Goal: Task Accomplishment & Management: Complete application form

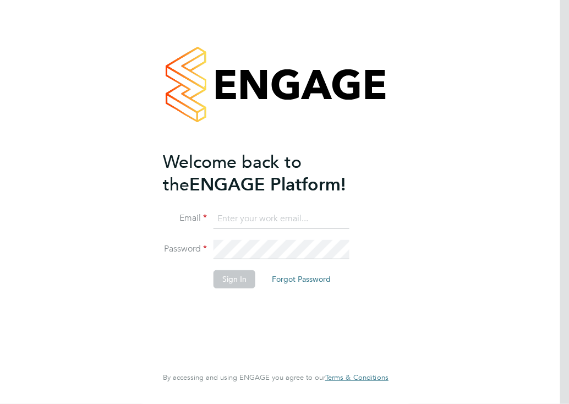
type input "[PERSON_NAME][EMAIL_ADDRESS][DOMAIN_NAME]"
click at [230, 280] on button "Sign In" at bounding box center [235, 279] width 42 height 18
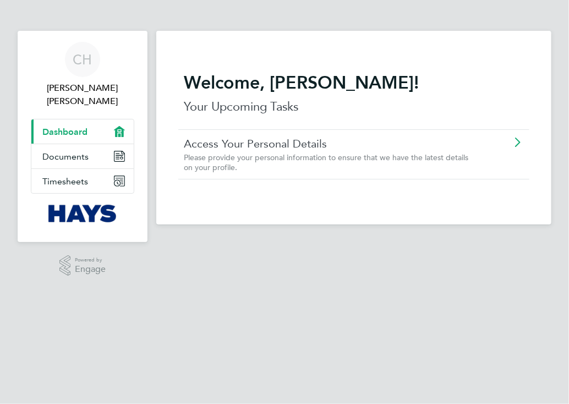
click at [113, 123] on link "Current page: Dashboard" at bounding box center [82, 131] width 102 height 24
click at [95, 173] on link "Timesheets" at bounding box center [82, 181] width 102 height 24
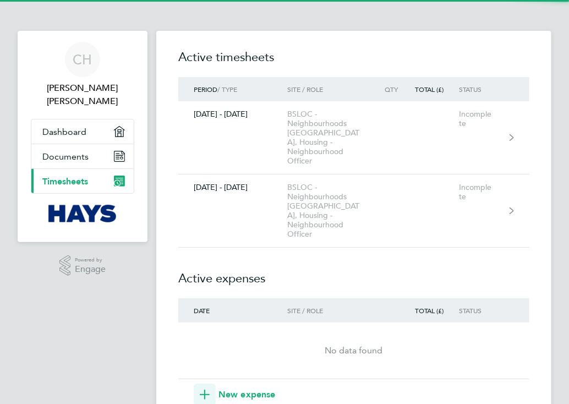
click at [95, 173] on link "Current page: Timesheets" at bounding box center [82, 181] width 102 height 24
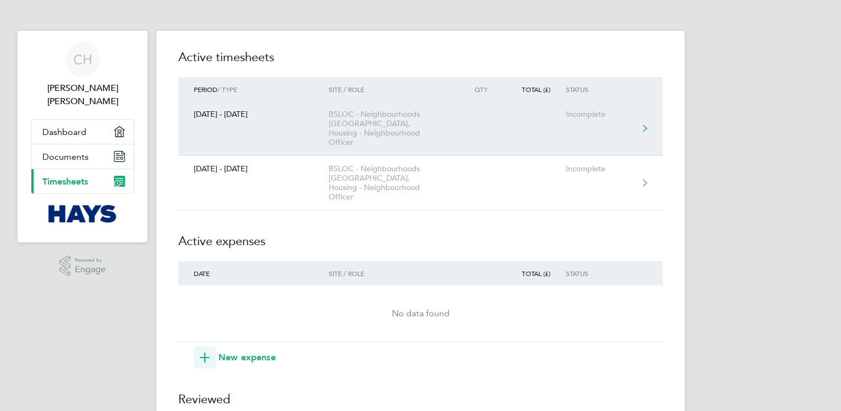
click at [569, 127] on link "[DATE] - [DATE] BSLOC - Neighbourhoods [GEOGRAPHIC_DATA], Housing - Neighbourho…" at bounding box center [420, 128] width 484 height 54
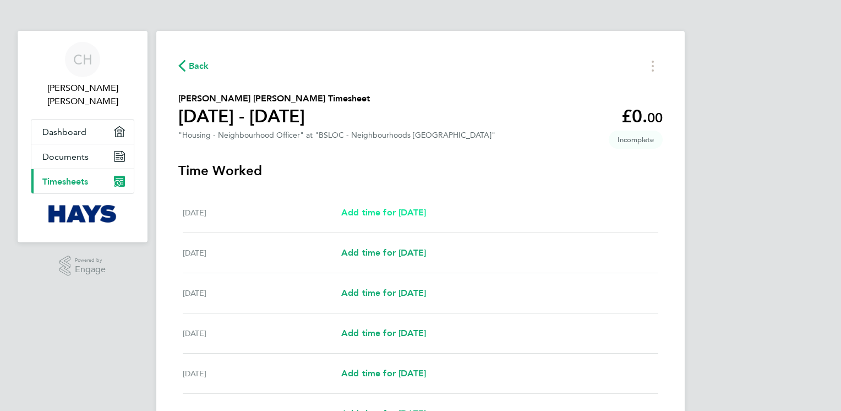
click at [426, 211] on span "Add time for [DATE]" at bounding box center [383, 212] width 85 height 10
select select "30"
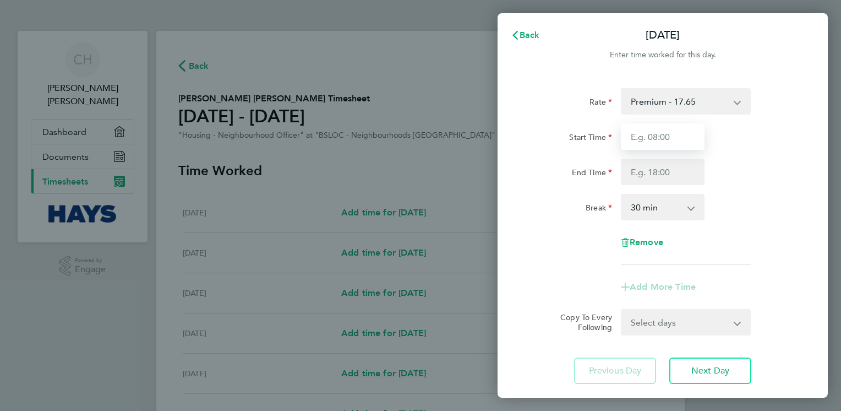
click at [569, 140] on input "Start Time" at bounding box center [663, 136] width 84 height 26
type input "08:00"
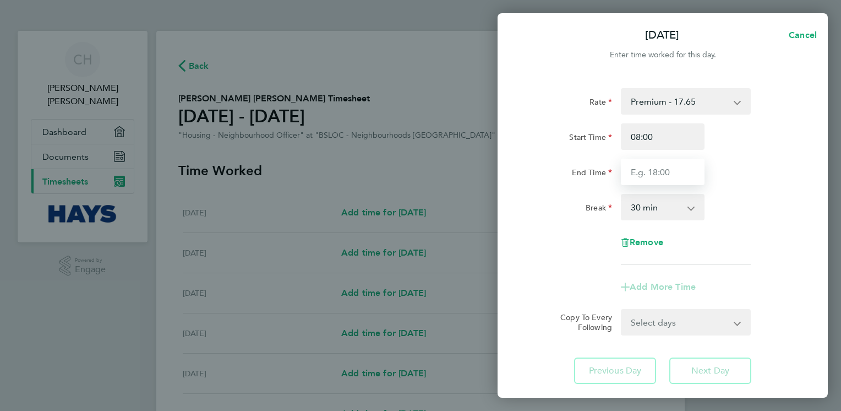
click at [569, 175] on input "End Time" at bounding box center [663, 172] width 84 height 26
type input "16:00"
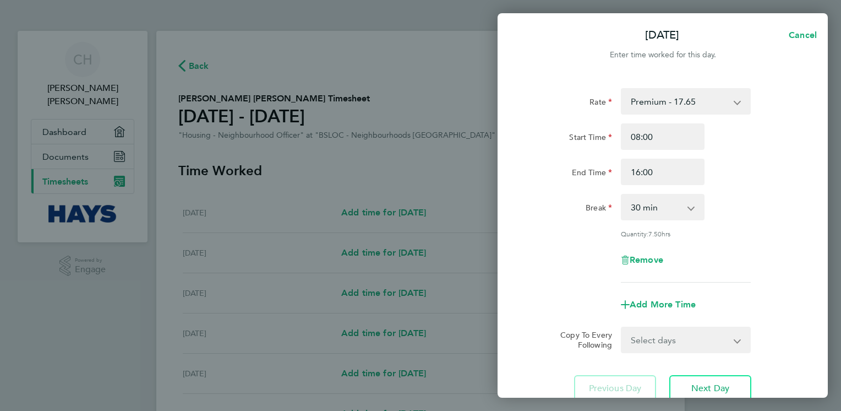
click at [569, 211] on app-icon-cross-button at bounding box center [696, 207] width 13 height 24
click at [569, 207] on app-icon-cross-button at bounding box center [696, 207] width 13 height 24
click at [569, 208] on select "0 min 15 min 30 min 45 min 60 min 75 min 90 min" at bounding box center [656, 207] width 68 height 24
select select "15"
click at [569, 195] on select "0 min 15 min 30 min 45 min 60 min 75 min 90 min" at bounding box center [656, 207] width 68 height 24
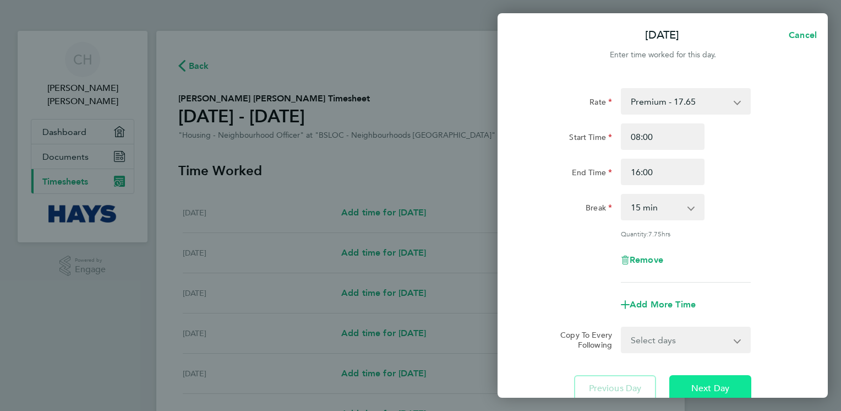
click at [569, 386] on span "Next Day" at bounding box center [710, 388] width 38 height 11
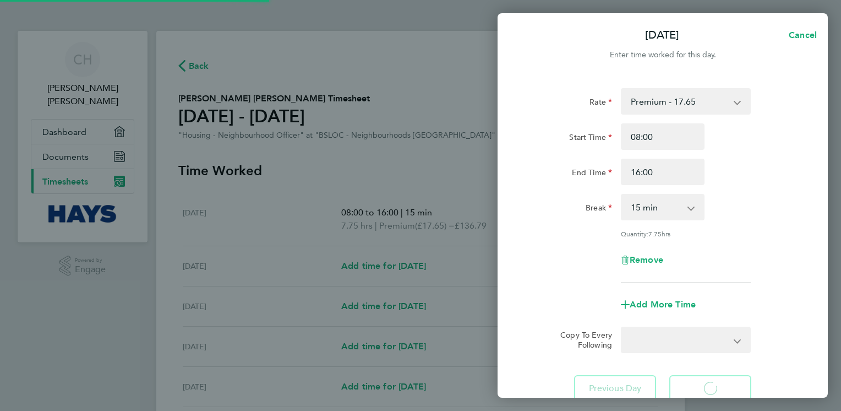
select select "30"
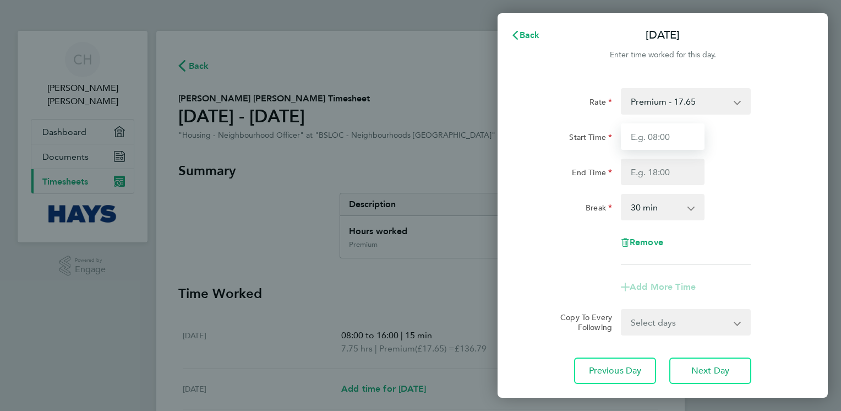
click at [569, 138] on input "Start Time" at bounding box center [663, 136] width 84 height 26
type input "08:00"
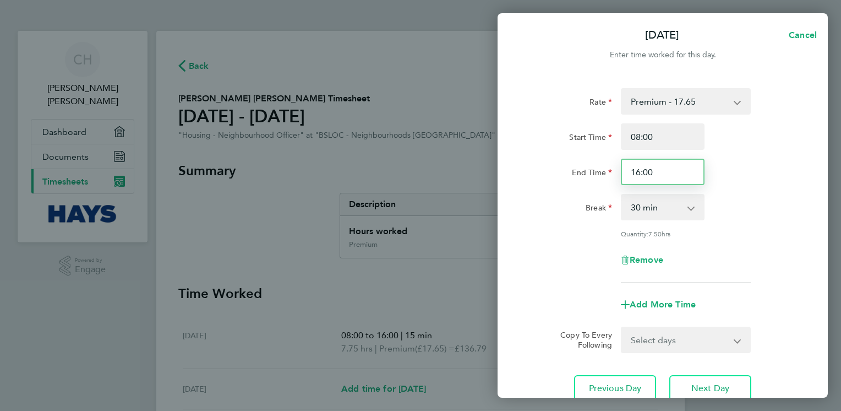
click at [569, 171] on input "16:00" at bounding box center [663, 172] width 84 height 26
type input "16:30"
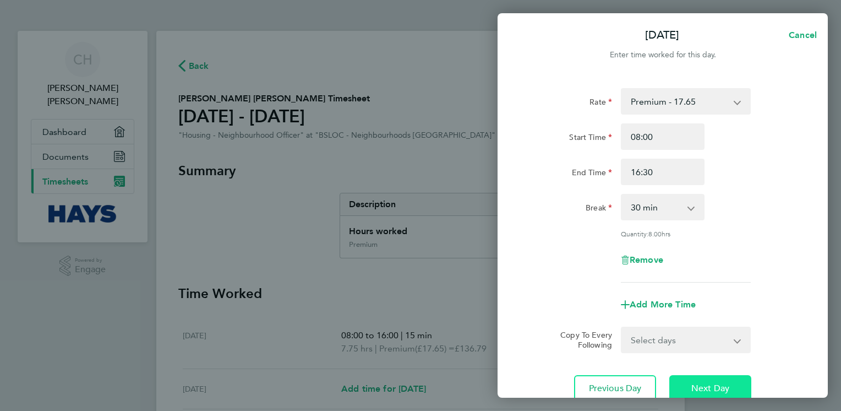
click at [569, 385] on span "Next Day" at bounding box center [710, 388] width 38 height 11
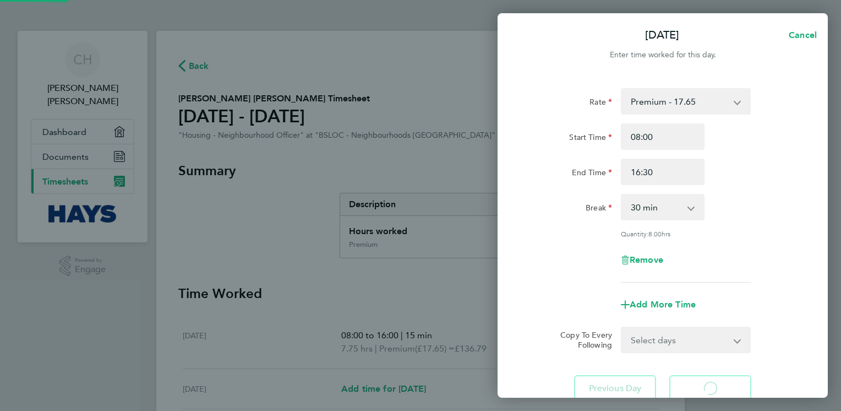
select select "30"
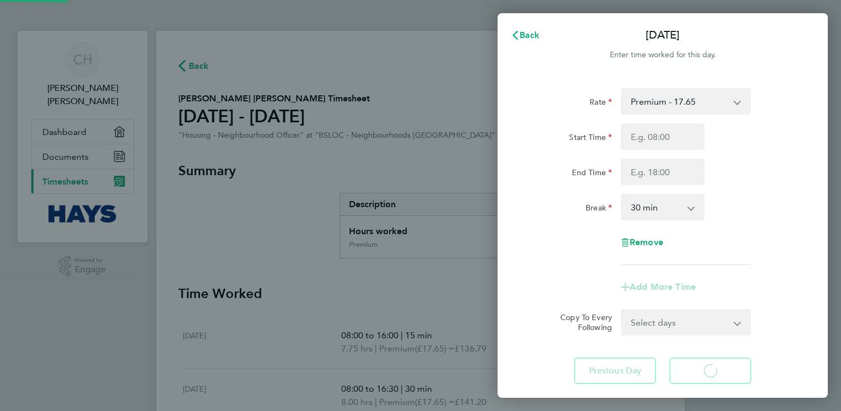
select select "30"
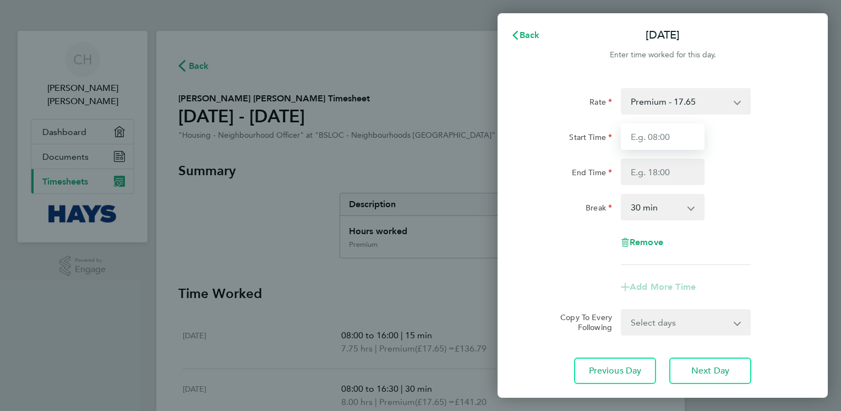
click at [569, 138] on input "Start Time" at bounding box center [663, 136] width 84 height 26
type input "08:00"
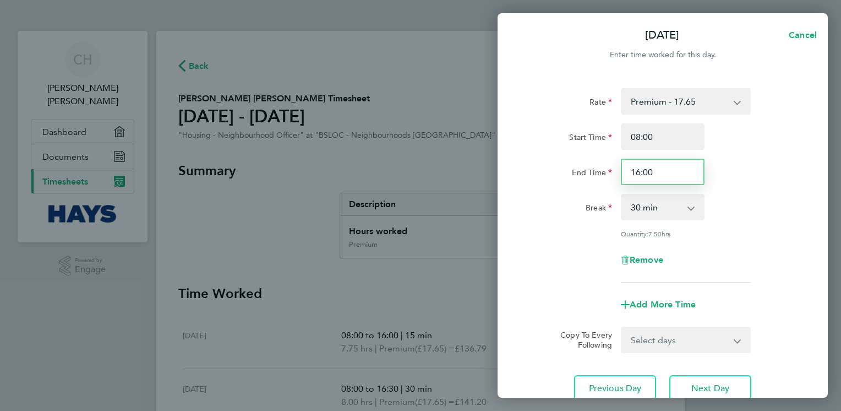
click at [569, 176] on input "16:00" at bounding box center [663, 172] width 84 height 26
type input "16:30"
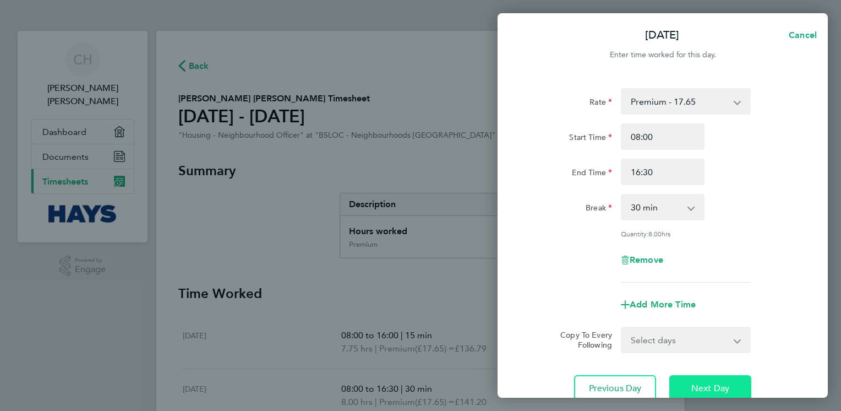
click at [569, 388] on span "Next Day" at bounding box center [710, 388] width 38 height 11
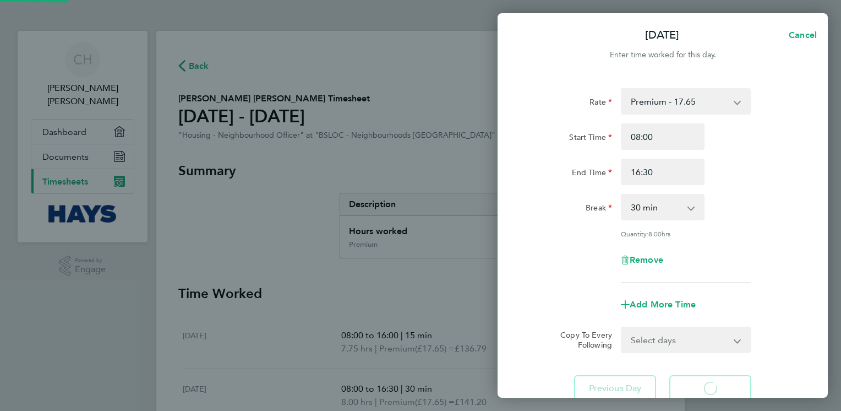
select select "30"
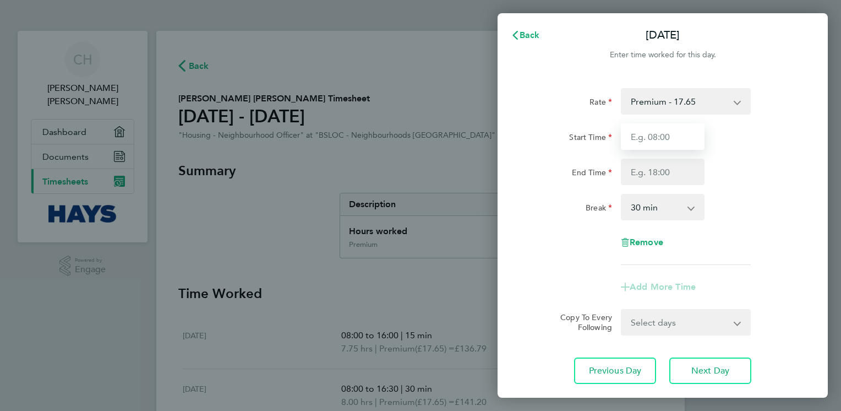
click at [569, 131] on input "Start Time" at bounding box center [663, 136] width 84 height 26
type input "08:00"
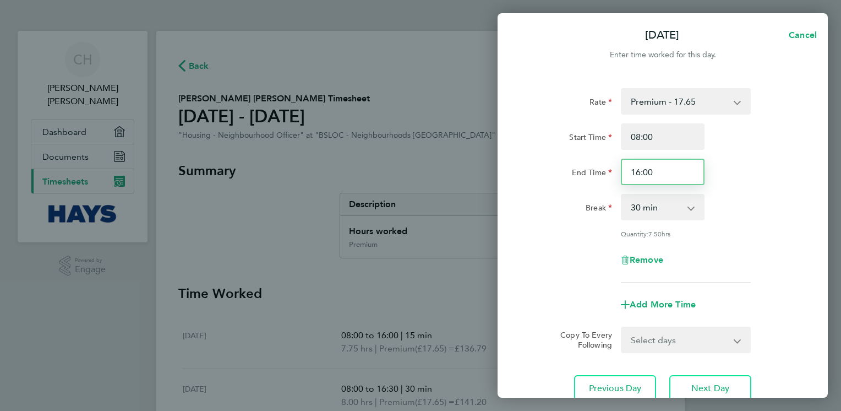
click at [569, 167] on input "16:00" at bounding box center [663, 172] width 84 height 26
drag, startPoint x: 711, startPoint y: 384, endPoint x: 760, endPoint y: 137, distance: 251.3
click at [569, 137] on div "Start Time 08:00" at bounding box center [662, 136] width 277 height 26
click at [569, 176] on input "16:30" at bounding box center [663, 172] width 84 height 26
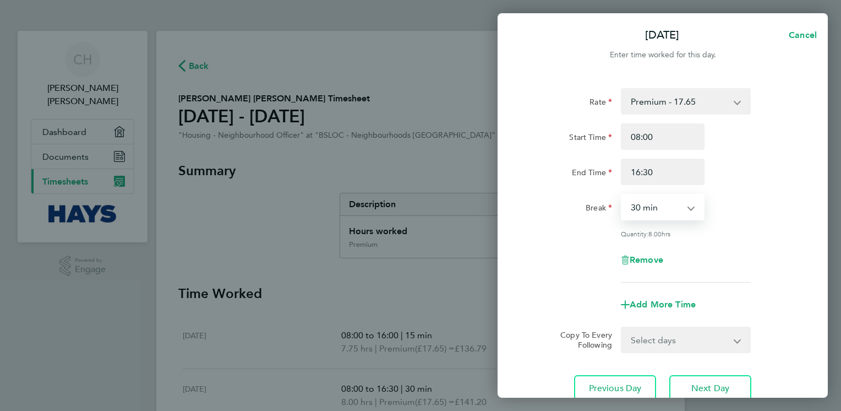
click at [569, 212] on select "0 min 15 min 30 min 45 min 60 min 75 min 90 min" at bounding box center [656, 207] width 68 height 24
click at [569, 177] on input "16:30" at bounding box center [663, 172] width 84 height 26
click at [569, 255] on app-form-button "Remove" at bounding box center [663, 259] width 84 height 9
click at [569, 181] on input "16:30" at bounding box center [663, 172] width 84 height 26
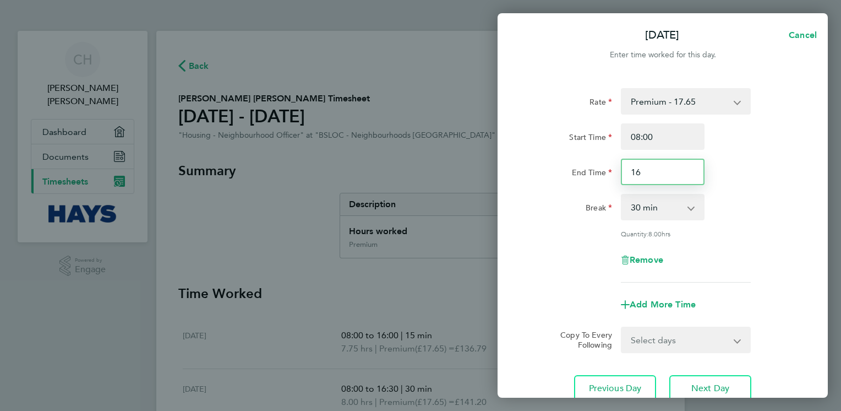
type input "1"
type input "16:30"
click at [569, 263] on div "Remove" at bounding box center [663, 260] width 92 height 26
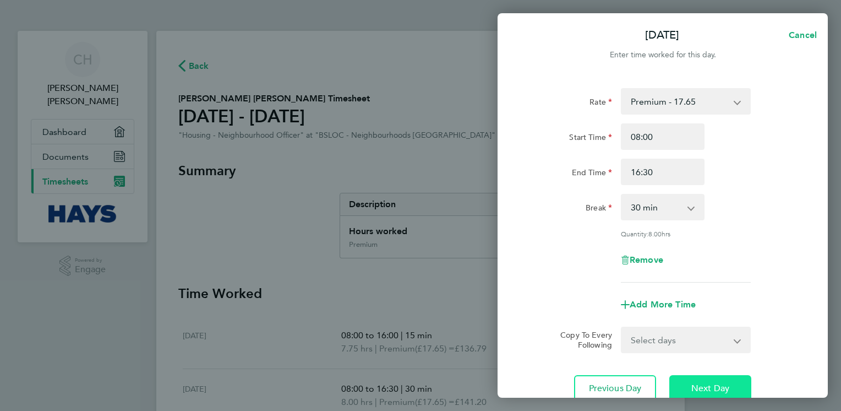
click at [569, 387] on span "Next Day" at bounding box center [710, 388] width 38 height 11
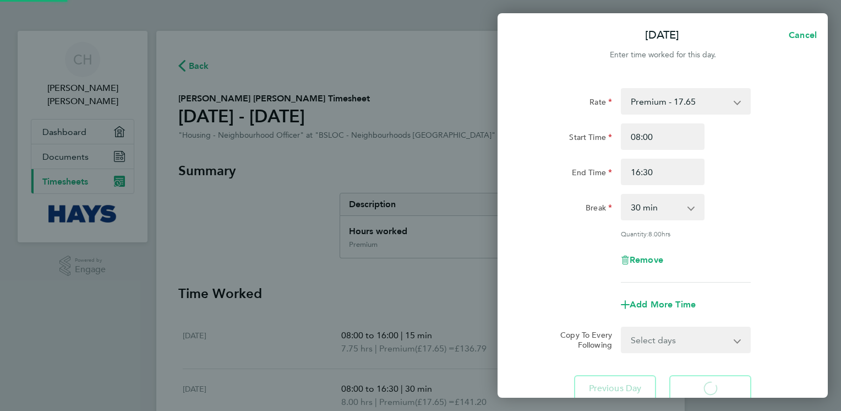
select select "30"
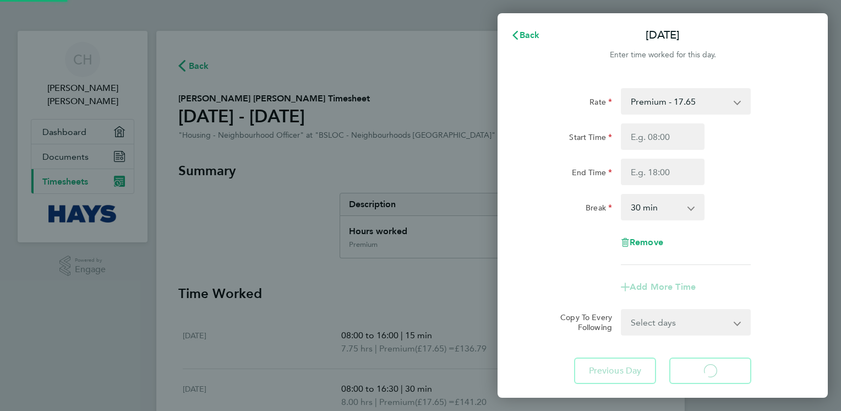
select select "30"
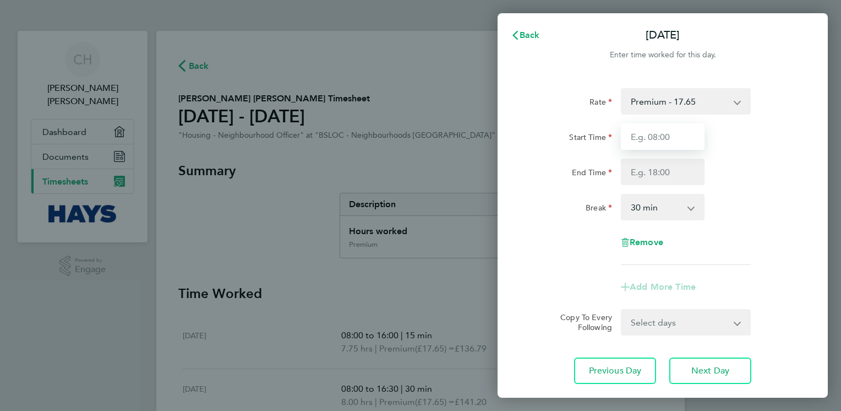
click at [569, 138] on input "Start Time" at bounding box center [663, 136] width 84 height 26
type input "08:00"
type input "16:00"
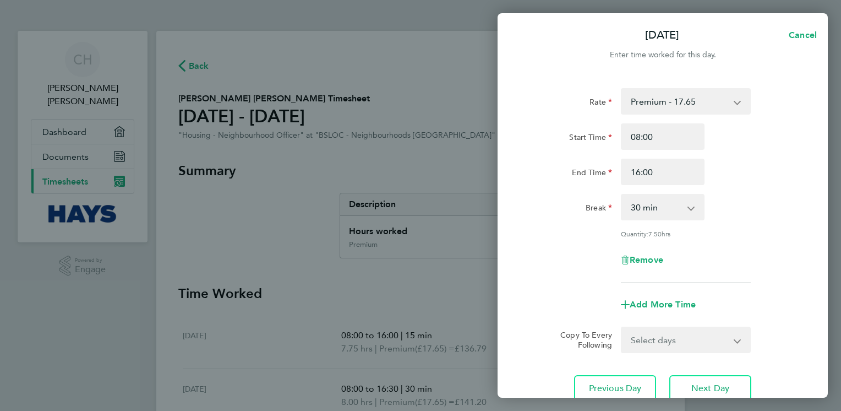
click at [569, 209] on app-icon-cross-button at bounding box center [696, 207] width 13 height 24
click at [569, 206] on select "0 min 15 min 30 min 45 min 60 min 75 min 90 min" at bounding box center [656, 207] width 68 height 24
select select "15"
click at [569, 195] on select "0 min 15 min 30 min 45 min 60 min 75 min 90 min" at bounding box center [656, 207] width 68 height 24
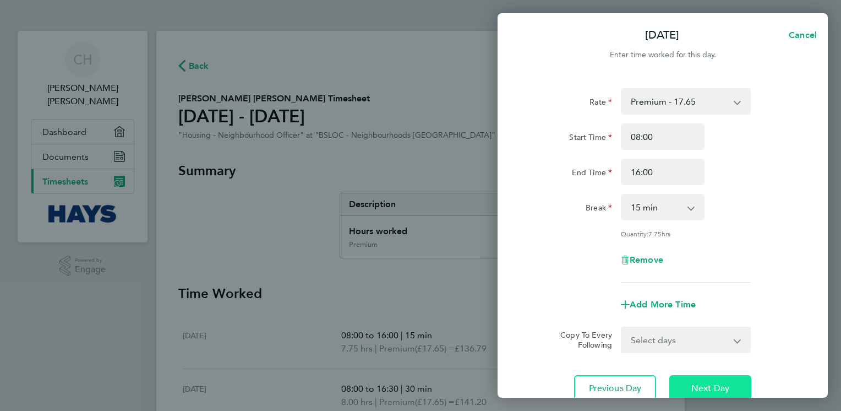
click at [569, 384] on span "Next Day" at bounding box center [710, 388] width 38 height 11
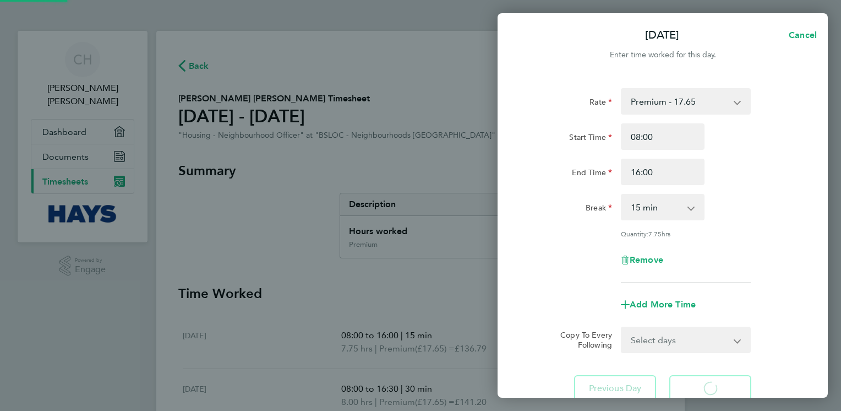
select select "30"
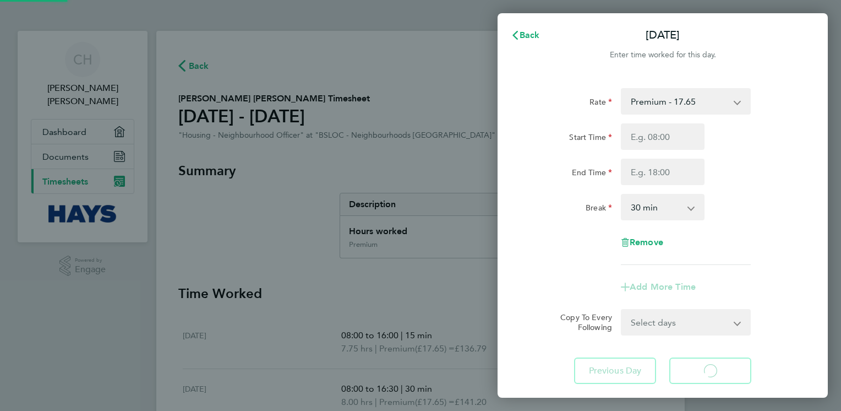
select select "30"
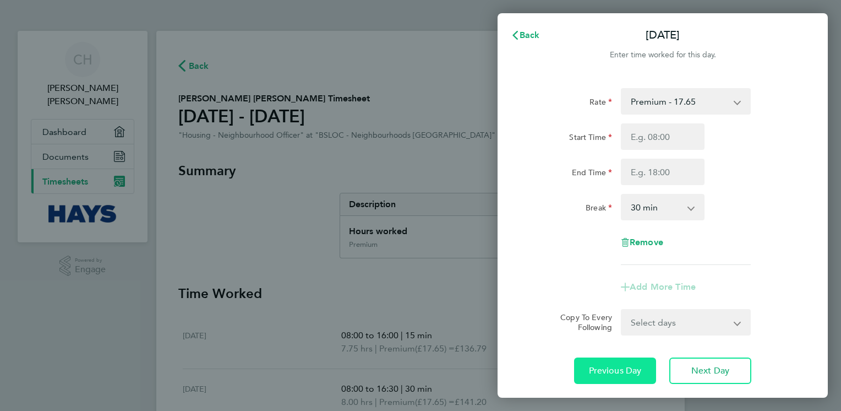
click at [569, 368] on button "Previous Day" at bounding box center [615, 370] width 82 height 26
select select "15"
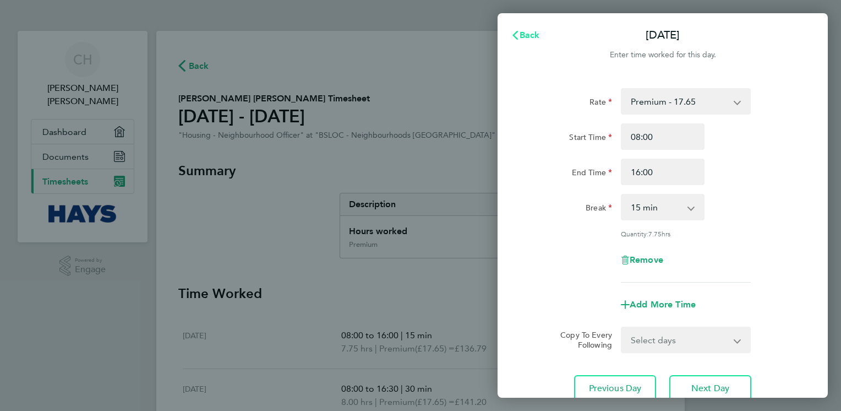
click at [524, 34] on span "Back" at bounding box center [530, 35] width 20 height 10
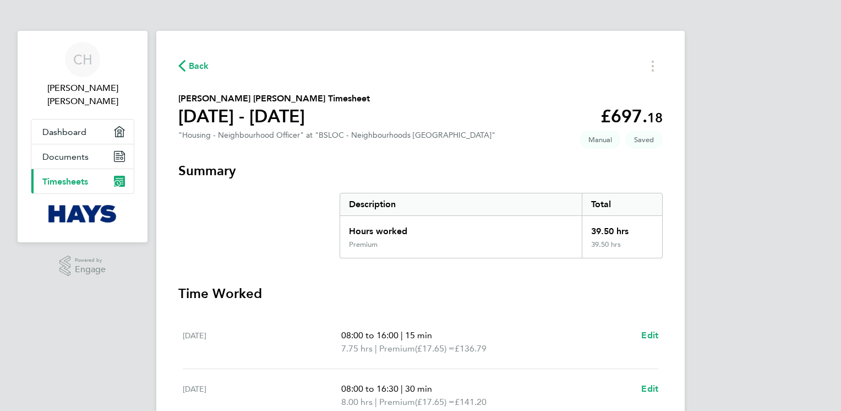
click at [396, 334] on span "08:00 to 16:00" at bounding box center [369, 335] width 57 height 10
click at [569, 335] on span "Edit" at bounding box center [649, 335] width 17 height 10
select select "15"
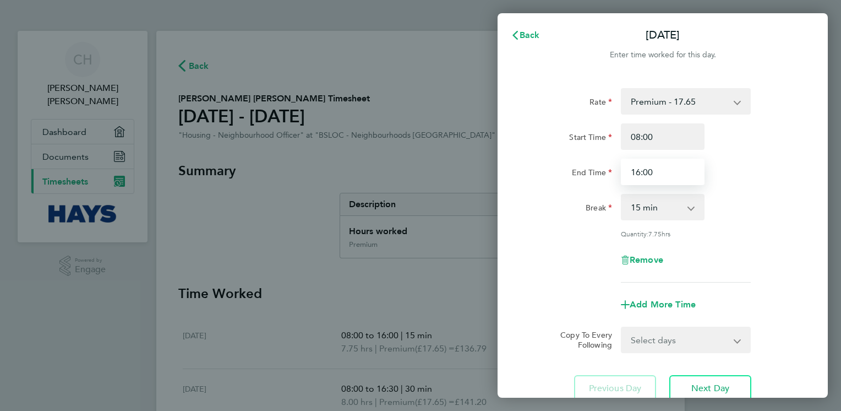
click at [569, 170] on input "16:00" at bounding box center [663, 172] width 84 height 26
type input "16:15"
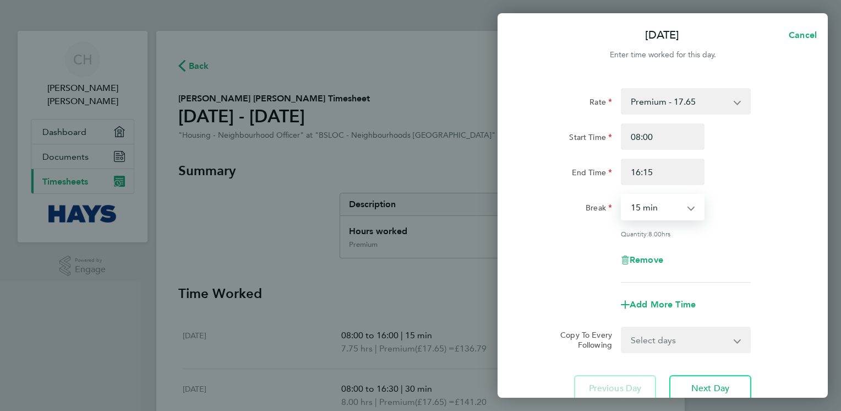
click at [569, 208] on select "0 min 15 min 30 min 45 min 60 min 75 min 90 min" at bounding box center [656, 207] width 68 height 24
select select "30"
click at [569, 195] on select "0 min 15 min 30 min 45 min 60 min 75 min 90 min" at bounding box center [656, 207] width 68 height 24
click at [569, 388] on span "Next Day" at bounding box center [710, 388] width 38 height 11
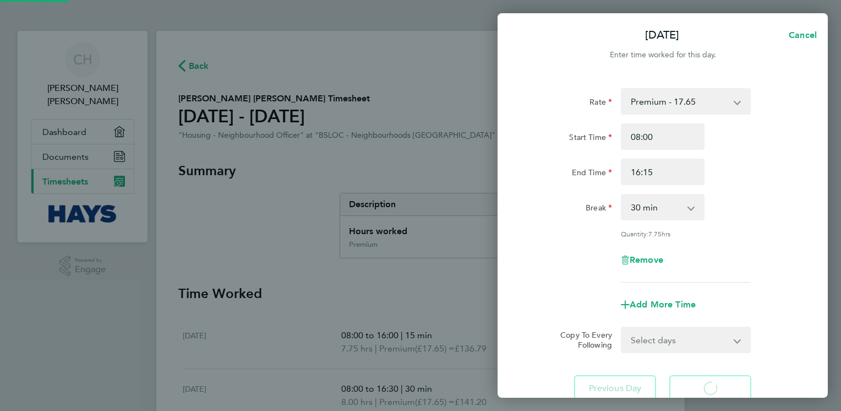
select select "30"
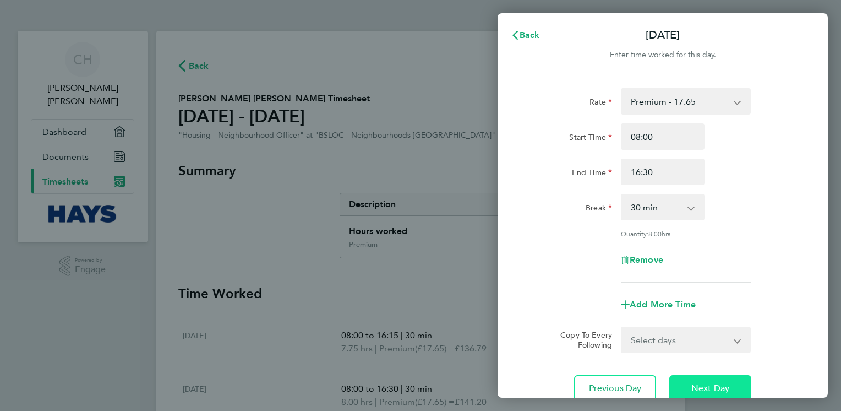
click at [569, 386] on span "Next Day" at bounding box center [710, 388] width 38 height 11
select select "30"
click at [531, 36] on span "Back" at bounding box center [530, 35] width 20 height 10
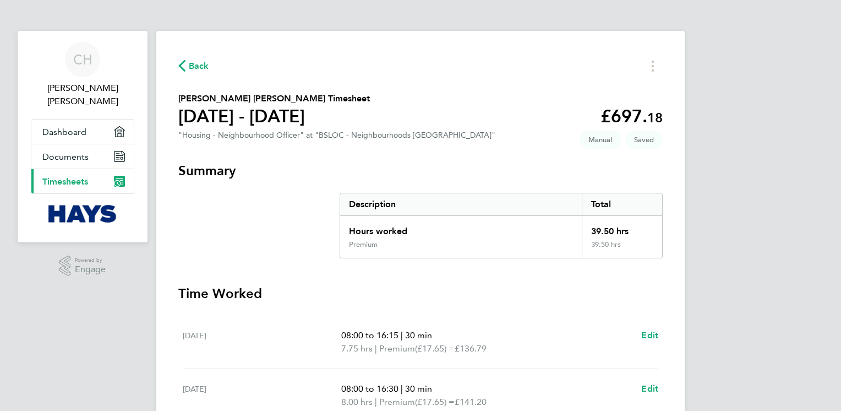
drag, startPoint x: 667, startPoint y: 144, endPoint x: 759, endPoint y: 60, distance: 124.3
click at [569, 60] on div "CH [PERSON_NAME] [PERSON_NAME] Applications: Dashboard Documents Current page: …" at bounding box center [420, 380] width 841 height 760
drag, startPoint x: 554, startPoint y: 342, endPoint x: 544, endPoint y: 272, distance: 70.6
drag, startPoint x: 828, startPoint y: 381, endPoint x: 805, endPoint y: 393, distance: 25.6
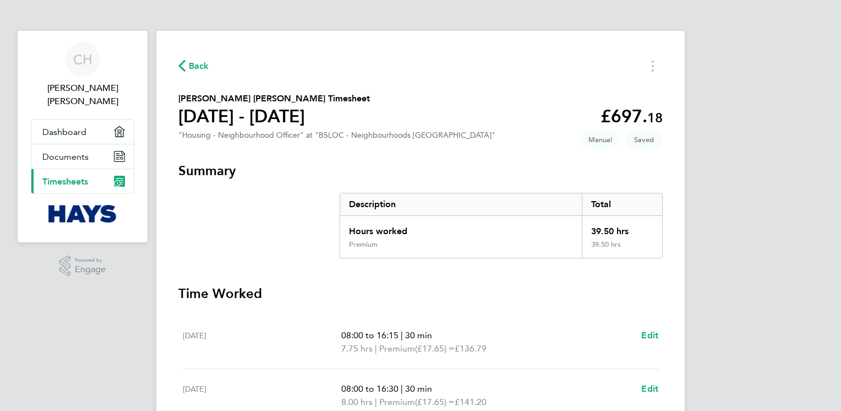
drag, startPoint x: 805, startPoint y: 393, endPoint x: 195, endPoint y: 61, distance: 694.4
click at [195, 61] on span "Back" at bounding box center [199, 65] width 20 height 13
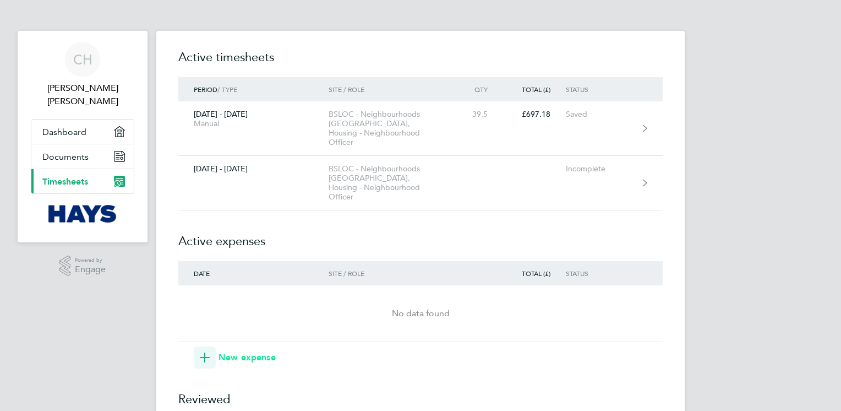
click at [207, 352] on icon "button" at bounding box center [205, 357] width 10 height 10
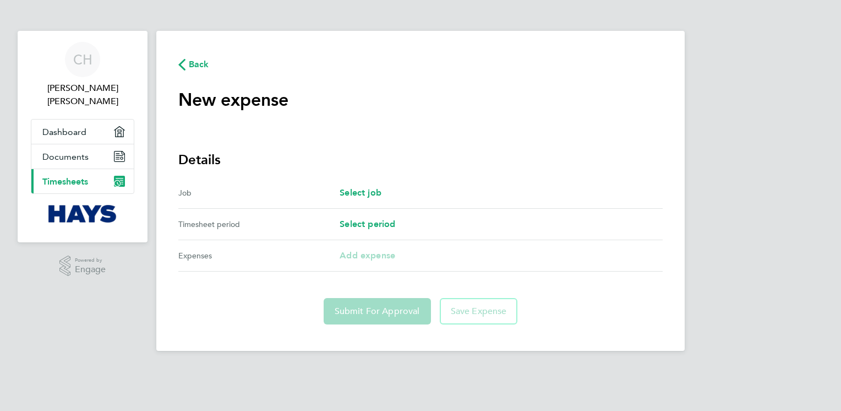
click at [407, 190] on div "Select job" at bounding box center [501, 192] width 323 height 13
click at [384, 192] on div "Select job" at bounding box center [501, 192] width 323 height 13
click at [373, 190] on span "Select job" at bounding box center [361, 192] width 42 height 10
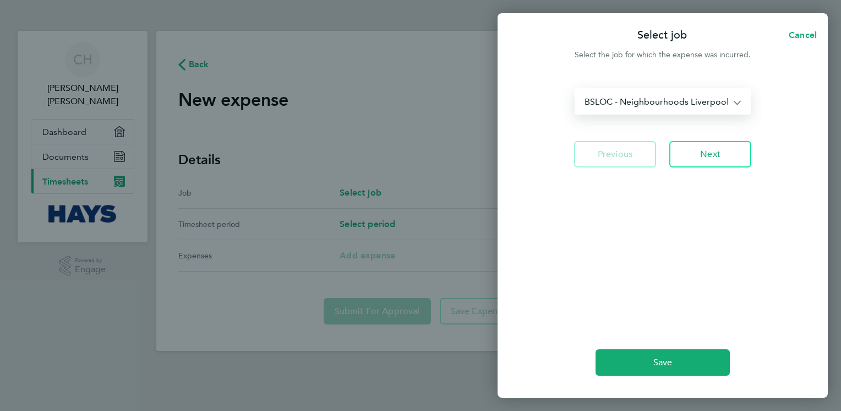
click at [569, 106] on select "BSLOC - Neighbourhoods Liverpool North - Housing - Neighbourhood Officer" at bounding box center [656, 101] width 161 height 24
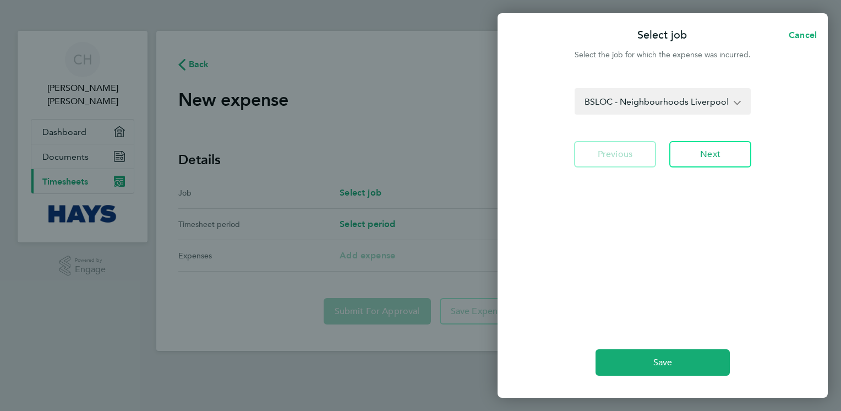
click at [569, 203] on div "BSLOC - Neighbourhoods Liverpool North - Housing - Neighbourhood Officer Previo…" at bounding box center [663, 201] width 330 height 252
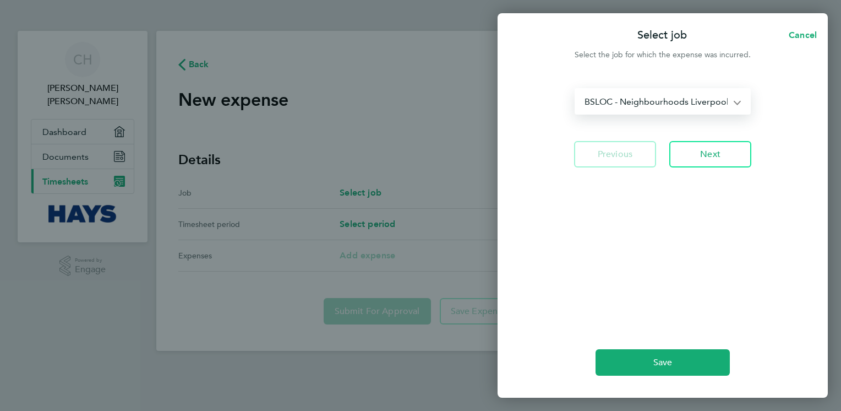
click at [569, 97] on select "BSLOC - Neighbourhoods Liverpool North - Housing - Neighbourhood Officer" at bounding box center [656, 101] width 161 height 24
click at [569, 89] on select "BSLOC - Neighbourhoods Liverpool North - Housing - Neighbourhood Officer" at bounding box center [656, 101] width 161 height 24
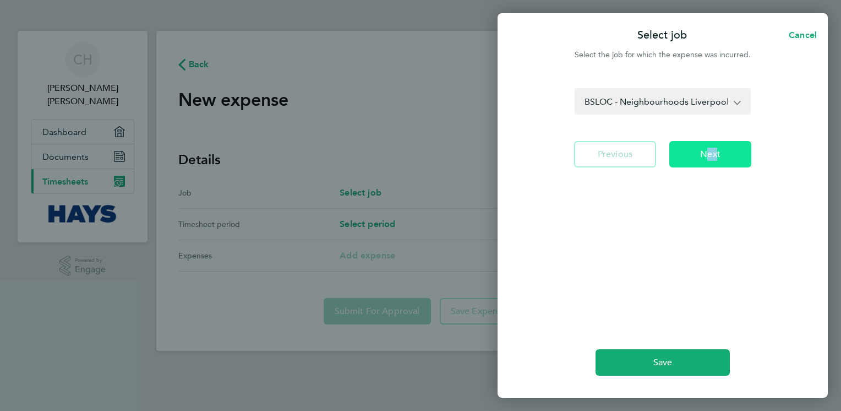
drag, startPoint x: 712, startPoint y: 129, endPoint x: 713, endPoint y: 155, distance: 26.4
click at [569, 155] on div "BSLOC - Neighbourhoods Liverpool North - Housing - Neighbourhood Officer Previo…" at bounding box center [663, 201] width 330 height 252
click at [569, 155] on span "Next" at bounding box center [710, 154] width 20 height 11
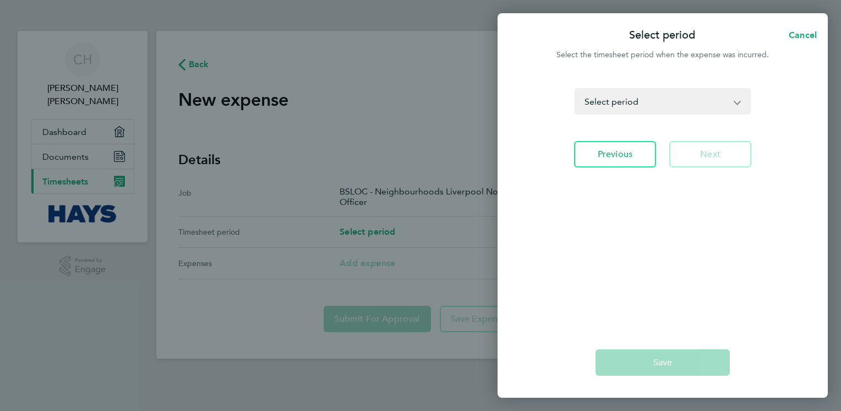
click at [569, 101] on app-icon-cross-button at bounding box center [743, 101] width 13 height 24
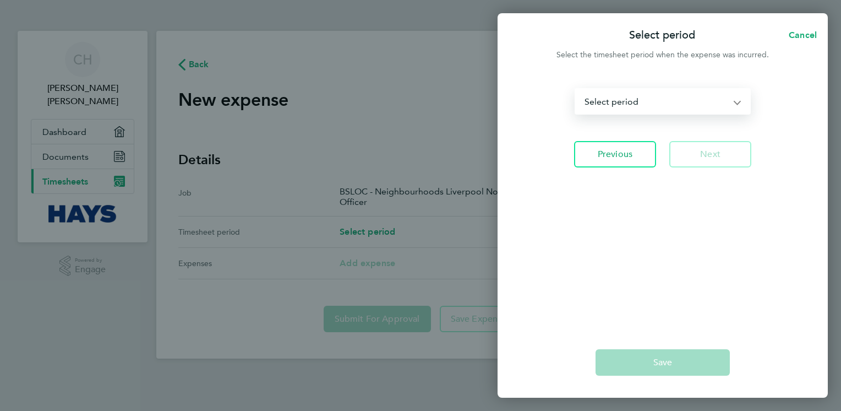
click at [569, 102] on select "[DATE] - [DATE] [DATE] - [DATE] [DATE] - [DATE] [DATE] - [DATE] [DATE] - [DATE]…" at bounding box center [656, 101] width 161 height 24
select select "12: Object"
click at [569, 89] on select "[DATE] - [DATE] [DATE] - [DATE] [DATE] - [DATE] [DATE] - [DATE] [DATE] - [DATE]…" at bounding box center [656, 101] width 161 height 24
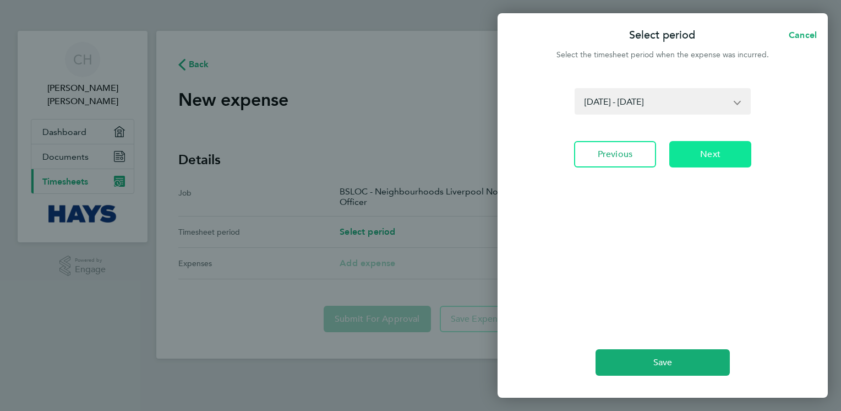
click at [569, 157] on span "Next" at bounding box center [710, 154] width 20 height 11
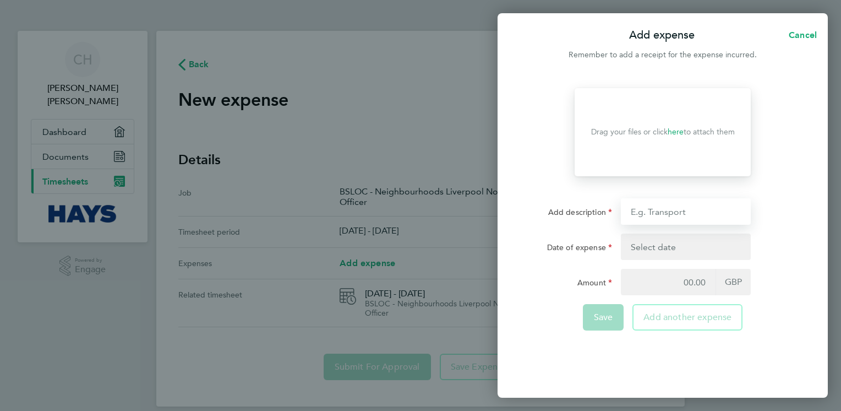
click at [569, 215] on input "Add description" at bounding box center [686, 211] width 130 height 26
type input "mileage"
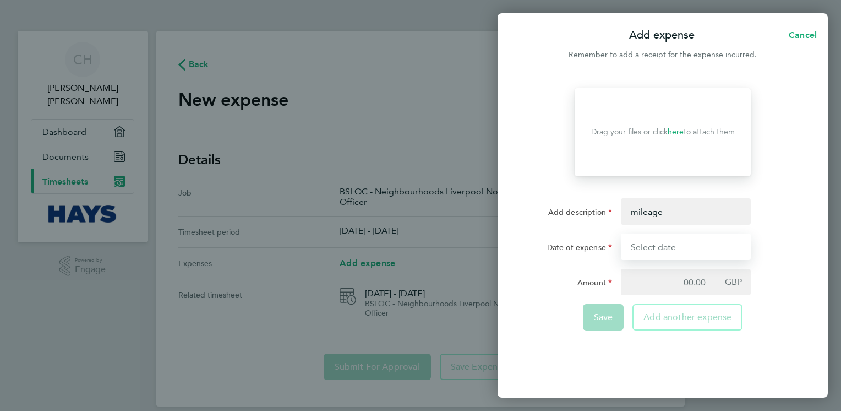
type input "[DATE]"
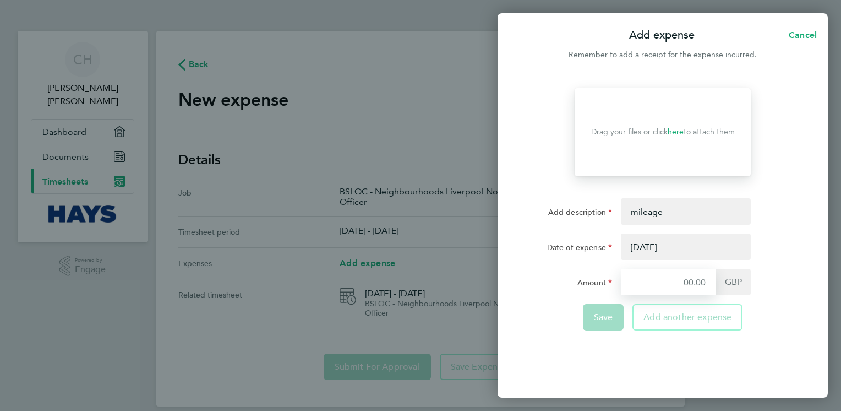
click at [569, 282] on input "Amount" at bounding box center [668, 282] width 95 height 26
type input "3.15"
click at [569, 281] on span "GBP" at bounding box center [733, 282] width 35 height 26
click at [569, 319] on div "Save" at bounding box center [603, 317] width 41 height 26
click at [569, 246] on button "button" at bounding box center [686, 246] width 130 height 26
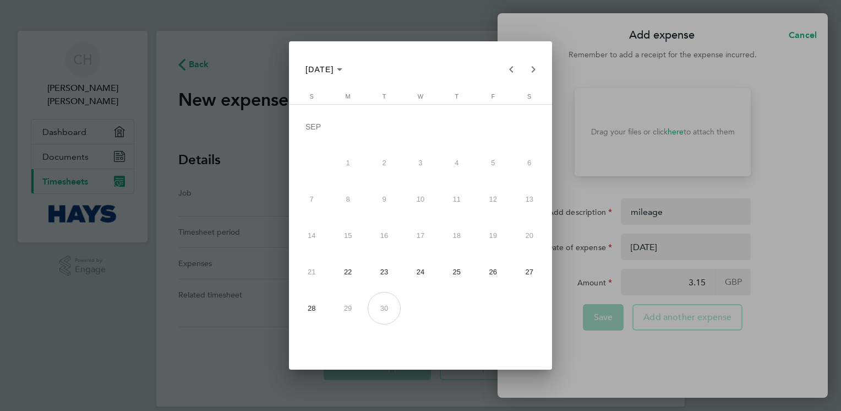
click at [569, 246] on div at bounding box center [420, 205] width 841 height 411
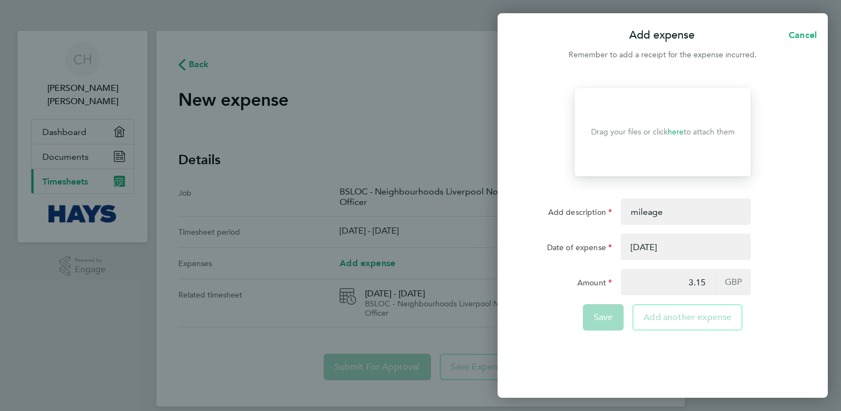
click at [569, 246] on button "button" at bounding box center [686, 246] width 130 height 26
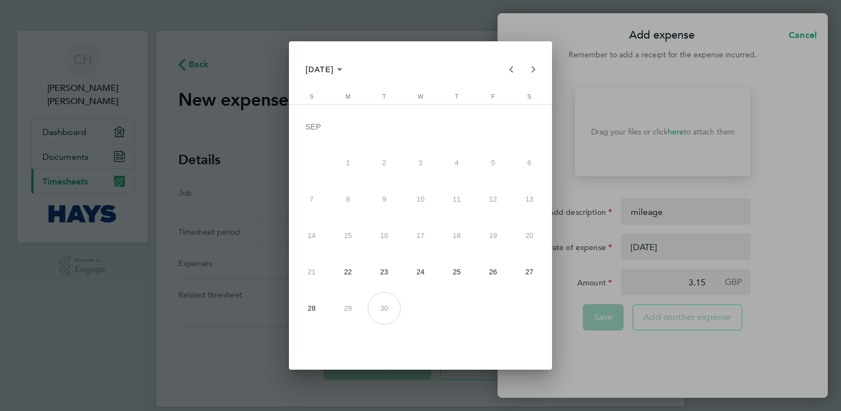
click at [355, 272] on span "22" at bounding box center [347, 271] width 32 height 32
type input "[DATE]"
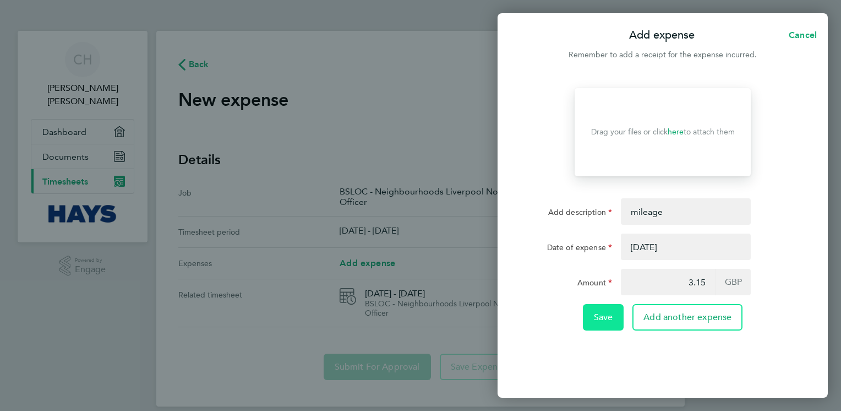
click at [569, 318] on span "Save" at bounding box center [603, 317] width 19 height 11
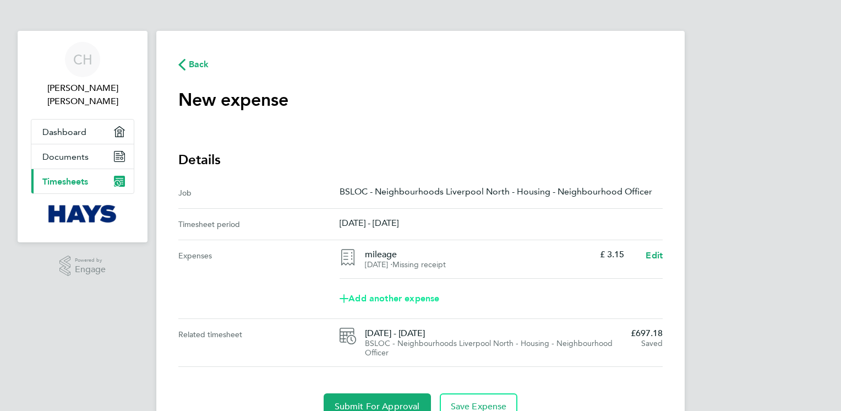
click at [390, 298] on span "Add another expense" at bounding box center [390, 298] width 100 height 9
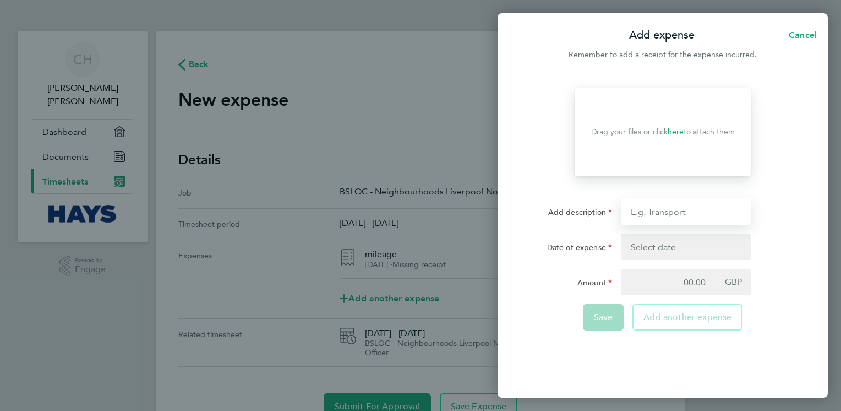
click at [569, 216] on input "Add description" at bounding box center [686, 211] width 130 height 26
type input "mileage"
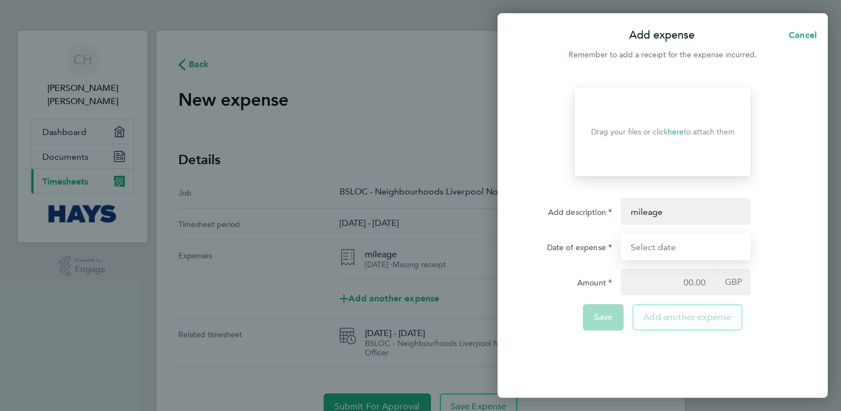
type input "[DATE]"
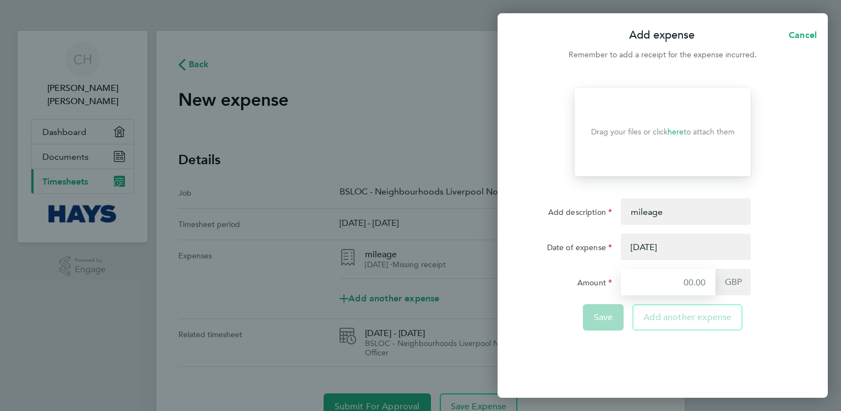
type input "3.15"
click at [569, 246] on button "button" at bounding box center [686, 246] width 130 height 26
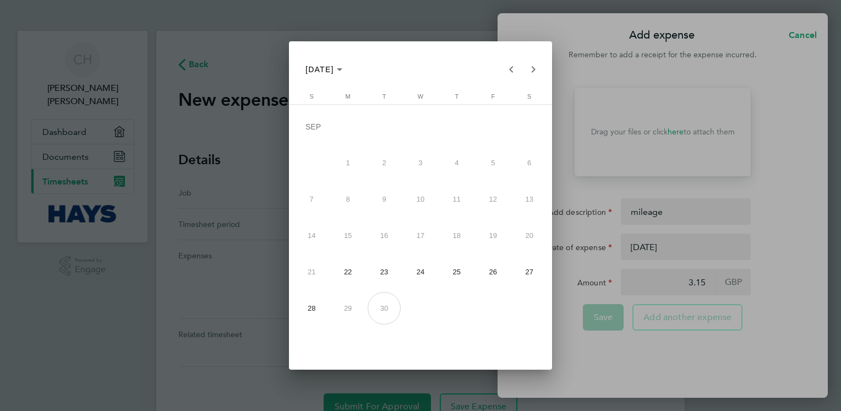
click at [390, 270] on span "23" at bounding box center [384, 271] width 32 height 32
type input "[DATE]"
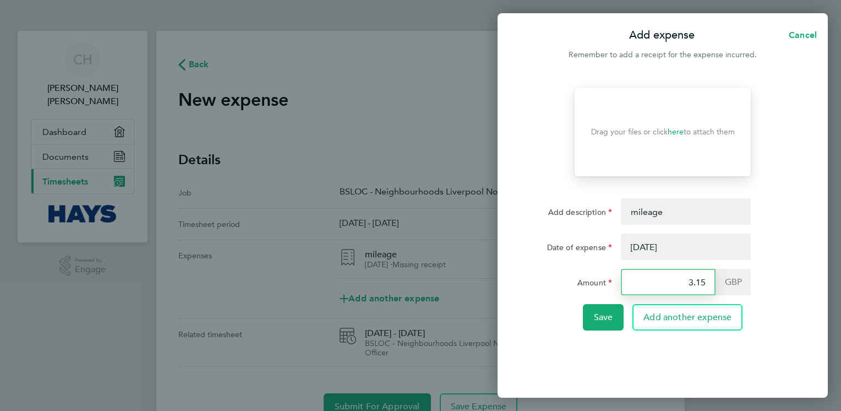
click at [569, 281] on input "3.15" at bounding box center [668, 282] width 95 height 26
type input "3"
type input "5.85"
click at [569, 243] on button "button" at bounding box center [686, 246] width 130 height 26
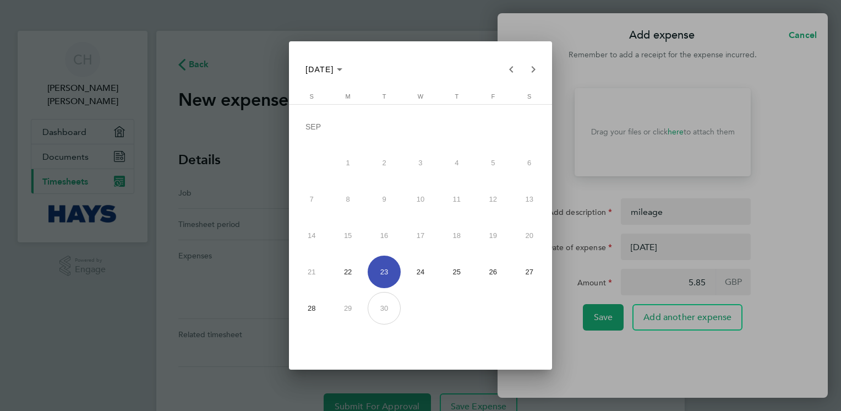
click at [569, 324] on div at bounding box center [420, 205] width 841 height 411
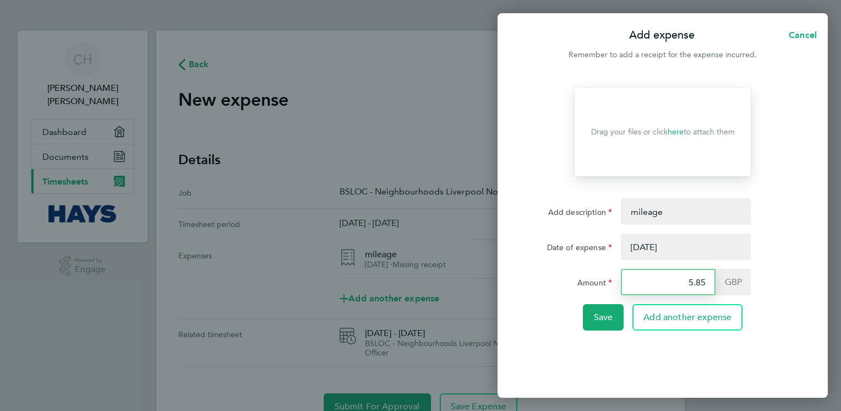
click at [569, 290] on input "5.85" at bounding box center [668, 282] width 95 height 26
click at [569, 249] on button "button" at bounding box center [686, 246] width 130 height 26
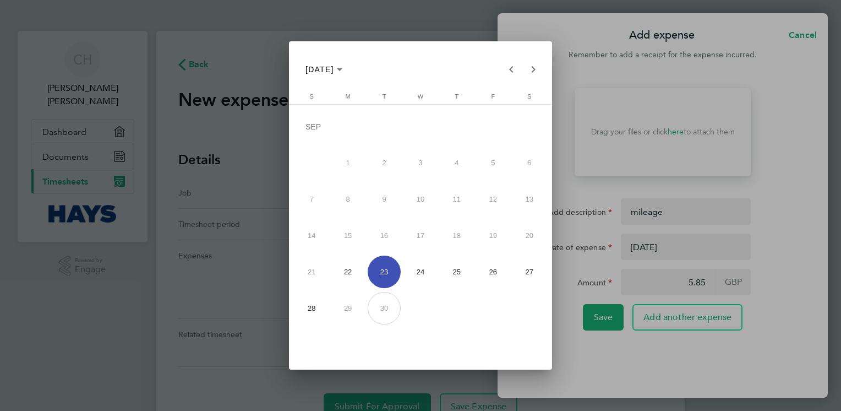
click at [380, 270] on span "23" at bounding box center [384, 271] width 32 height 32
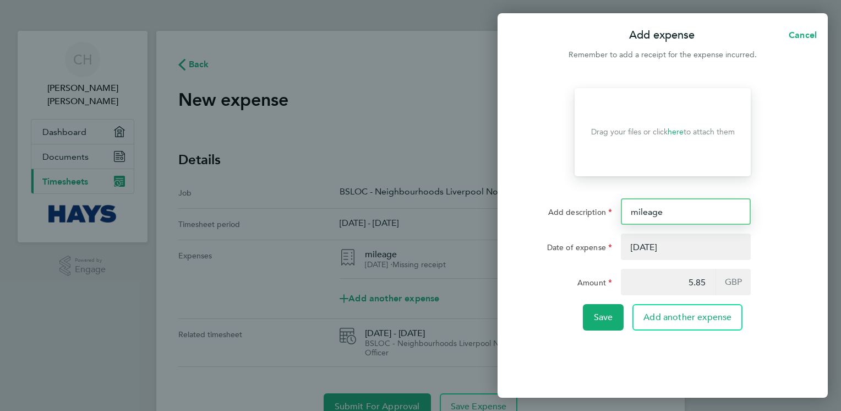
click at [569, 206] on input "mileage" at bounding box center [686, 211] width 130 height 26
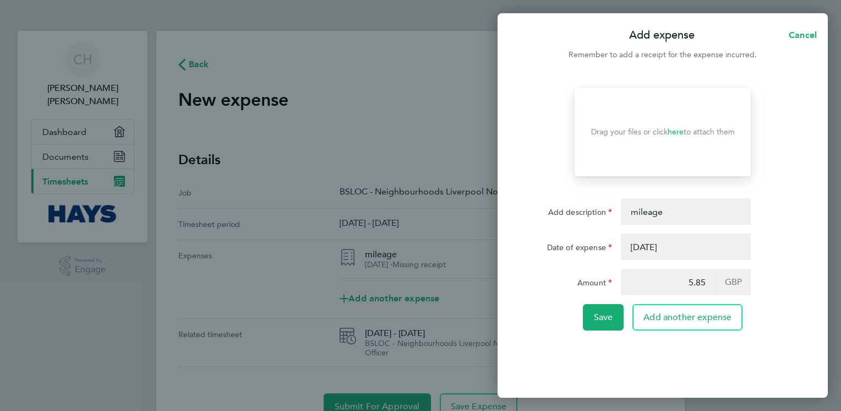
click at [569, 250] on button "button" at bounding box center [686, 246] width 130 height 26
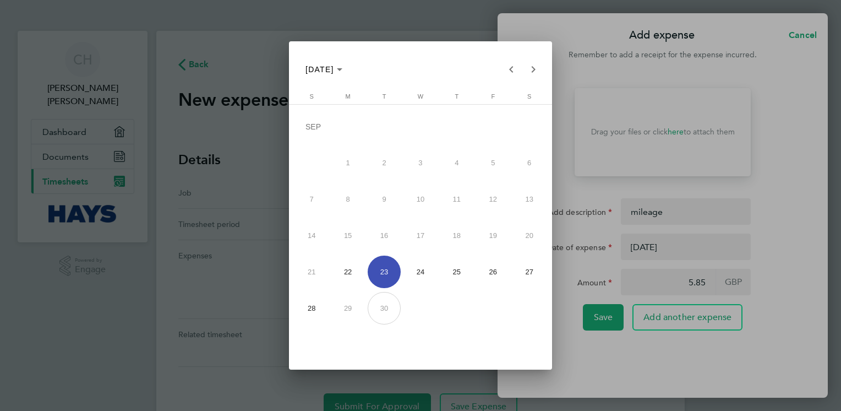
click at [569, 279] on div at bounding box center [420, 205] width 841 height 411
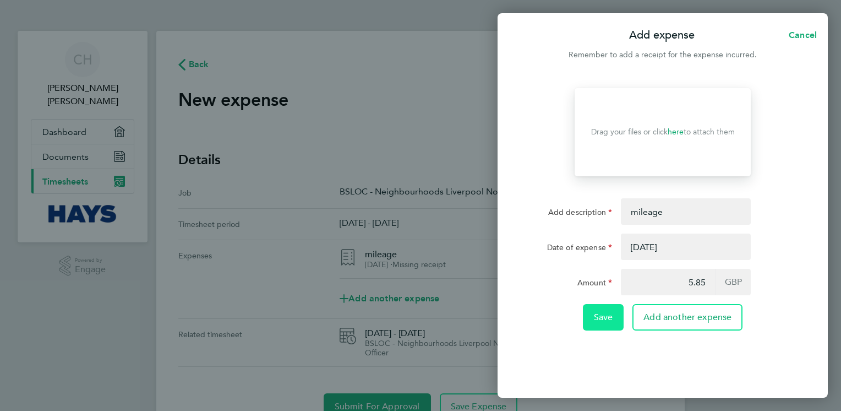
click at [569, 313] on span "Save" at bounding box center [603, 317] width 19 height 11
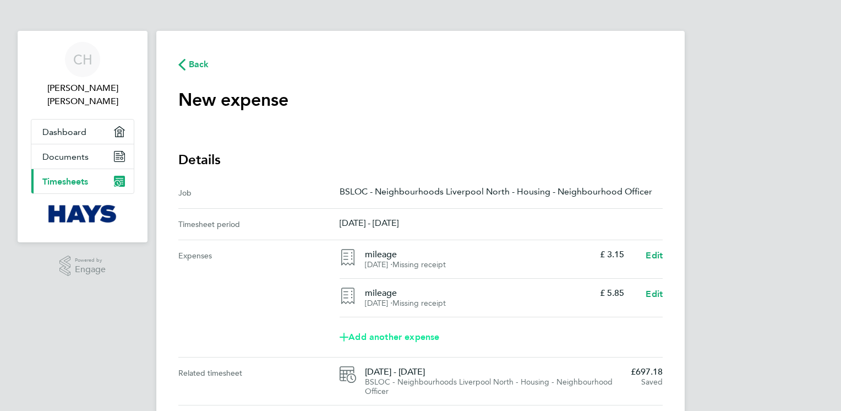
click at [426, 336] on span "Add another expense" at bounding box center [390, 337] width 100 height 9
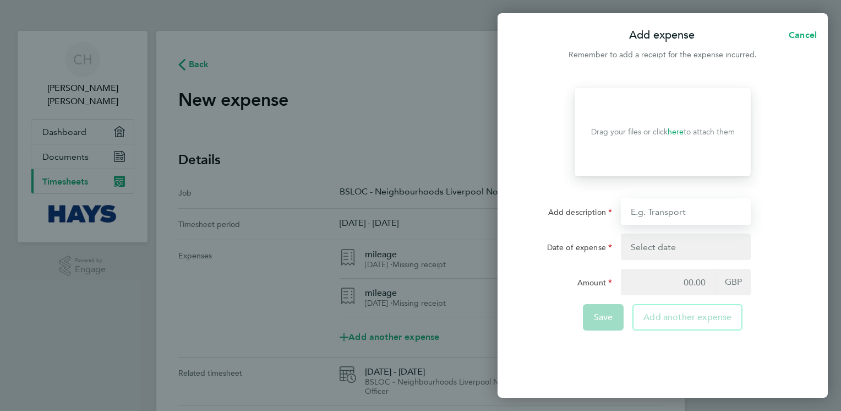
click at [569, 201] on input "Add description" at bounding box center [686, 211] width 130 height 26
type input "mileage"
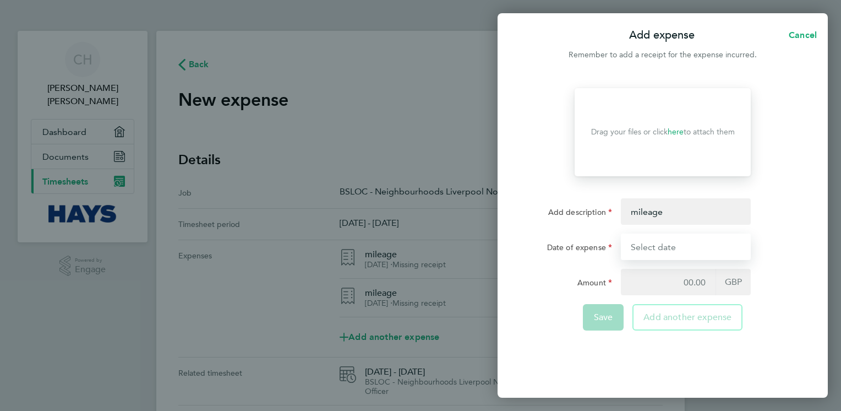
type input "[DATE]"
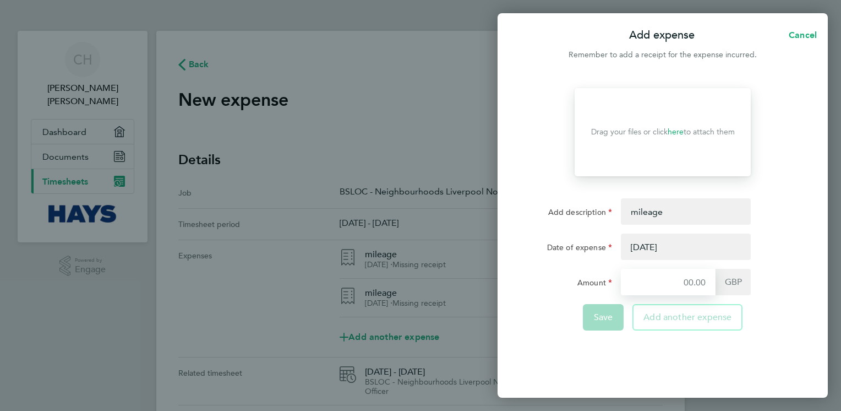
type input "5.85"
click at [569, 246] on button "button" at bounding box center [686, 246] width 130 height 26
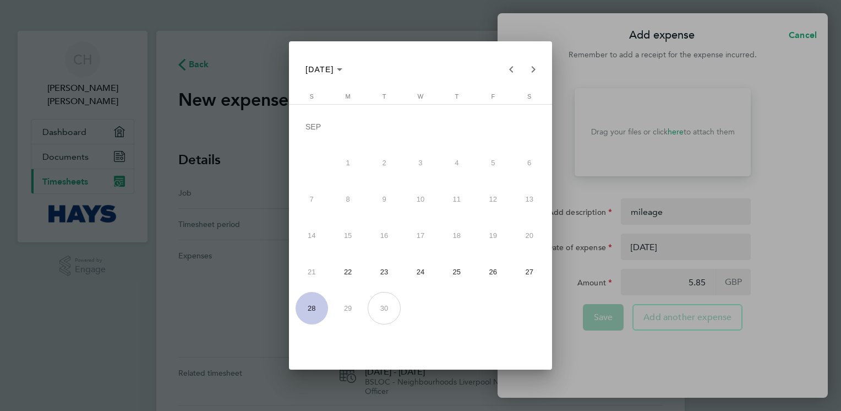
click at [420, 272] on span "24" at bounding box center [420, 271] width 32 height 32
type input "[DATE]"
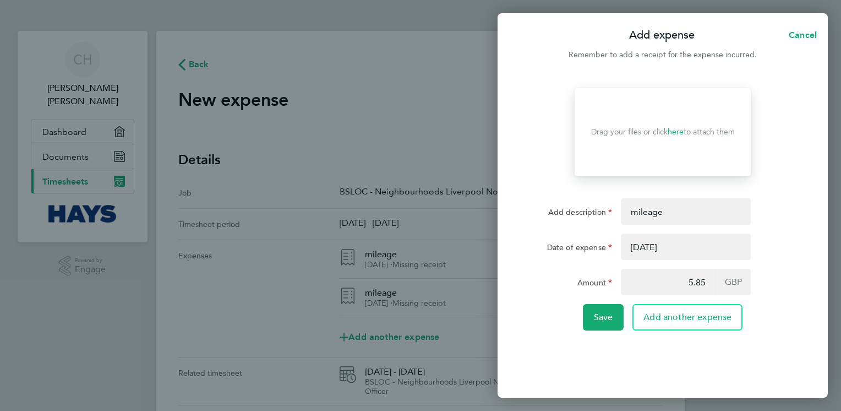
click at [305, 351] on div "Add expense Cancel Remember to add a receipt for the expense incurred. Drop you…" at bounding box center [420, 205] width 841 height 411
click at [569, 284] on input "5.85" at bounding box center [668, 282] width 95 height 26
type input "5"
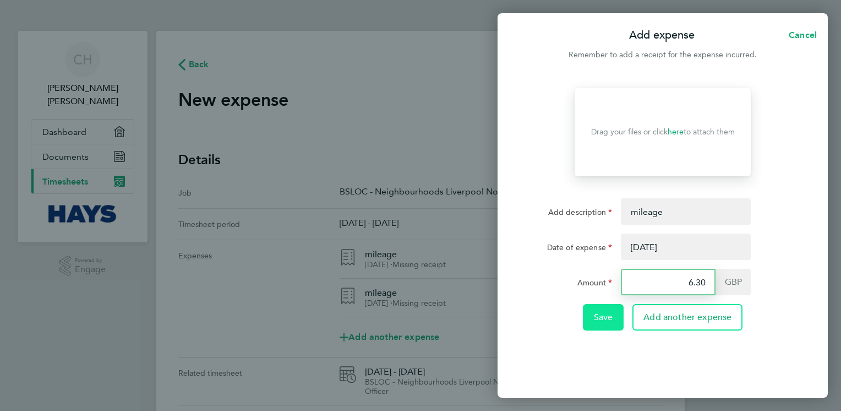
type input "6.30"
click at [569, 322] on button "Save" at bounding box center [603, 317] width 41 height 26
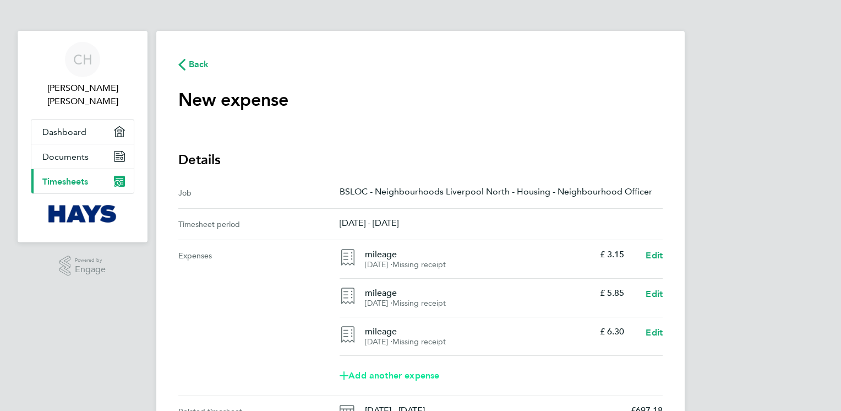
click at [417, 373] on span "Add another expense" at bounding box center [390, 375] width 100 height 9
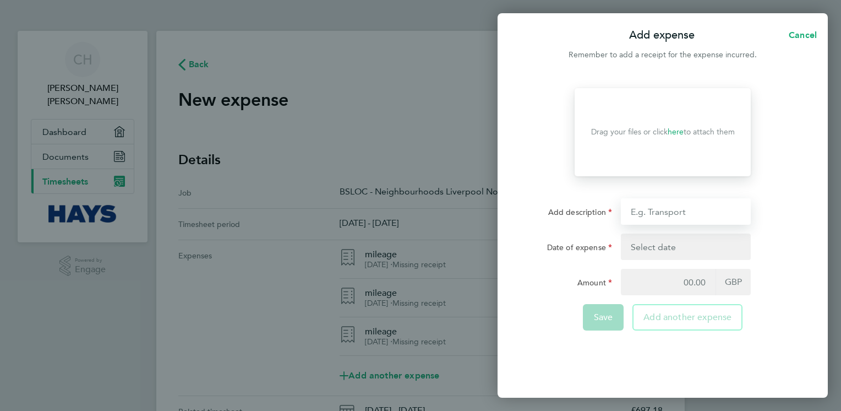
click at [569, 214] on input "Add description" at bounding box center [686, 211] width 130 height 26
type input "mileage"
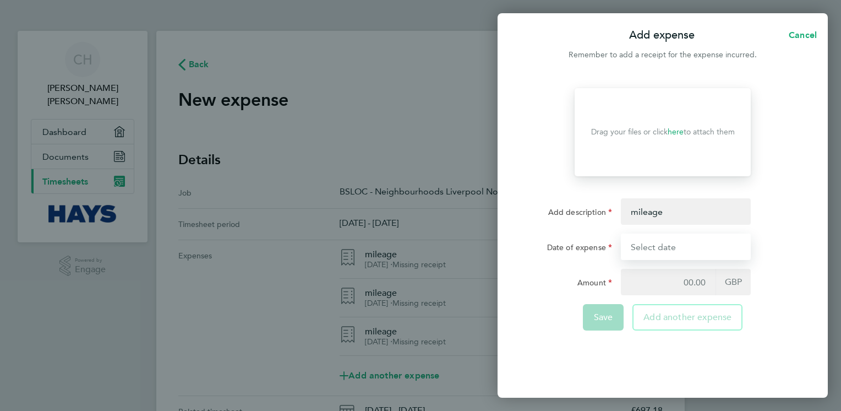
type input "[DATE]"
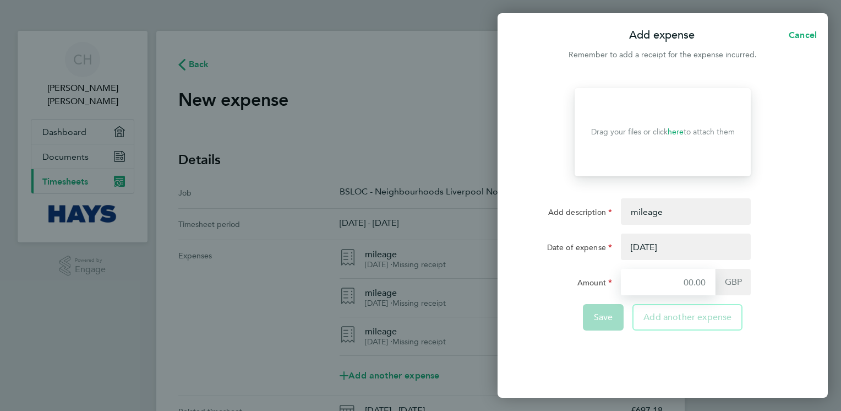
type input "6.30"
click at [569, 247] on button "button" at bounding box center [686, 246] width 130 height 26
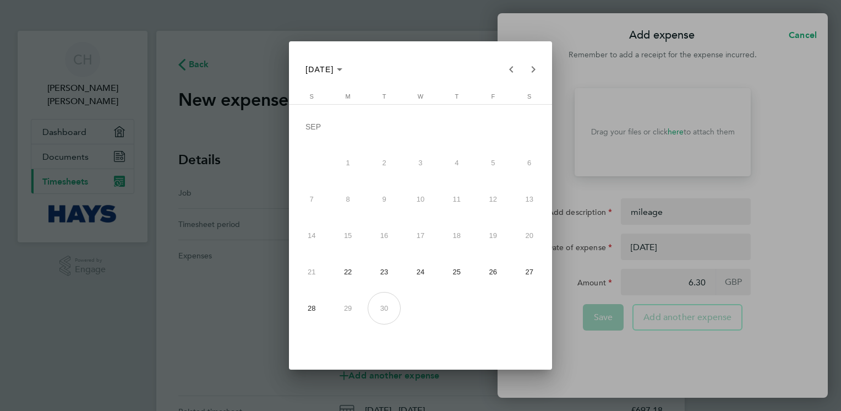
click at [456, 276] on span "25" at bounding box center [456, 271] width 32 height 32
type input "[DATE]"
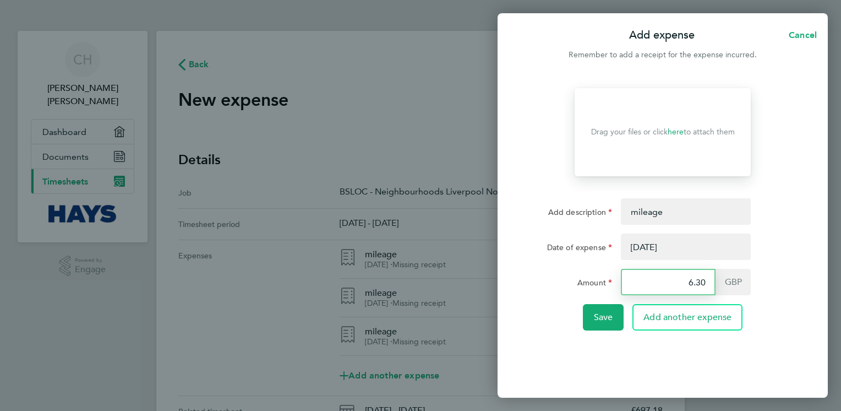
click at [569, 281] on input "6.30" at bounding box center [668, 282] width 95 height 26
type input "6"
type input "14.40"
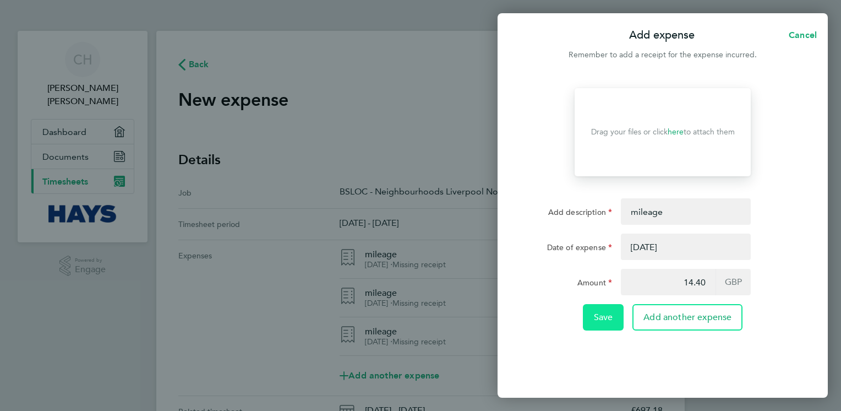
click at [569, 316] on button "Save" at bounding box center [603, 317] width 41 height 26
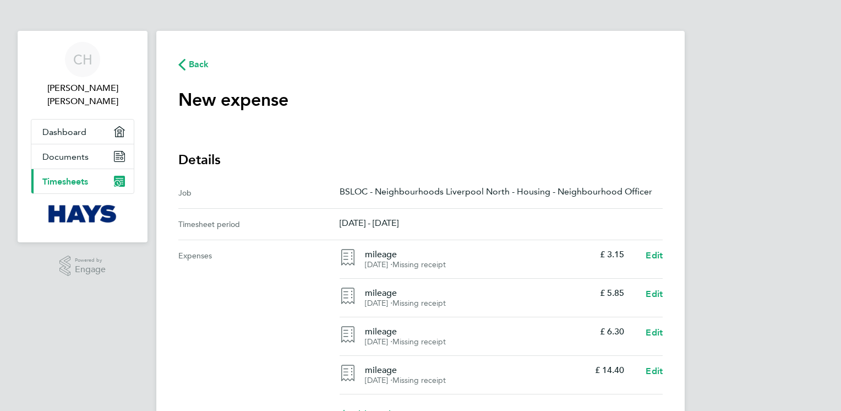
click at [196, 66] on span "Back" at bounding box center [199, 64] width 20 height 13
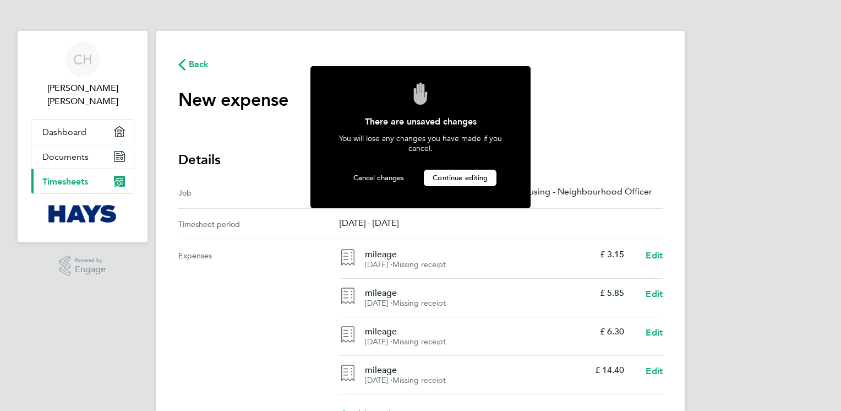
click at [433, 175] on span "Continue editing" at bounding box center [460, 177] width 55 height 9
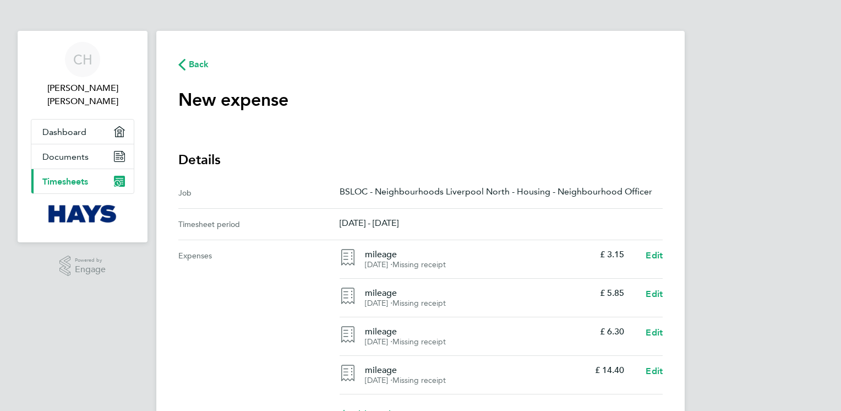
click at [200, 63] on span "Back" at bounding box center [199, 64] width 20 height 13
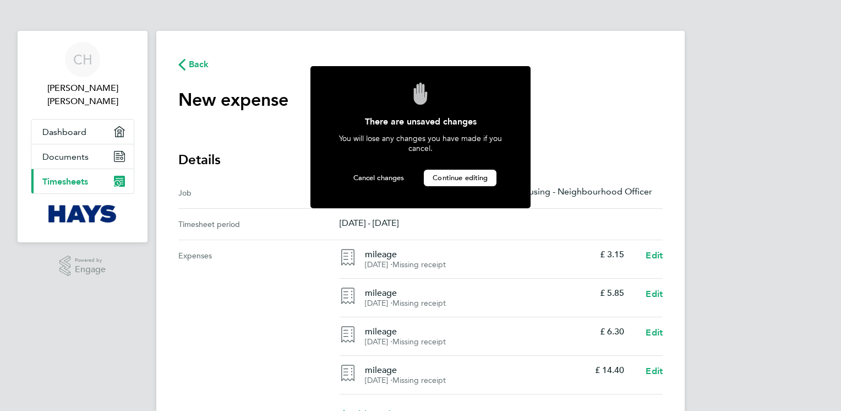
click at [449, 173] on span "Continue editing" at bounding box center [460, 177] width 55 height 9
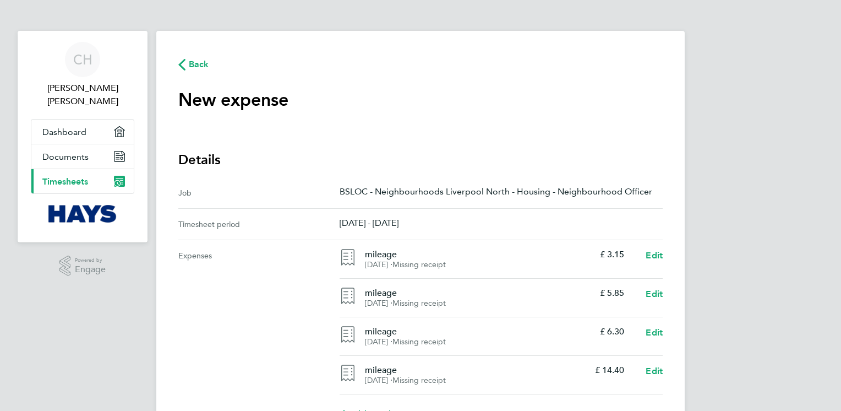
drag, startPoint x: 560, startPoint y: 247, endPoint x: 537, endPoint y: 30, distance: 218.1
click at [537, 30] on ng-component "Back New expense expense descripion placeholder Details Job BSLOC - Neighbourho…" at bounding box center [420, 281] width 528 height 562
click at [120, 298] on div "CH [PERSON_NAME] [PERSON_NAME] Applications: Dashboard Documents Current page: …" at bounding box center [420, 289] width 841 height 579
click at [569, 398] on div "Add another expense" at bounding box center [501, 414] width 332 height 40
drag, startPoint x: 600, startPoint y: 402, endPoint x: 553, endPoint y: 401, distance: 46.8
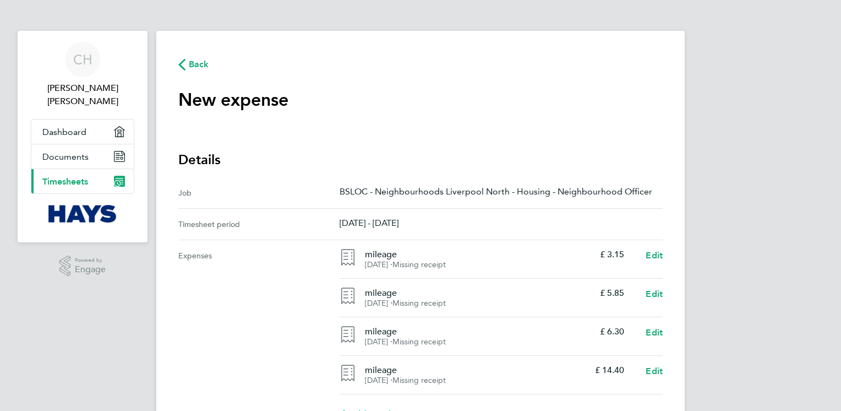
click at [553, 401] on div "Add another expense" at bounding box center [501, 414] width 332 height 40
drag, startPoint x: 435, startPoint y: 397, endPoint x: 691, endPoint y: 383, distance: 256.9
click at [569, 383] on div "CH [PERSON_NAME] [PERSON_NAME] Applications: Dashboard Documents Current page: …" at bounding box center [420, 289] width 841 height 579
drag, startPoint x: 742, startPoint y: 214, endPoint x: 765, endPoint y: 100, distance: 116.8
click at [569, 100] on div "CH [PERSON_NAME] [PERSON_NAME] Applications: Dashboard Documents Current page: …" at bounding box center [420, 289] width 841 height 579
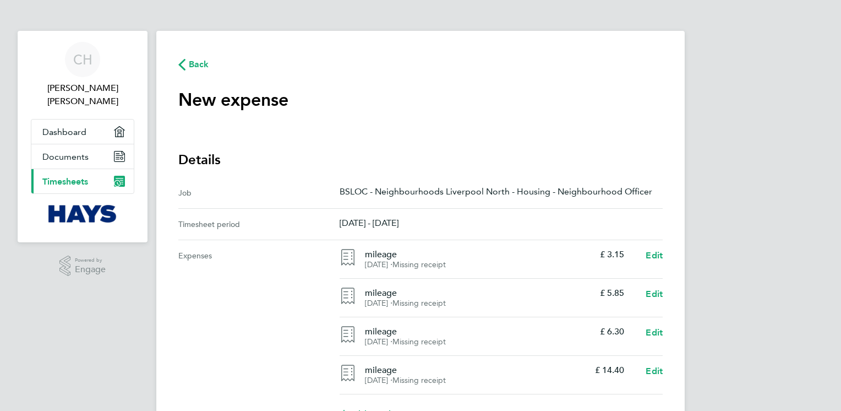
click at [184, 18] on ng-component "Back New expense expense descripion placeholder Details Job BSLOC - Neighbourho…" at bounding box center [420, 281] width 528 height 562
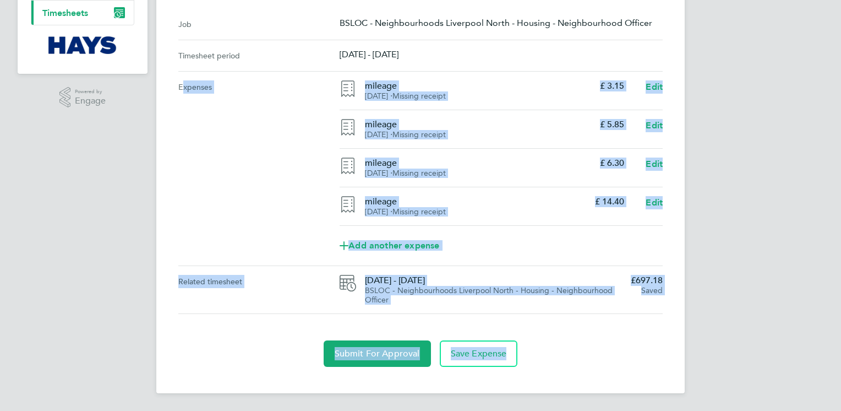
drag, startPoint x: 0, startPoint y: 325, endPoint x: -2, endPoint y: 434, distance: 109.0
click at [0, 404] on html "CH [PERSON_NAME] [PERSON_NAME] Applications: Dashboard Documents Current page: …" at bounding box center [420, 121] width 841 height 579
drag, startPoint x: -2, startPoint y: 434, endPoint x: 69, endPoint y: 298, distance: 153.7
click at [69, 298] on div "CH [PERSON_NAME] [PERSON_NAME] Applications: Dashboard Documents Current page: …" at bounding box center [420, 121] width 841 height 579
click at [569, 302] on div "CH [PERSON_NAME] [PERSON_NAME] Applications: Dashboard Documents Current page: …" at bounding box center [420, 121] width 841 height 579
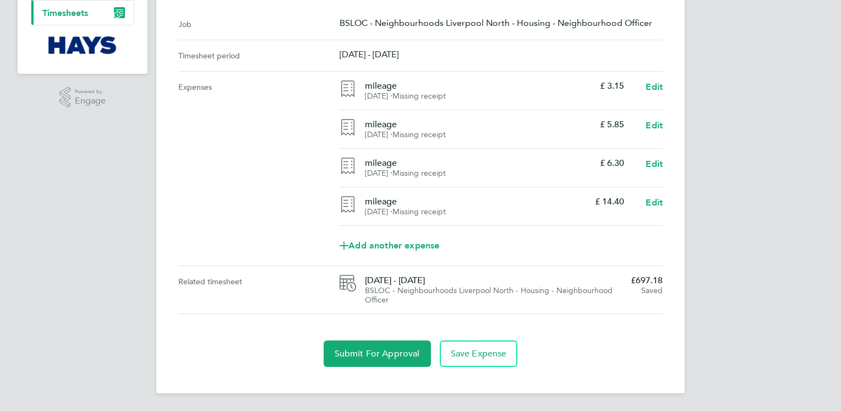
click at [569, 302] on div "CH [PERSON_NAME] [PERSON_NAME] Applications: Dashboard Documents Current page: …" at bounding box center [420, 121] width 841 height 579
click at [426, 248] on span "Add another expense" at bounding box center [390, 245] width 100 height 9
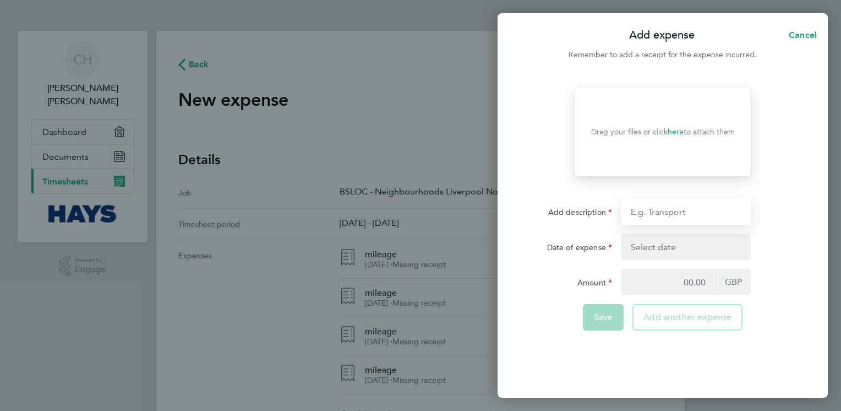
click at [569, 216] on input "Add description" at bounding box center [686, 211] width 130 height 26
type input "mileage"
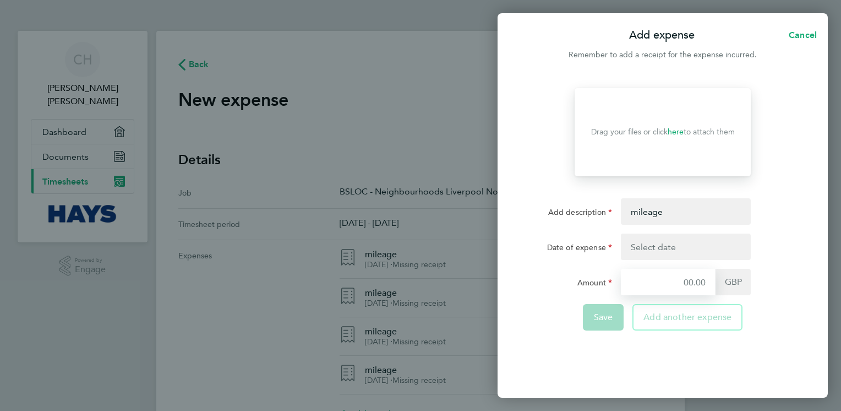
type input "14.40"
click at [569, 252] on button "button" at bounding box center [686, 246] width 130 height 26
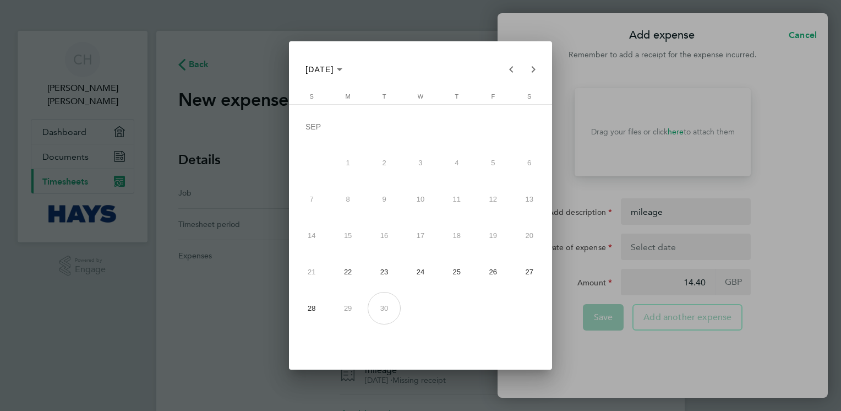
click at [497, 279] on span "26" at bounding box center [493, 271] width 32 height 32
type input "[DATE]"
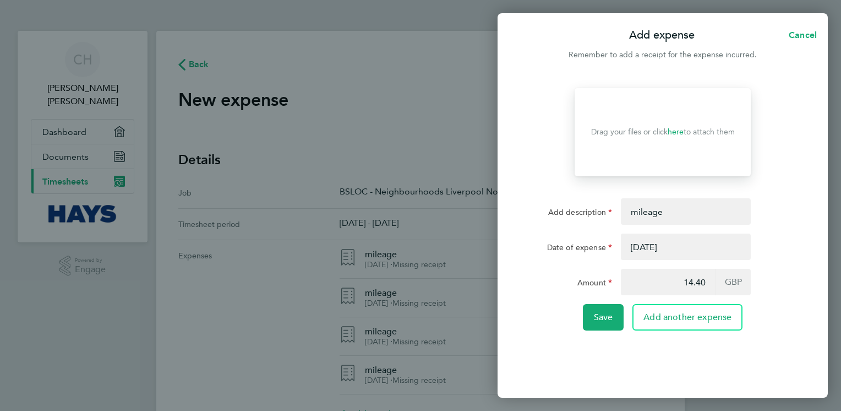
click at [569, 250] on button "button" at bounding box center [686, 246] width 130 height 26
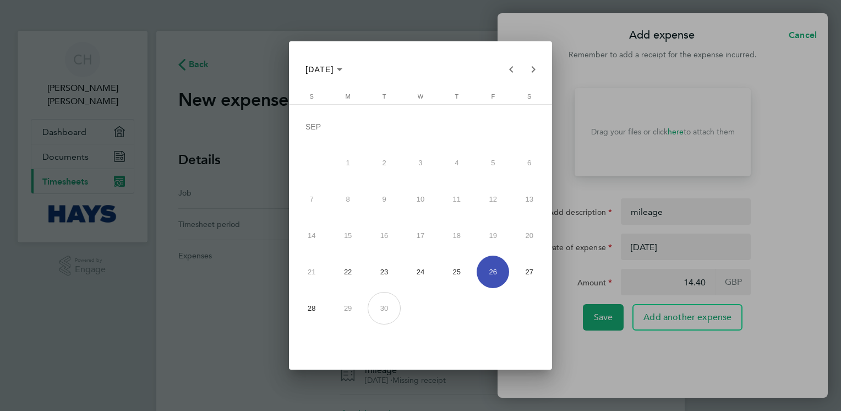
click at [494, 269] on span "26" at bounding box center [493, 271] width 32 height 32
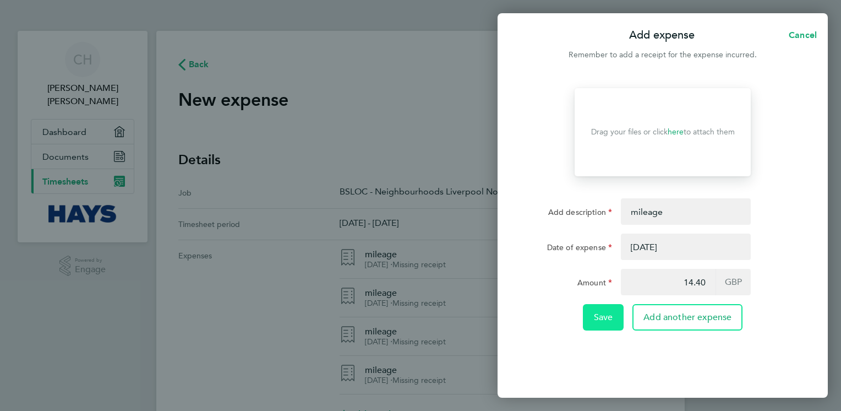
click at [569, 318] on span "Save" at bounding box center [603, 317] width 19 height 11
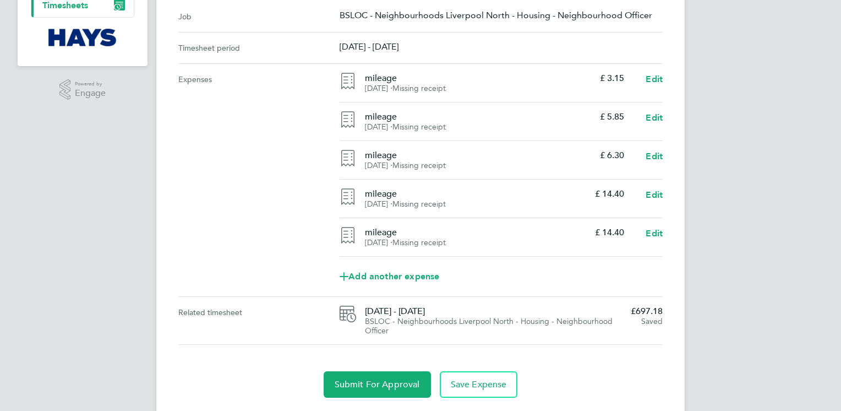
scroll to position [198, 0]
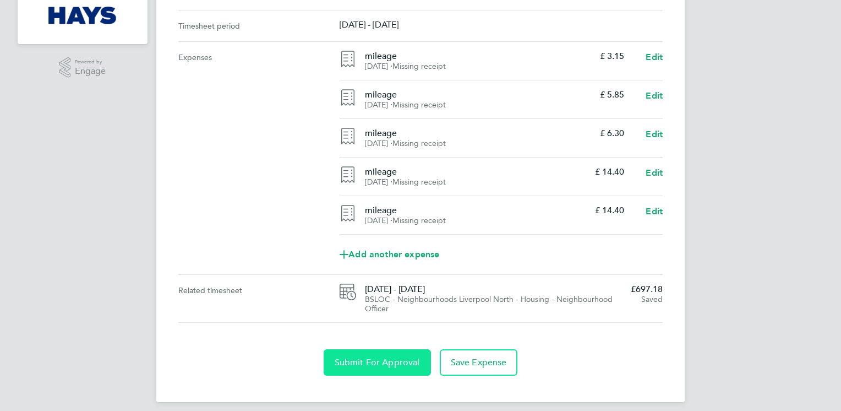
click at [394, 365] on span "Submit For Approval" at bounding box center [377, 362] width 85 height 11
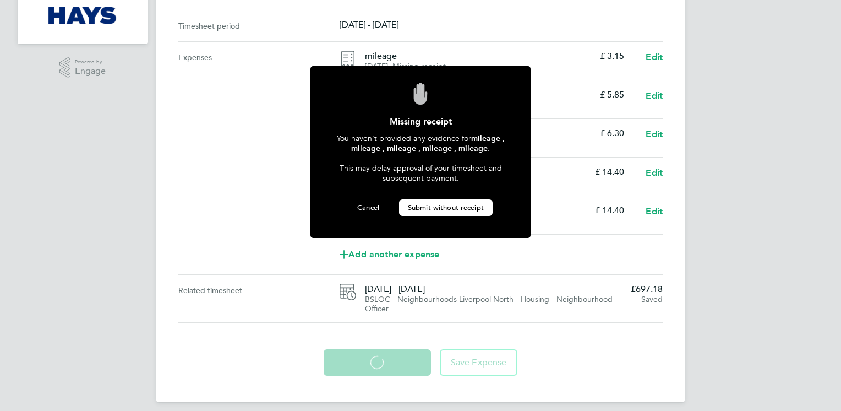
click at [473, 203] on span "Submit without receipt" at bounding box center [446, 207] width 76 height 9
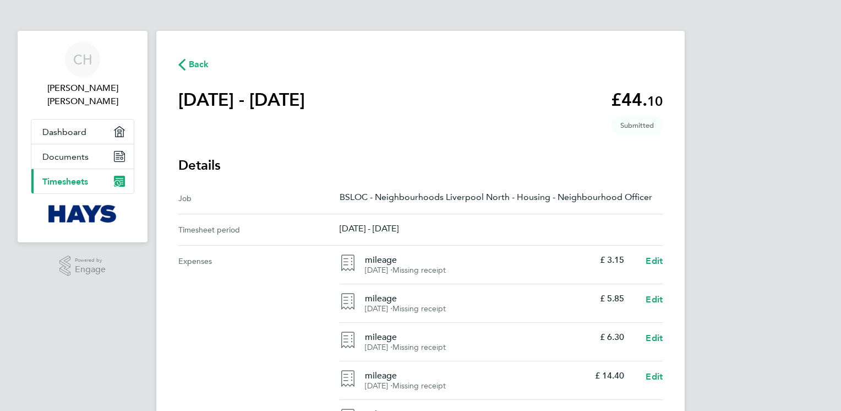
click at [185, 65] on icon "button" at bounding box center [181, 65] width 7 height 12
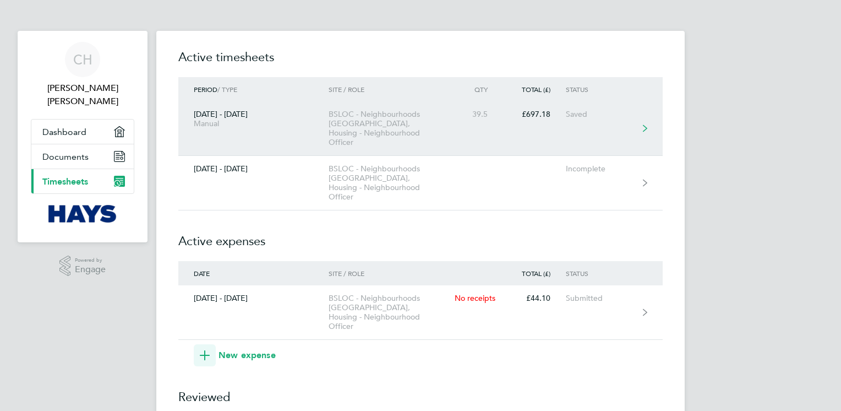
click at [569, 119] on link "[DATE] - [DATE] Manual BSLOC - Neighbourhoods [GEOGRAPHIC_DATA], Housing - Neig…" at bounding box center [420, 128] width 484 height 54
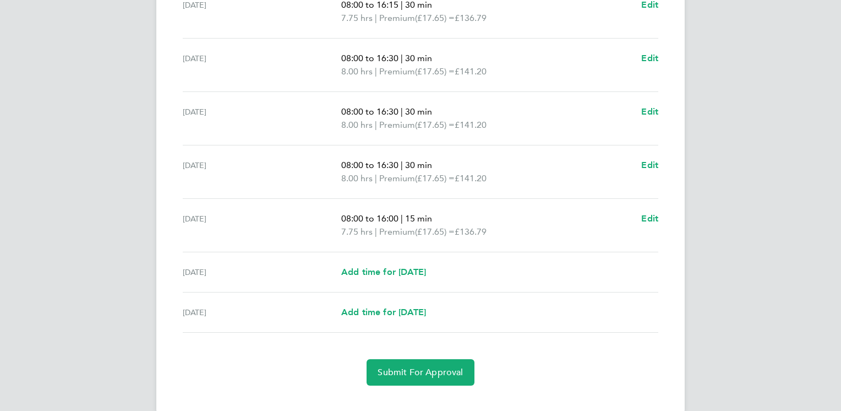
scroll to position [348, 0]
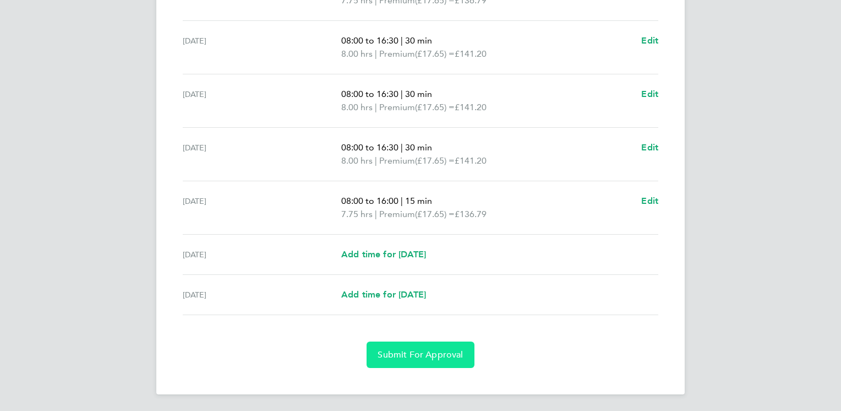
click at [450, 352] on span "Submit For Approval" at bounding box center [420, 354] width 85 height 11
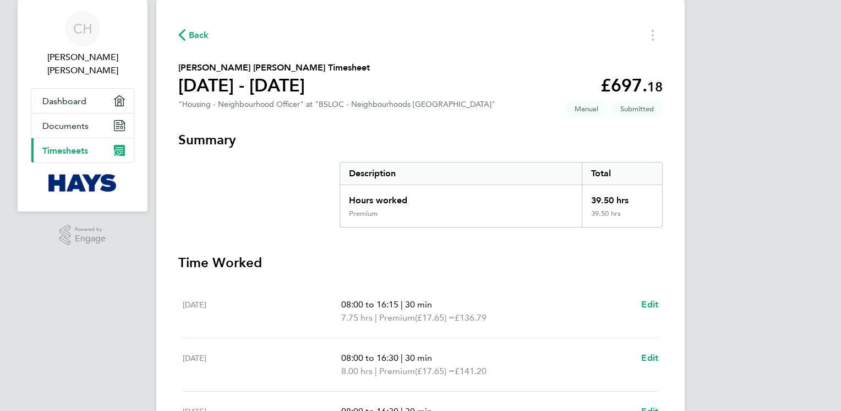
scroll to position [0, 0]
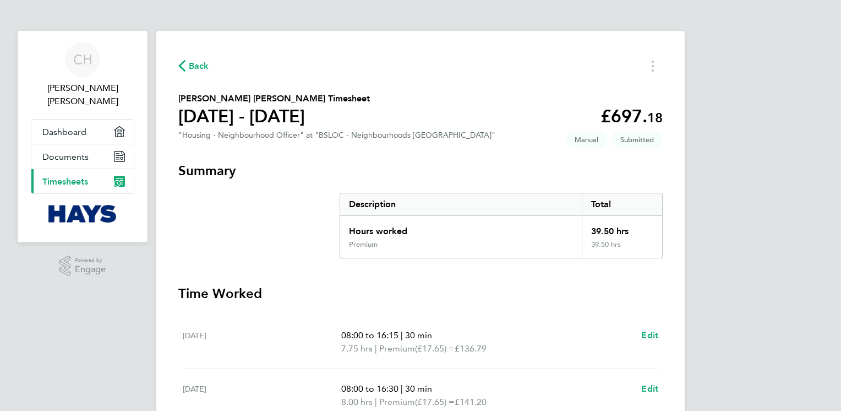
click at [193, 63] on span "Back" at bounding box center [199, 65] width 20 height 13
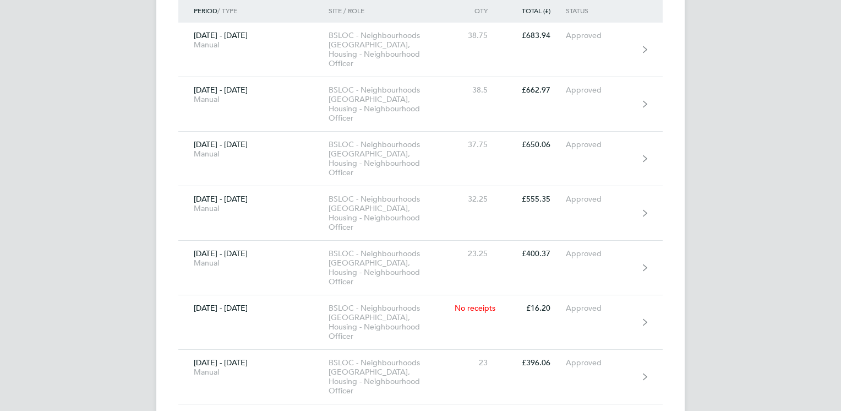
scroll to position [462, 0]
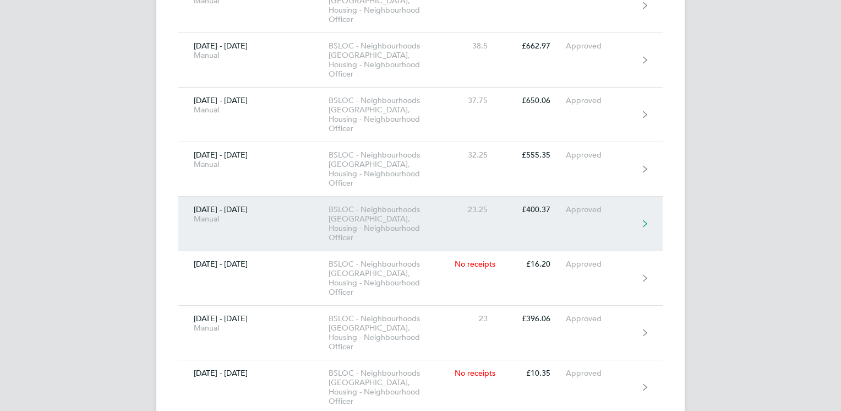
click at [569, 197] on link "[DATE] - [DATE] Manual BSLOC - Neighbourhoods [GEOGRAPHIC_DATA], Housing - Neig…" at bounding box center [420, 224] width 484 height 54
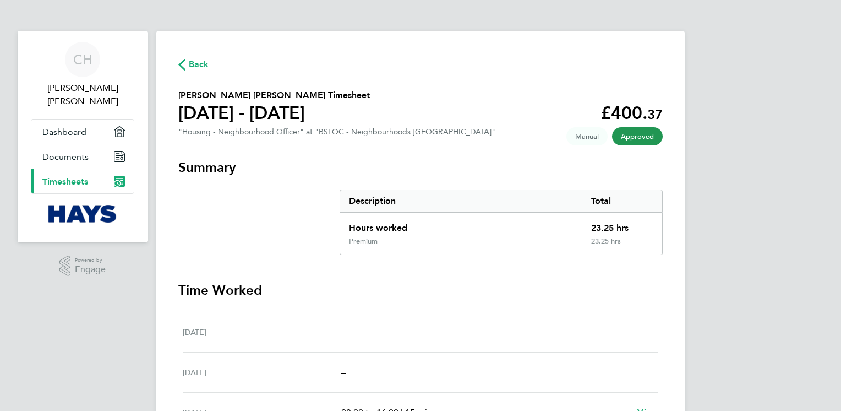
click at [569, 206] on div "CH [PERSON_NAME] [PERSON_NAME] Applications: Dashboard Documents Current page: …" at bounding box center [420, 338] width 841 height 677
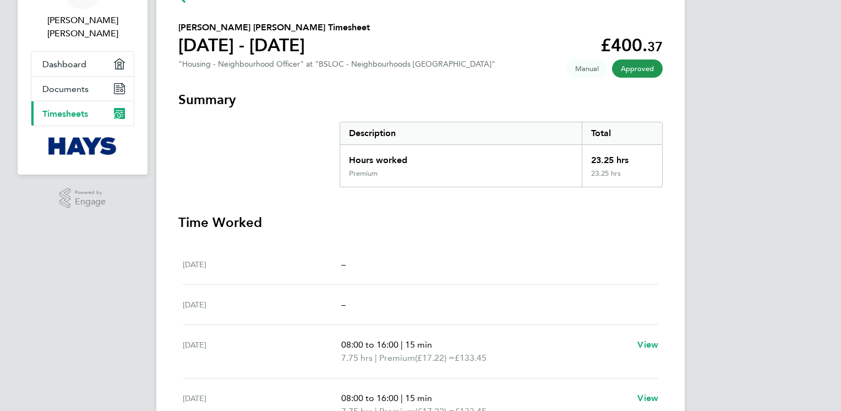
scroll to position [46, 0]
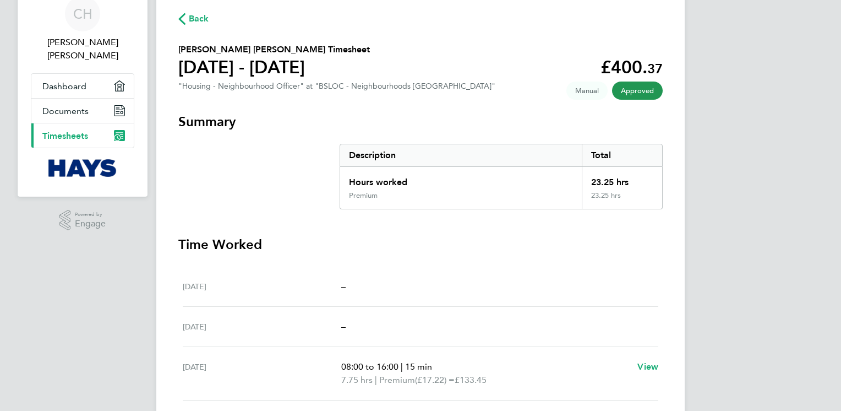
click at [201, 23] on span "Back" at bounding box center [199, 18] width 20 height 13
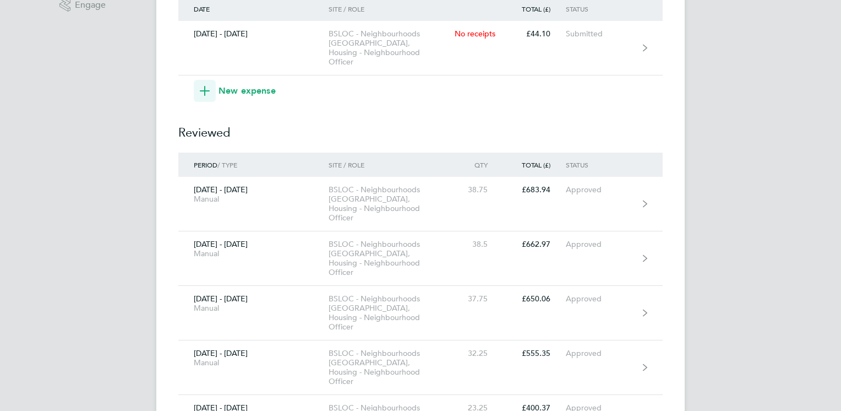
scroll to position [286, 0]
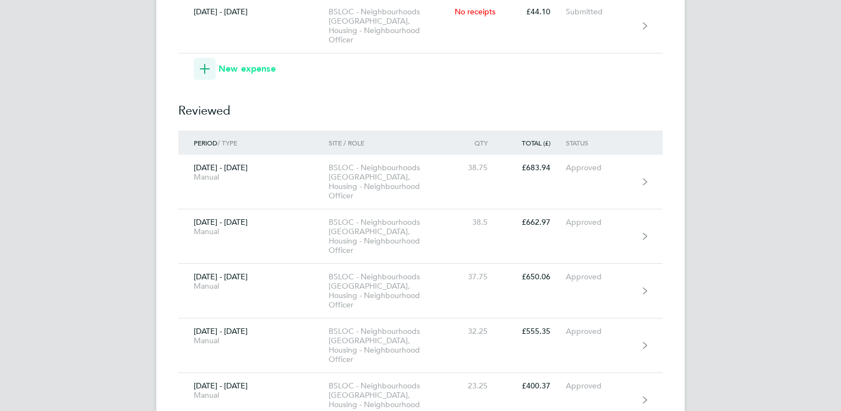
click at [208, 64] on icon "button" at bounding box center [205, 69] width 10 height 10
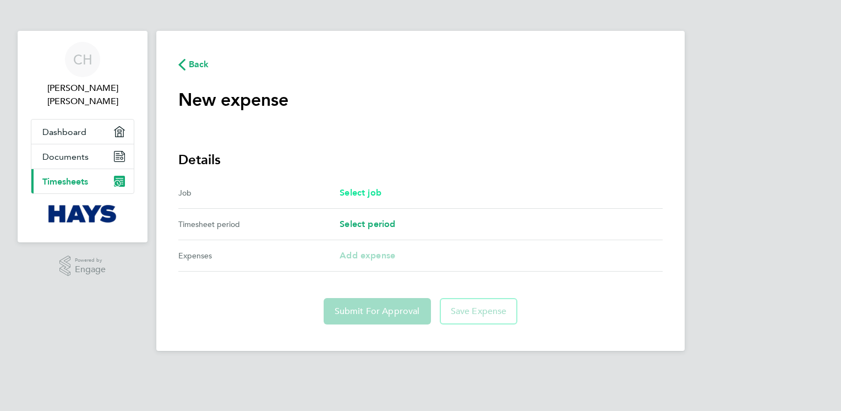
click at [355, 191] on span "Select job" at bounding box center [361, 192] width 42 height 10
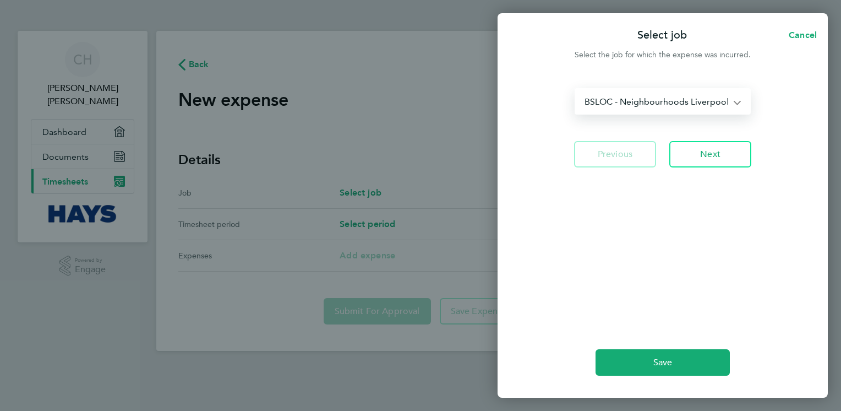
click at [569, 105] on select "BSLOC - Neighbourhoods Liverpool North - Housing - Neighbourhood Officer" at bounding box center [656, 101] width 161 height 24
click at [569, 101] on select "BSLOC - Neighbourhoods Liverpool North - Housing - Neighbourhood Officer" at bounding box center [656, 101] width 161 height 24
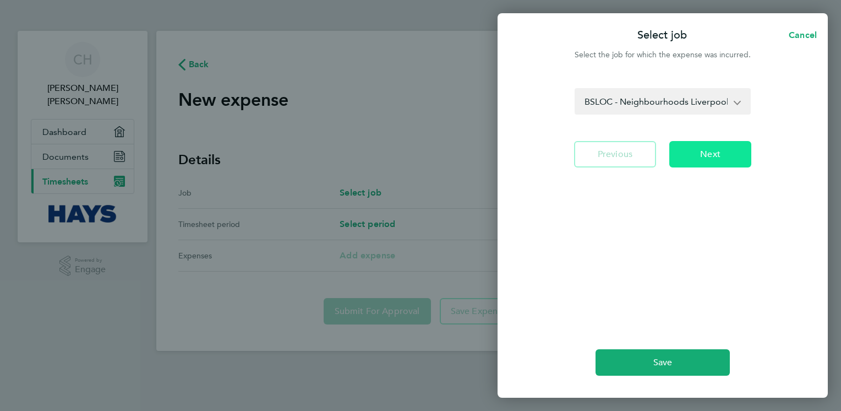
click at [569, 153] on span "Next" at bounding box center [710, 154] width 20 height 11
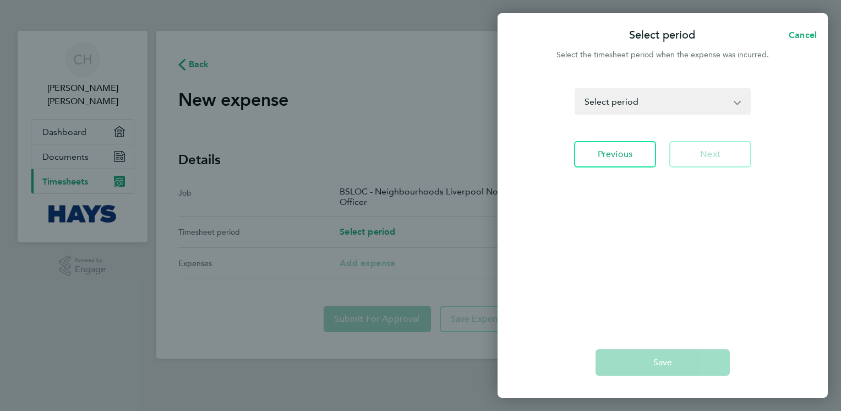
click at [569, 100] on app-icon-cross-button at bounding box center [743, 101] width 13 height 24
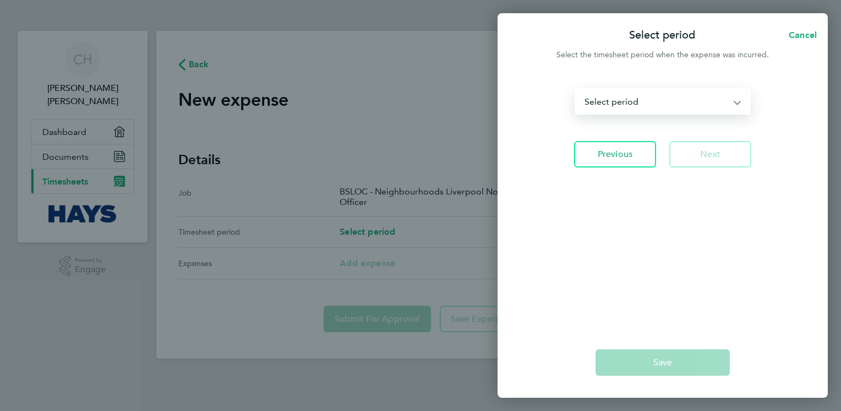
click at [569, 101] on select "[DATE] - [DATE] [DATE] - [DATE] [DATE] - [DATE] [DATE] - [DATE] [DATE] - [DATE]…" at bounding box center [656, 101] width 161 height 24
select select "7: Object"
click at [569, 89] on select "[DATE] - [DATE] [DATE] - [DATE] [DATE] - [DATE] [DATE] - [DATE] [DATE] - [DATE]…" at bounding box center [656, 101] width 161 height 24
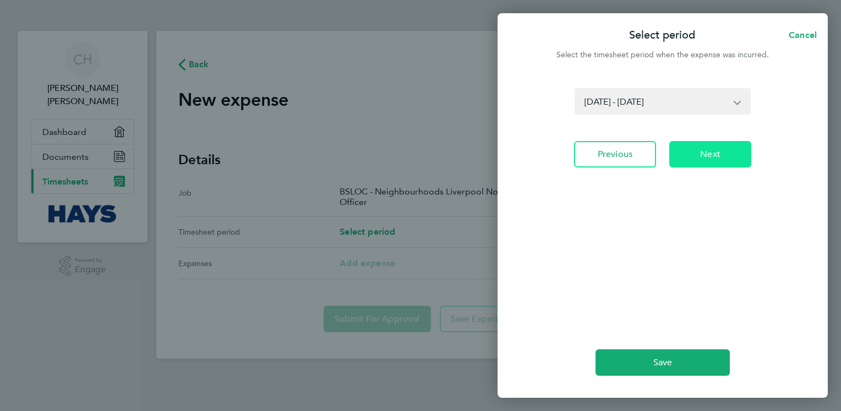
click at [569, 157] on span "Next" at bounding box center [710, 154] width 20 height 11
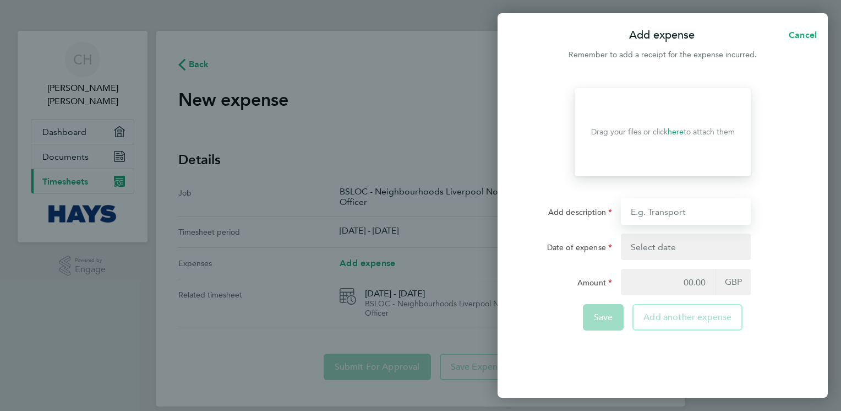
click at [569, 220] on input "Add description" at bounding box center [686, 211] width 130 height 26
type input "mileage"
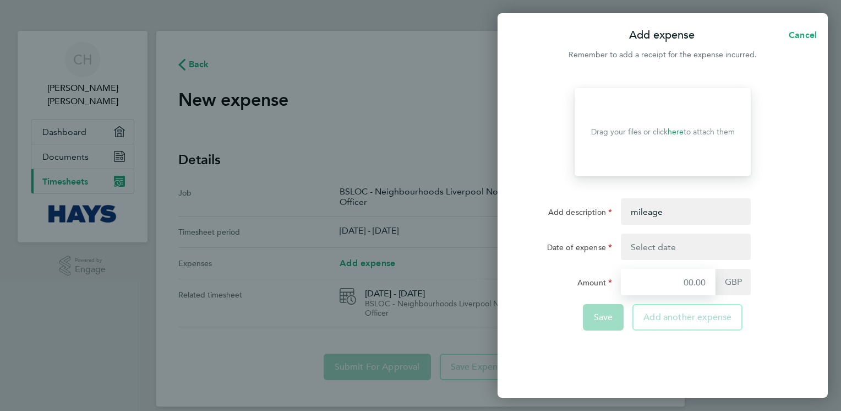
type input "14.40"
click at [569, 248] on button "button" at bounding box center [686, 246] width 130 height 26
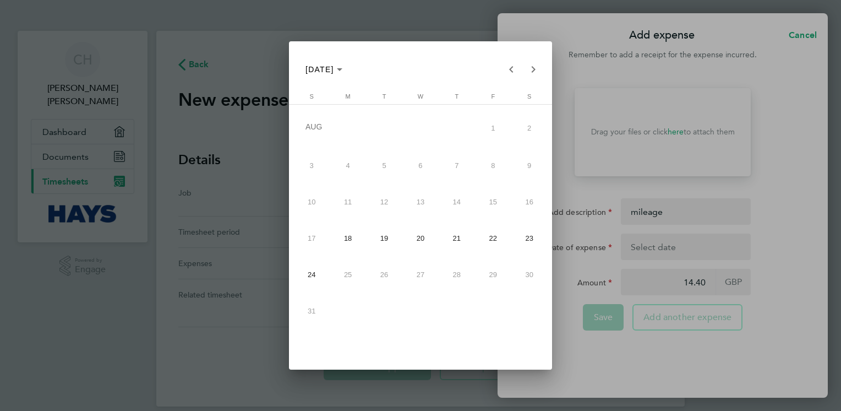
click at [356, 237] on span "18" at bounding box center [347, 238] width 32 height 32
type input "[DATE]"
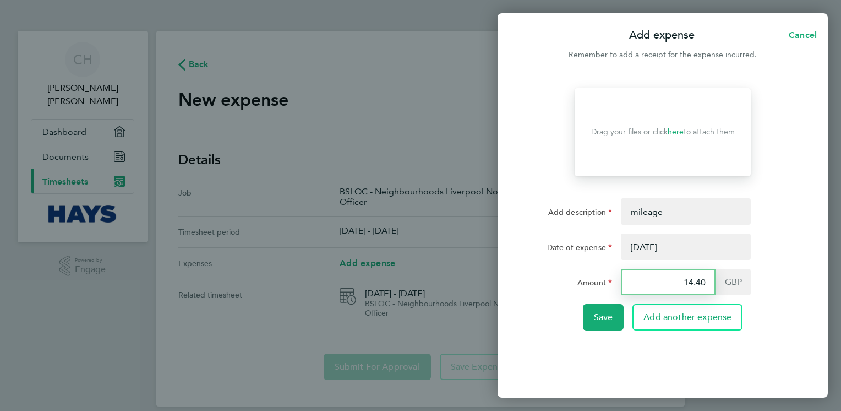
click at [569, 284] on input "14.40" at bounding box center [668, 282] width 95 height 26
type input "1"
type input "2.70"
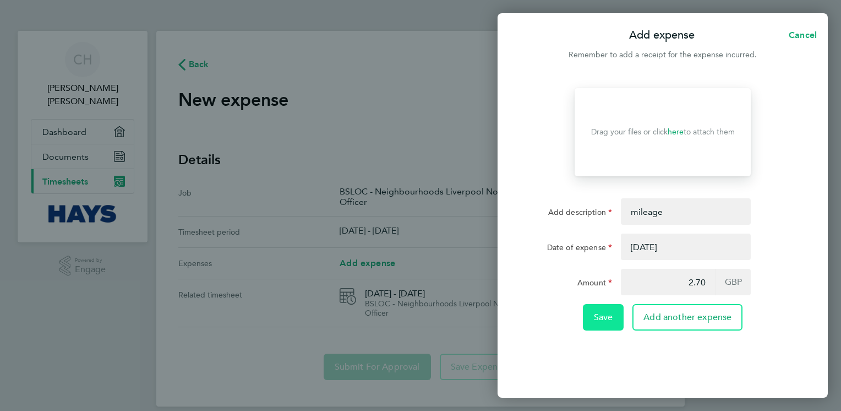
click at [569, 314] on span "Save" at bounding box center [603, 317] width 19 height 11
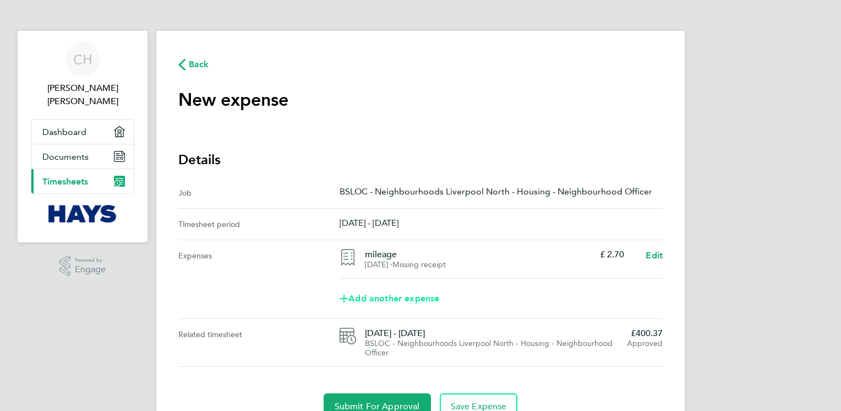
click at [428, 298] on span "Add another expense" at bounding box center [390, 298] width 100 height 9
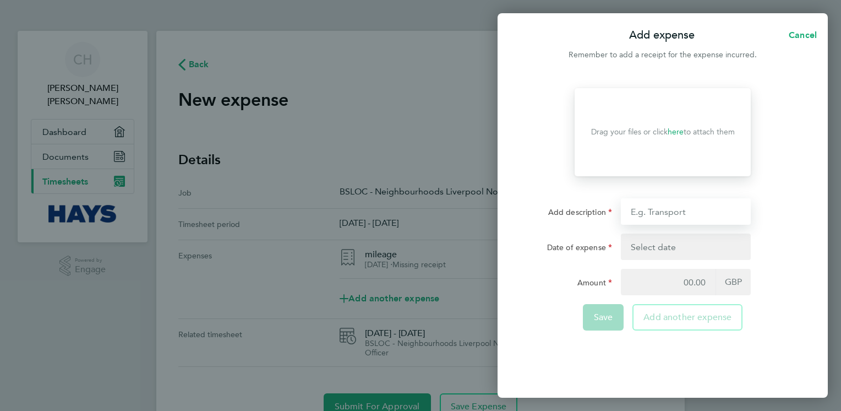
click at [569, 211] on input "Add description" at bounding box center [686, 211] width 130 height 26
type input "mileage"
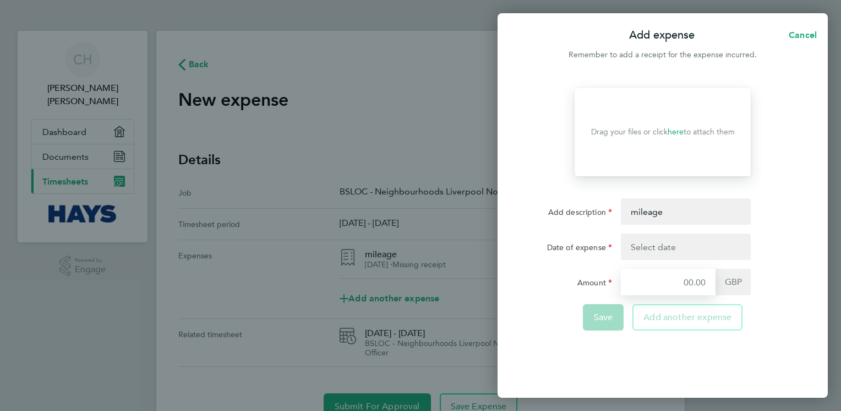
type input "2.70"
click at [569, 251] on button "button" at bounding box center [686, 246] width 130 height 26
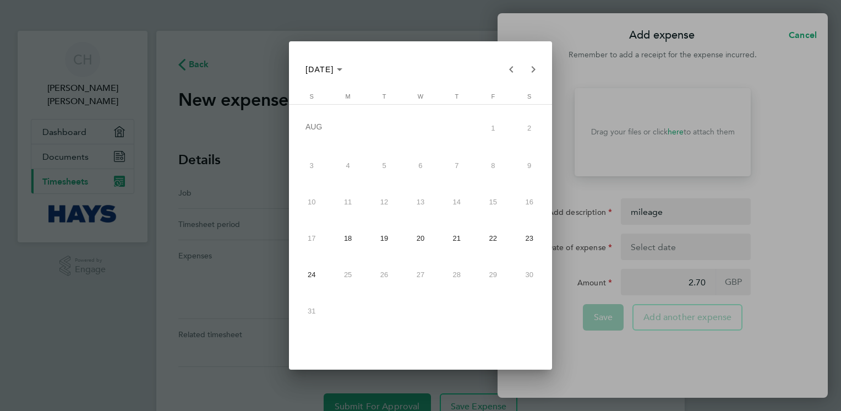
click at [569, 353] on div at bounding box center [420, 205] width 841 height 411
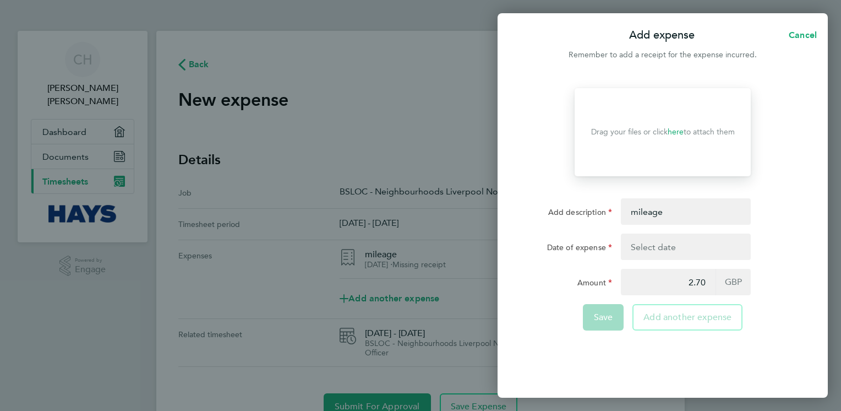
click at [405, 259] on div "Add expense Cancel Remember to add a receipt for the expense incurred. Drop you…" at bounding box center [420, 205] width 841 height 411
click at [569, 35] on span "Cancel" at bounding box center [801, 35] width 31 height 10
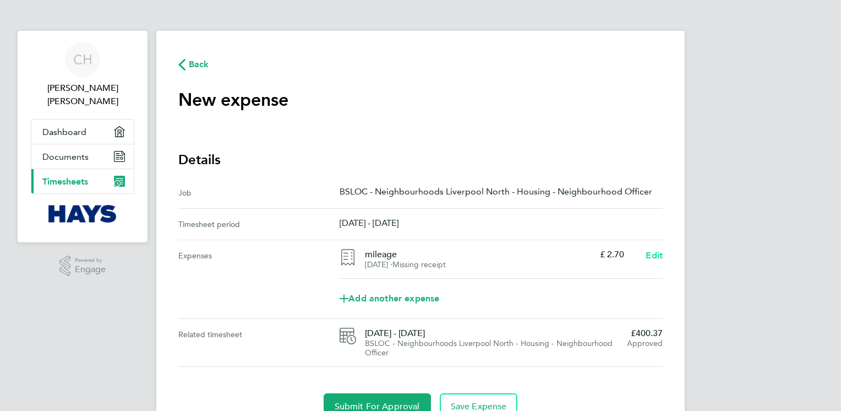
click at [569, 252] on span "Edit" at bounding box center [654, 255] width 17 height 10
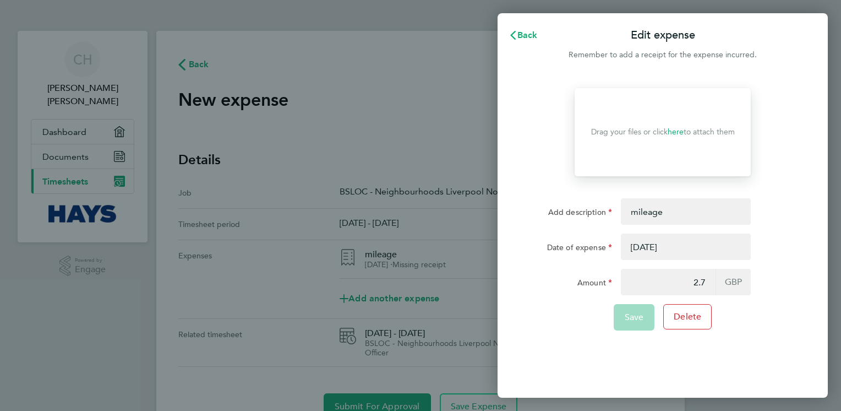
click at [569, 244] on button "button" at bounding box center [686, 246] width 130 height 26
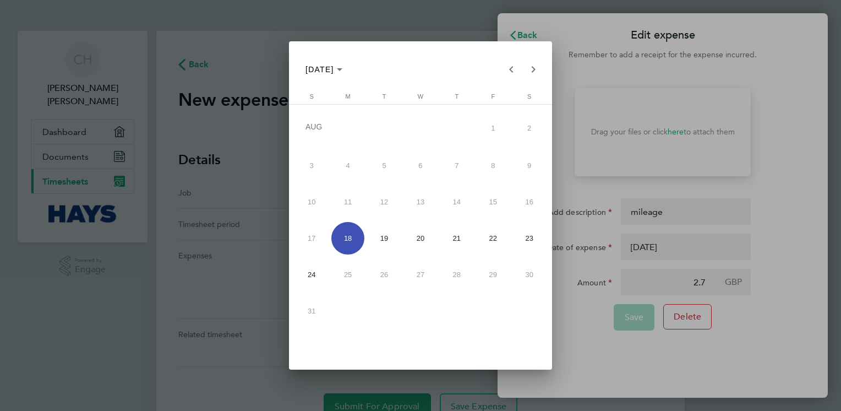
click at [463, 237] on span "21" at bounding box center [456, 238] width 32 height 32
type input "[DATE]"
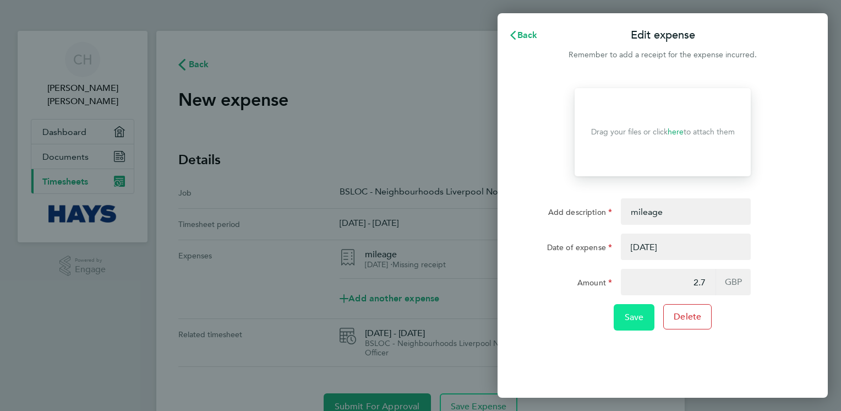
click at [569, 320] on span "Save" at bounding box center [634, 317] width 19 height 11
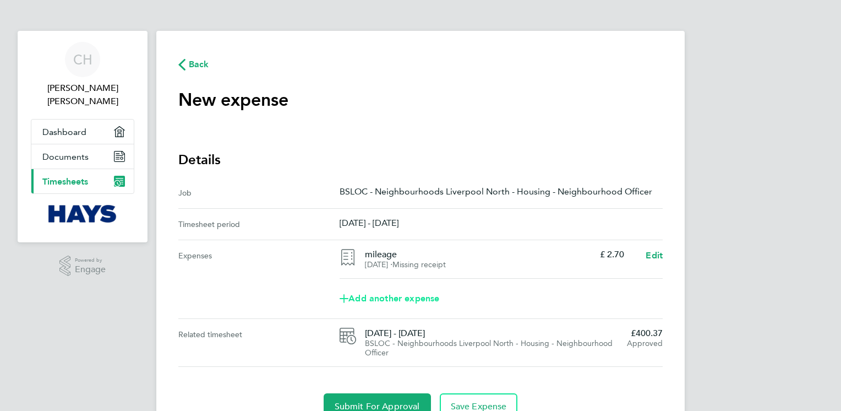
click at [426, 303] on span "Add another expense" at bounding box center [390, 298] width 100 height 9
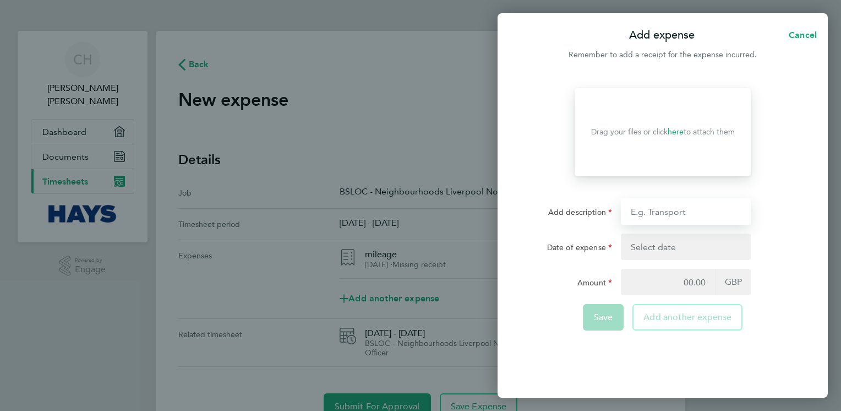
click at [569, 208] on input "Add description" at bounding box center [686, 211] width 130 height 26
type input "mileage"
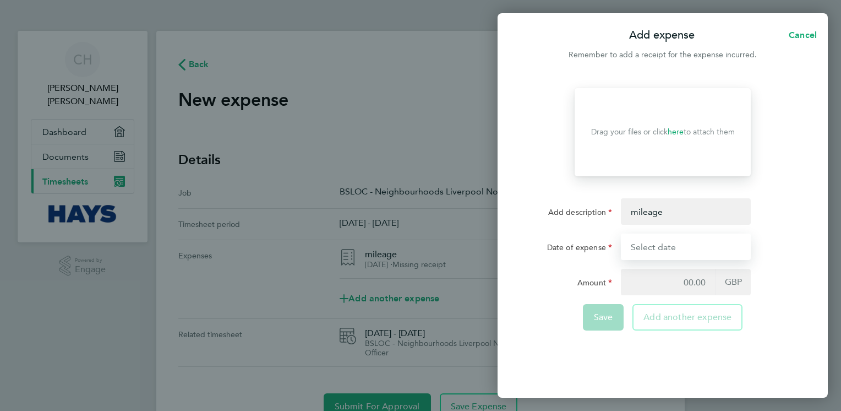
type input "[DATE]"
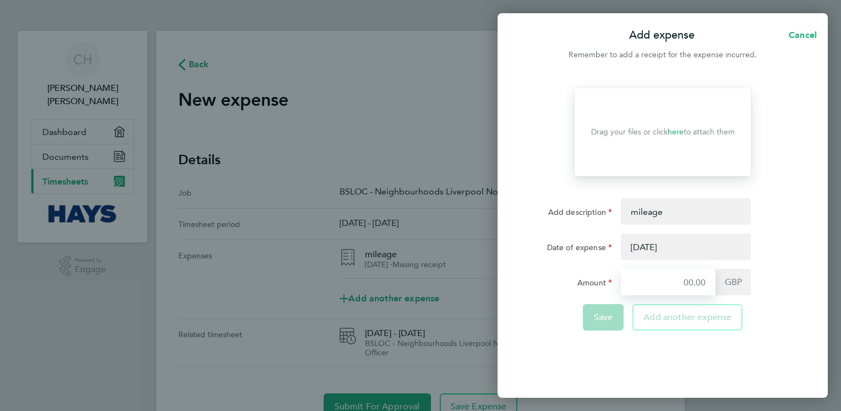
type input "2.7"
click at [569, 247] on button "button" at bounding box center [686, 246] width 130 height 26
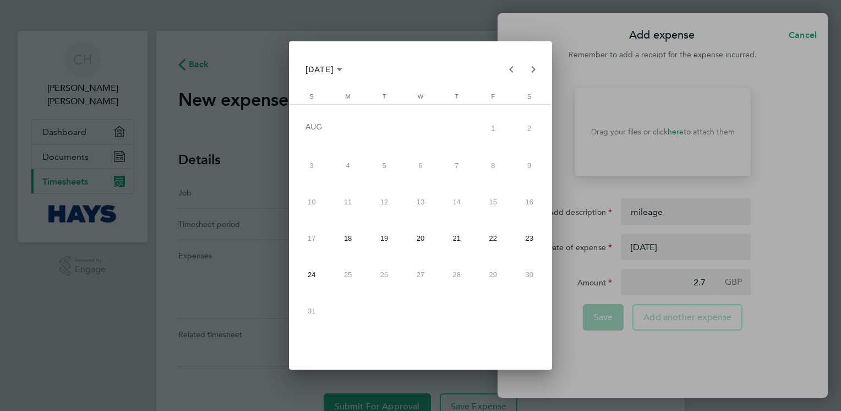
click at [502, 237] on span "22" at bounding box center [493, 238] width 32 height 32
type input "[DATE]"
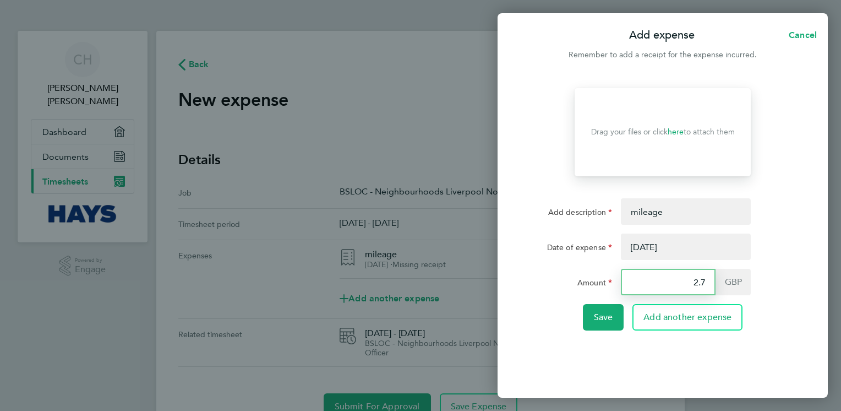
click at [569, 286] on input "2.7" at bounding box center [668, 282] width 95 height 26
type input "2"
type input "3.15"
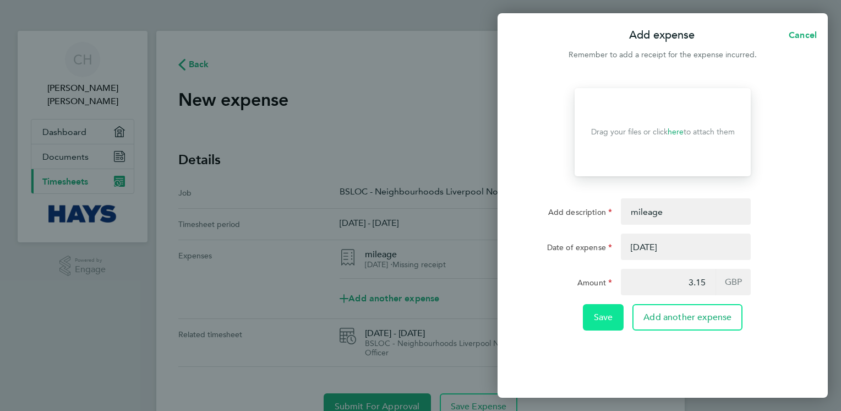
click at [569, 317] on span "Save" at bounding box center [603, 317] width 19 height 11
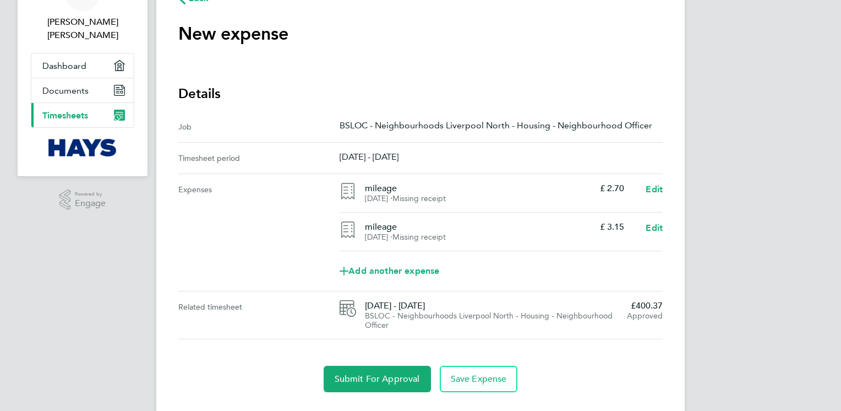
scroll to position [88, 0]
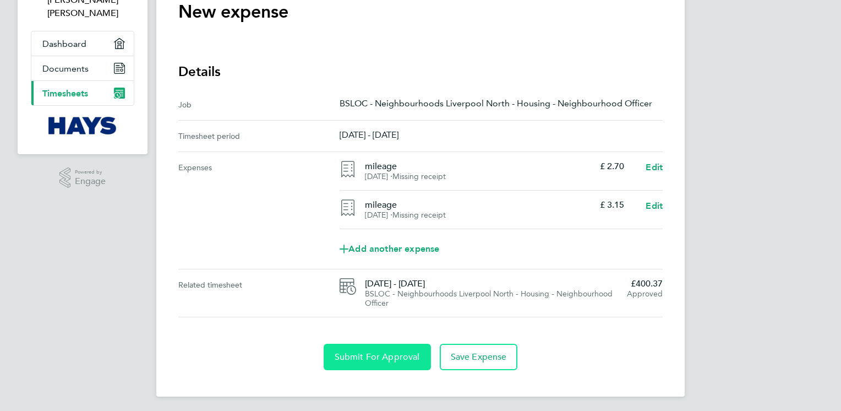
click at [401, 360] on span "Submit For Approval" at bounding box center [377, 356] width 85 height 11
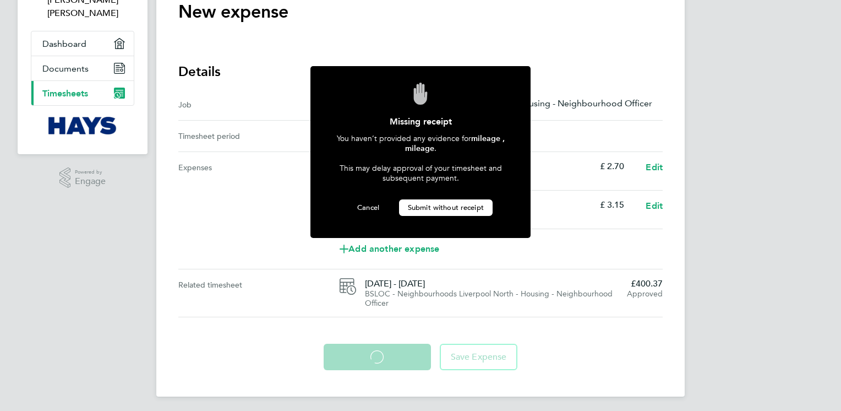
click at [473, 206] on span "Submit without receipt" at bounding box center [446, 207] width 76 height 9
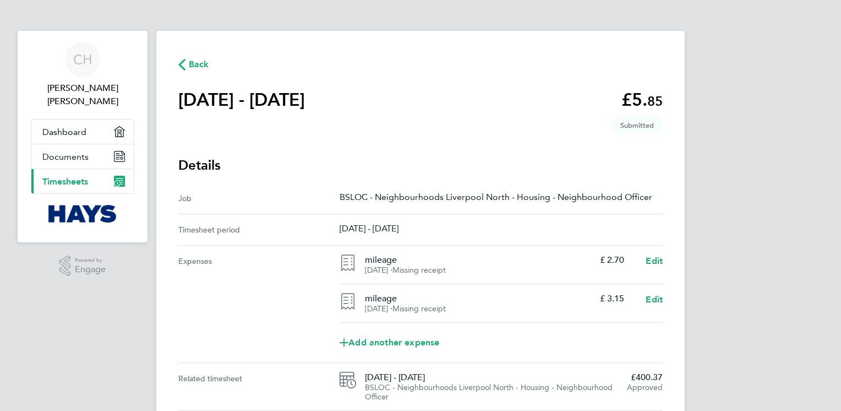
click at [192, 62] on span "Back" at bounding box center [199, 64] width 20 height 13
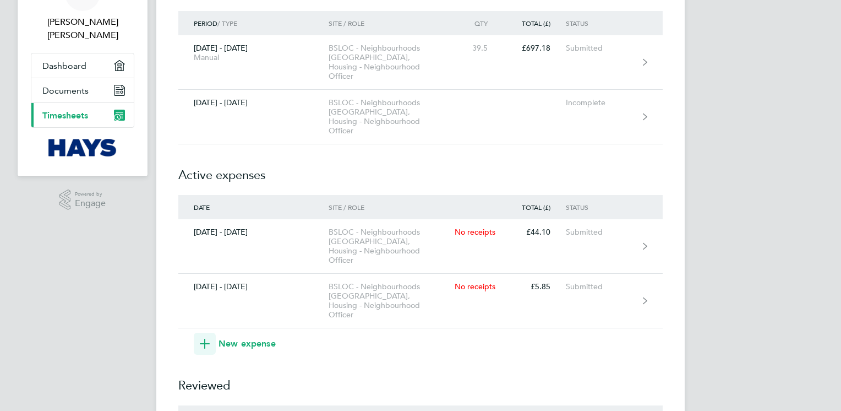
scroll to position [44, 0]
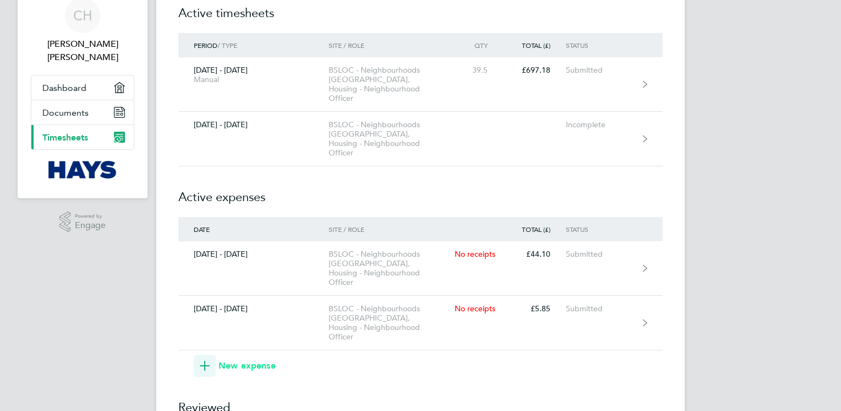
click at [247, 359] on span "New expense" at bounding box center [247, 365] width 57 height 13
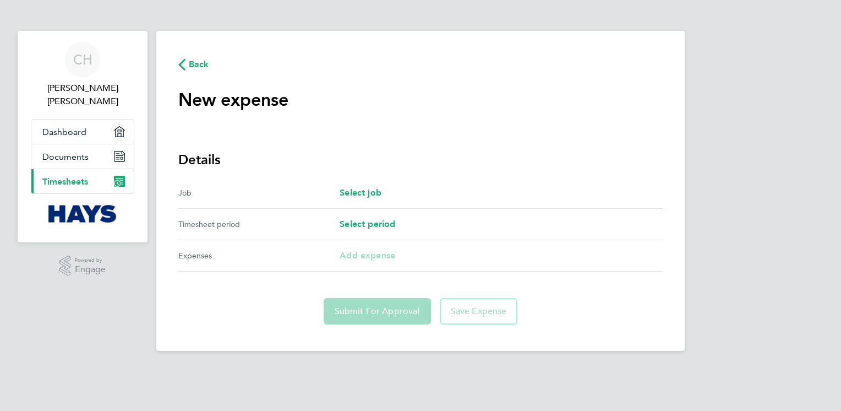
click at [200, 63] on span "Back" at bounding box center [199, 64] width 20 height 13
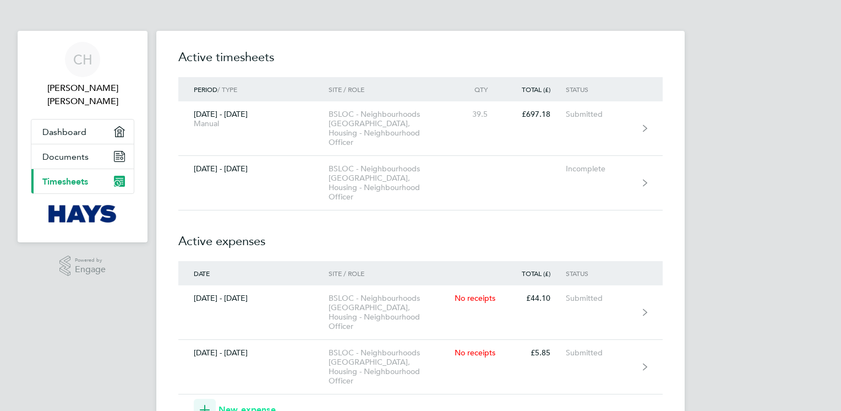
click at [209, 404] on icon "button" at bounding box center [205, 410] width 10 height 10
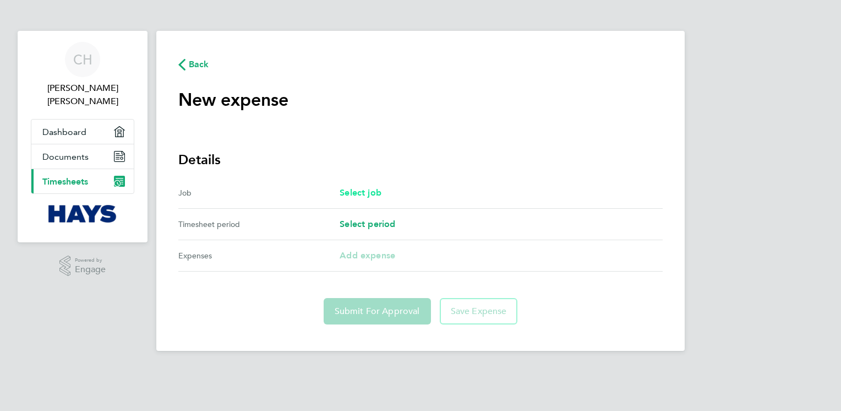
click at [374, 188] on span "Select job" at bounding box center [361, 192] width 42 height 10
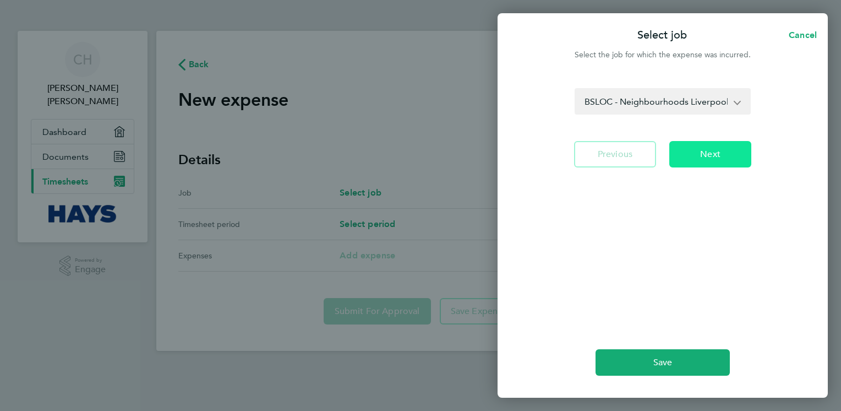
click at [569, 154] on button "Next" at bounding box center [710, 154] width 82 height 26
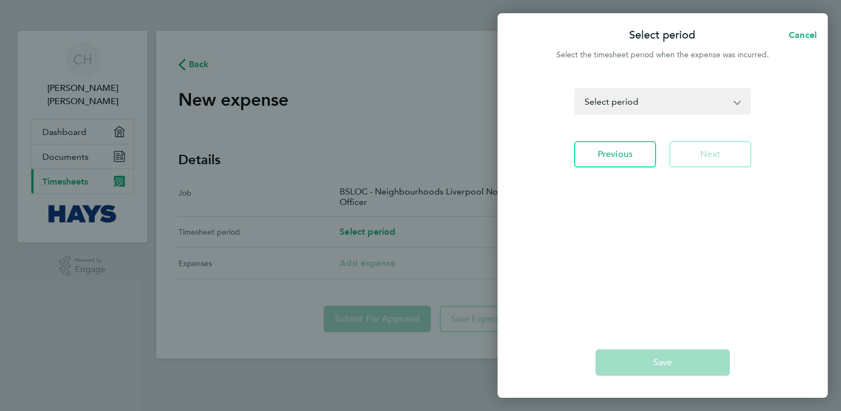
click at [569, 154] on app-form-button "Next" at bounding box center [707, 154] width 89 height 26
drag, startPoint x: 696, startPoint y: 154, endPoint x: 663, endPoint y: 186, distance: 46.3
click at [569, 186] on div "[DATE] - [DATE] [DATE] - [DATE] [DATE] - [DATE] [DATE] - [DATE] [DATE] - [DATE]…" at bounding box center [663, 201] width 330 height 252
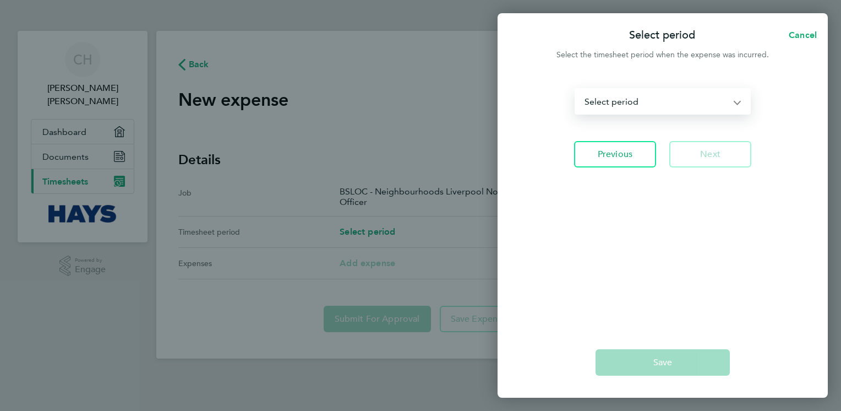
click at [569, 102] on select "[DATE] - [DATE] [DATE] - [DATE] [DATE] - [DATE] [DATE] - [DATE] [DATE] - [DATE]…" at bounding box center [656, 101] width 161 height 24
select select "8: Object"
click at [569, 89] on select "[DATE] - [DATE] [DATE] - [DATE] [DATE] - [DATE] [DATE] - [DATE] [DATE] - [DATE]…" at bounding box center [656, 101] width 161 height 24
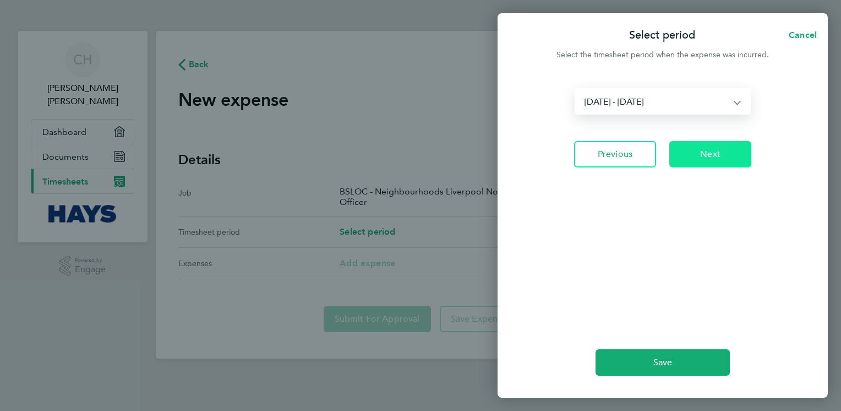
click at [569, 161] on button "Next" at bounding box center [710, 154] width 82 height 26
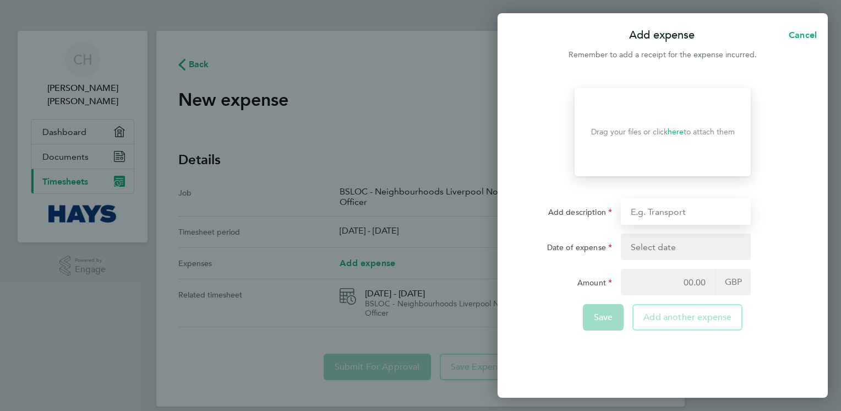
click at [569, 213] on input "Add description" at bounding box center [686, 211] width 130 height 26
type input "mileage"
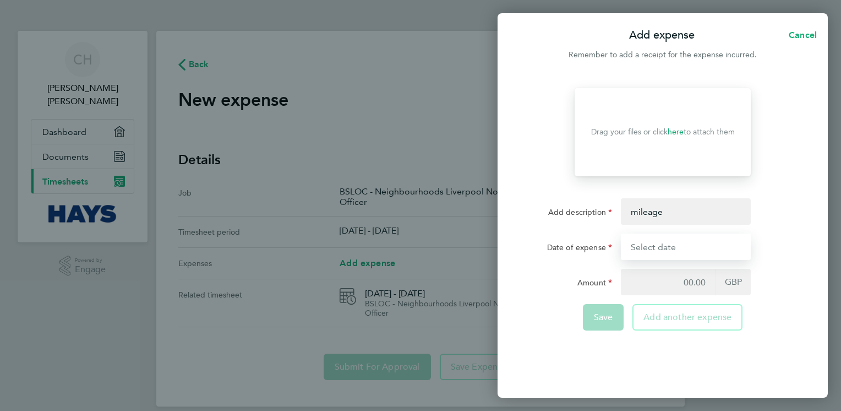
type input "[DATE]"
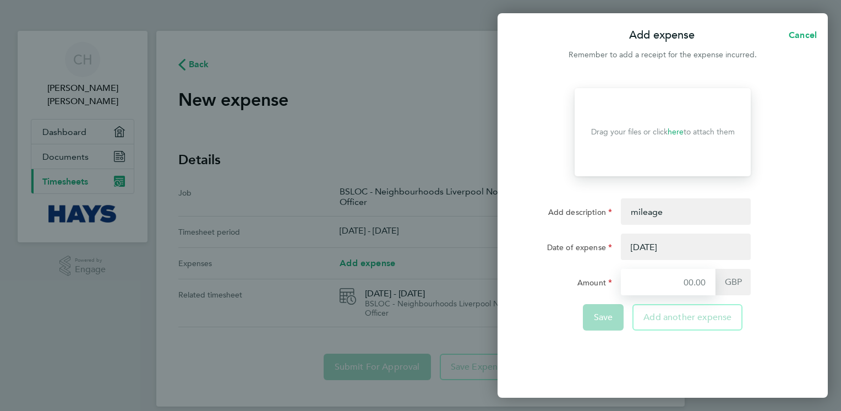
type input "3.15"
click at [569, 247] on button "button" at bounding box center [686, 246] width 130 height 26
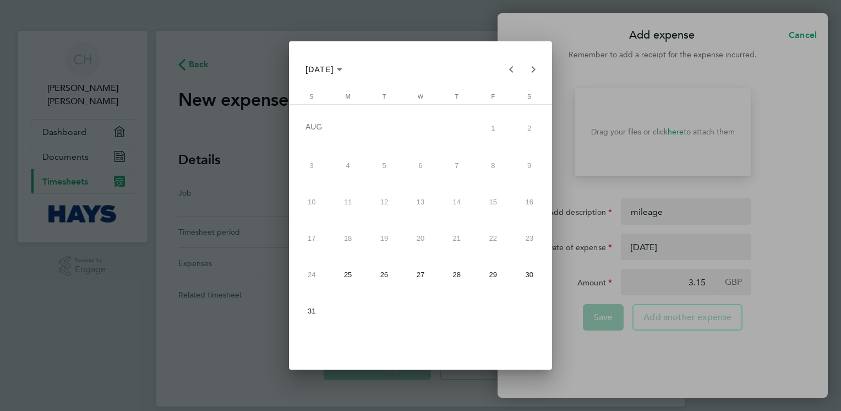
click at [351, 273] on span "25" at bounding box center [347, 274] width 32 height 32
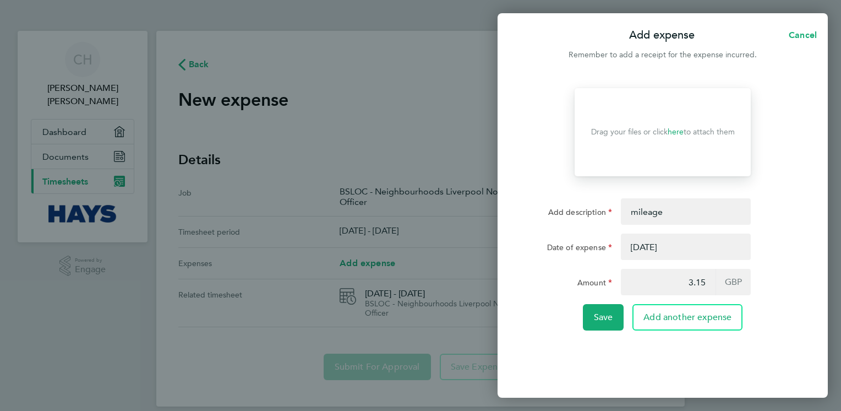
click at [569, 252] on button "button" at bounding box center [686, 246] width 130 height 26
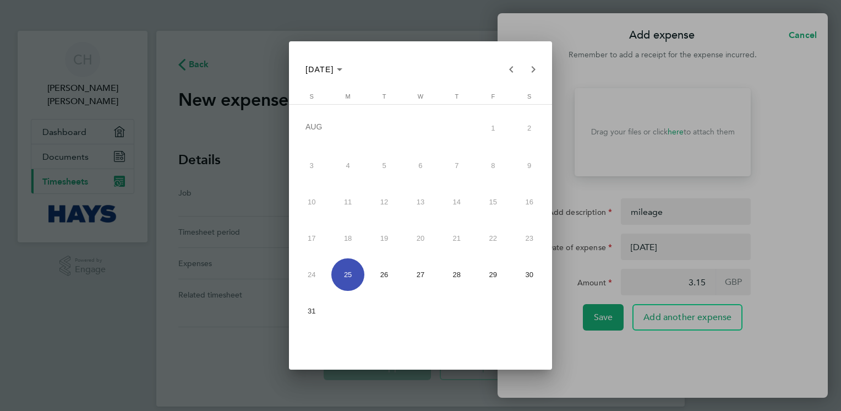
click at [385, 277] on span "26" at bounding box center [384, 274] width 32 height 32
type input "[DATE]"
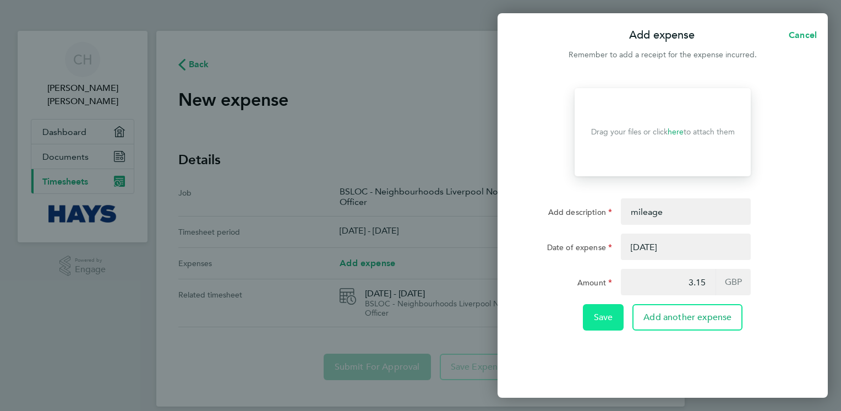
click at [569, 318] on span "Save" at bounding box center [603, 317] width 19 height 11
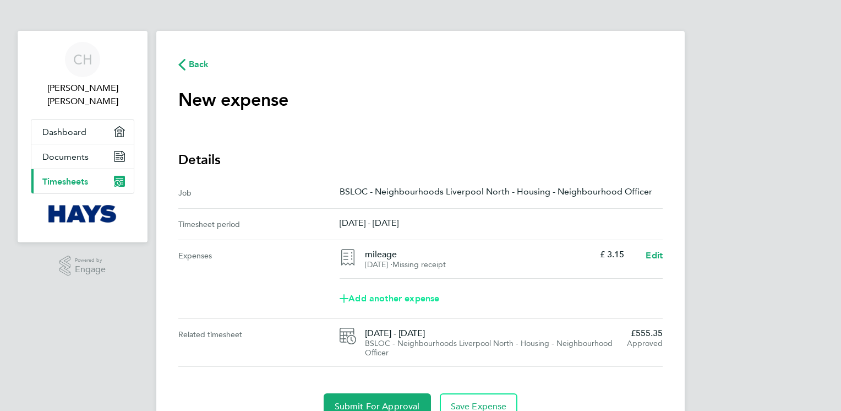
click at [409, 301] on span "Add another expense" at bounding box center [390, 298] width 100 height 9
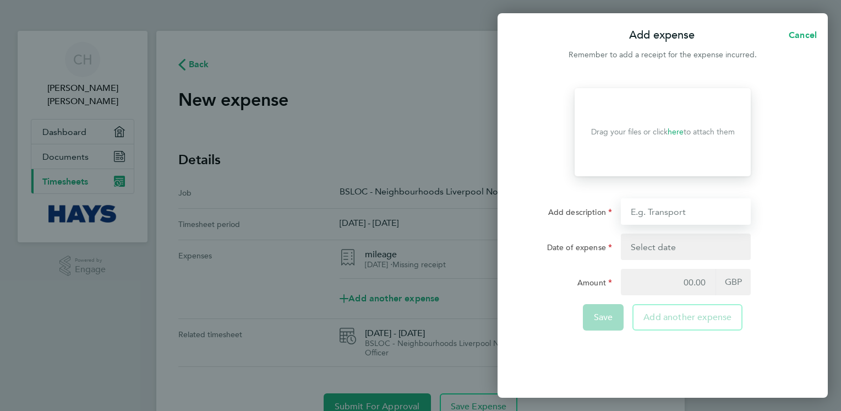
click at [569, 208] on input "Add description" at bounding box center [686, 211] width 130 height 26
type input "mileage"
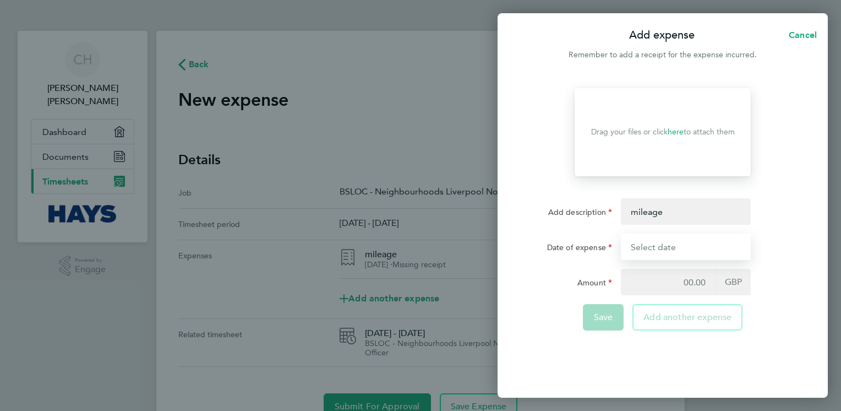
type input "[DATE]"
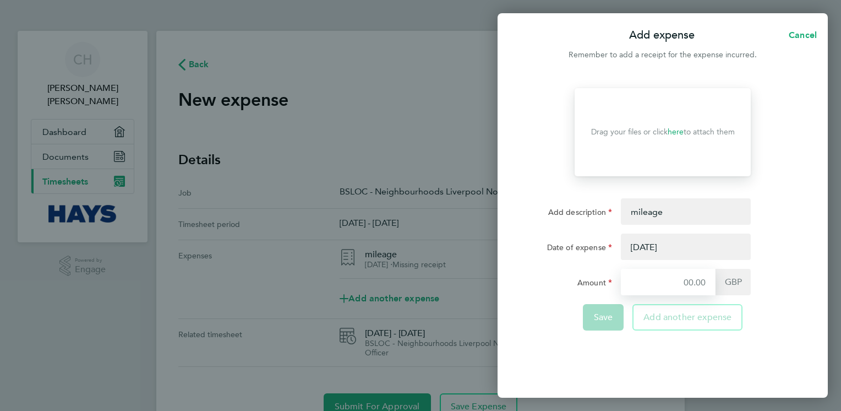
type input "3.15"
click at [569, 248] on button "button" at bounding box center [686, 246] width 130 height 26
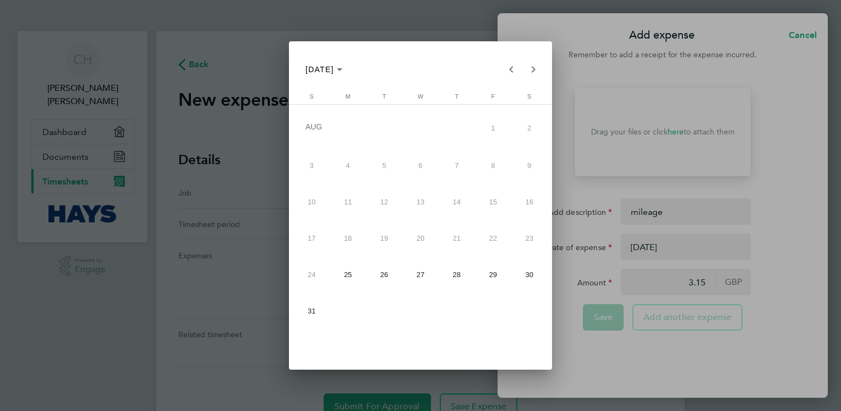
click at [423, 275] on span "27" at bounding box center [420, 274] width 32 height 32
type input "[DATE]"
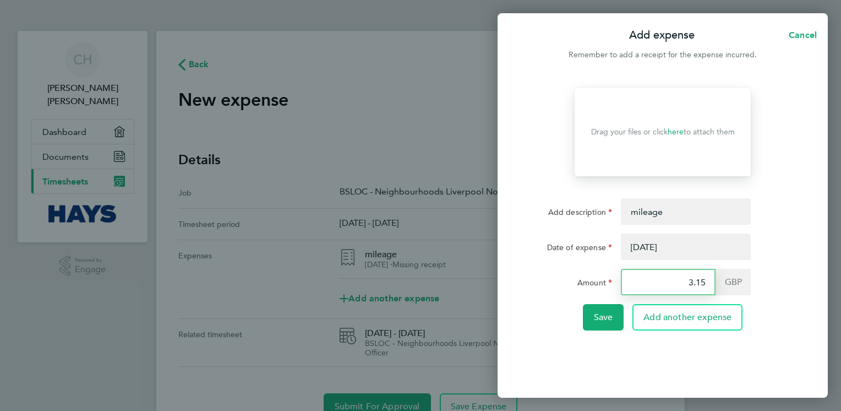
click at [569, 282] on input "3.15" at bounding box center [668, 282] width 95 height 26
type input "3"
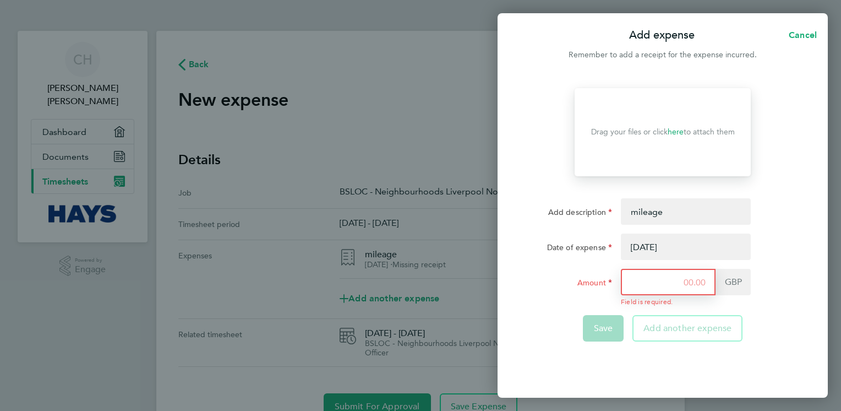
click at [569, 282] on input "Amount" at bounding box center [668, 282] width 95 height 26
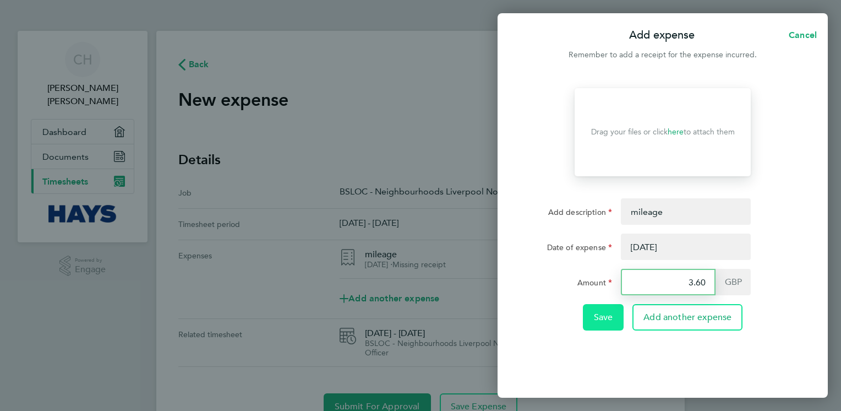
type input "3.60"
click at [569, 325] on button "Save" at bounding box center [603, 317] width 41 height 26
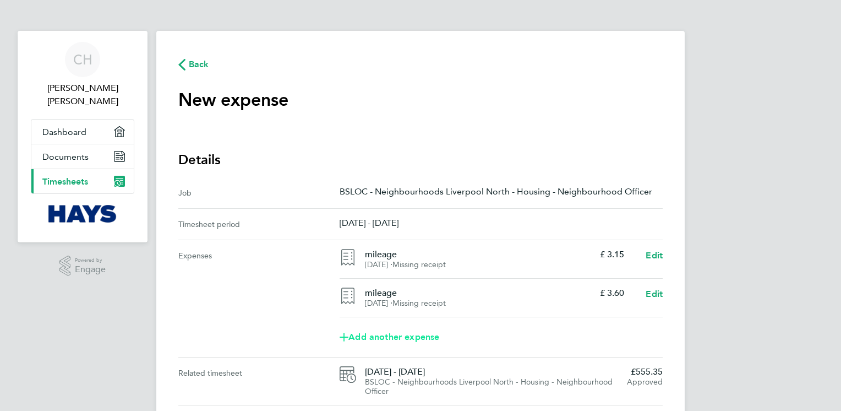
click at [422, 338] on span "Add another expense" at bounding box center [390, 337] width 100 height 9
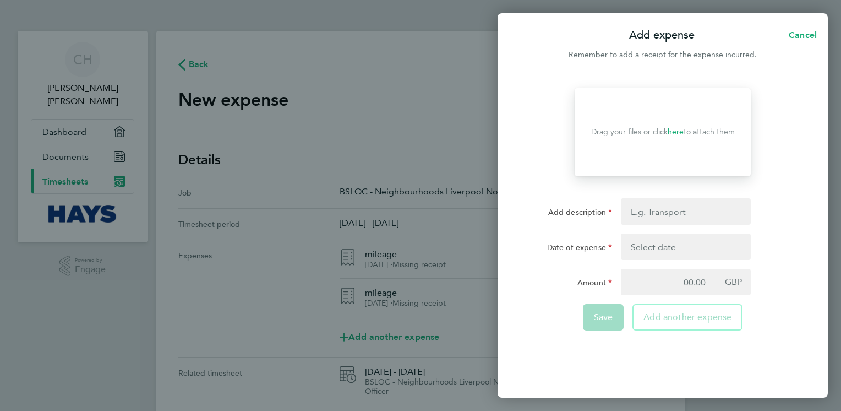
click at [569, 246] on button "button" at bounding box center [686, 246] width 130 height 26
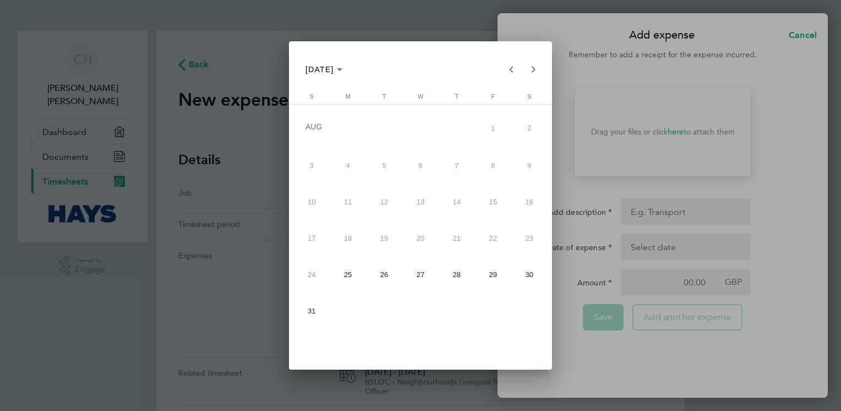
click at [460, 279] on span "28" at bounding box center [456, 274] width 32 height 32
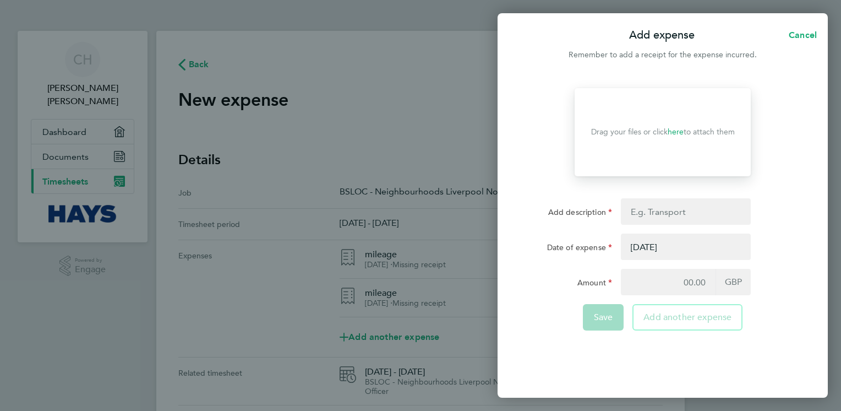
click at [569, 246] on button "button" at bounding box center [686, 246] width 130 height 26
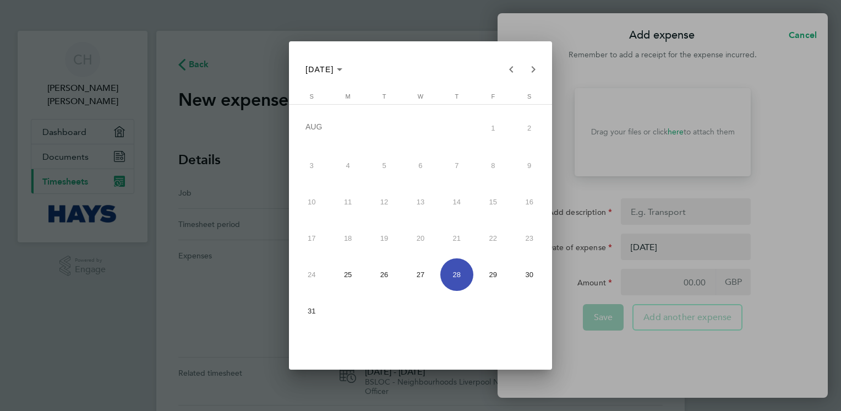
click at [495, 274] on span "29" at bounding box center [493, 274] width 32 height 32
type input "[DATE]"
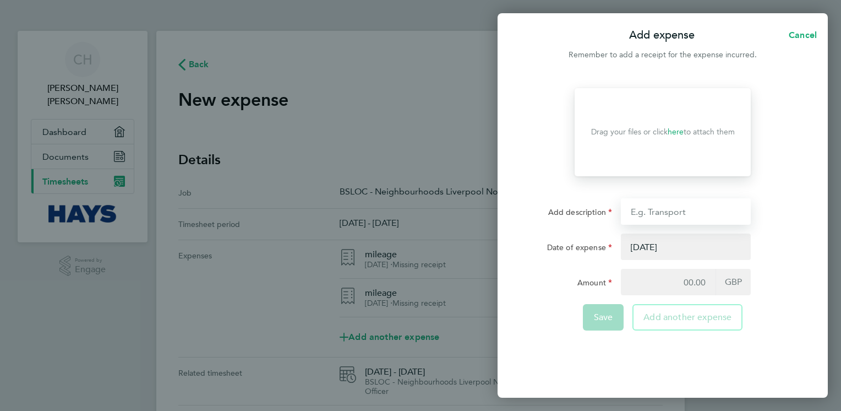
click at [569, 205] on input "Add description" at bounding box center [686, 211] width 130 height 26
type input "mileage"
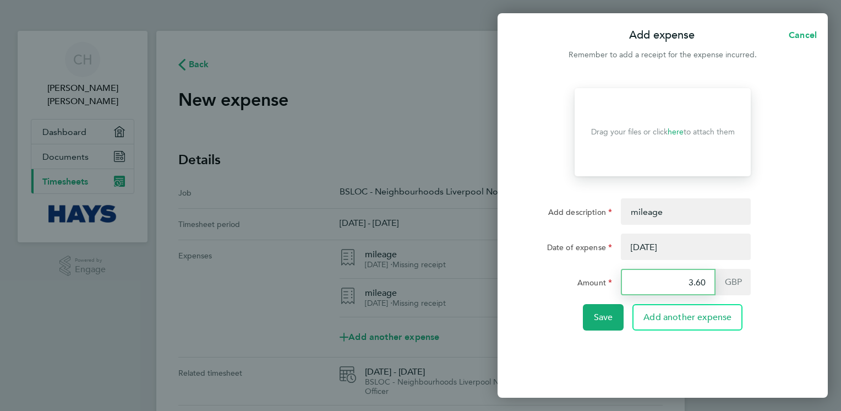
click at [569, 285] on input "3.60" at bounding box center [668, 282] width 95 height 26
type input "3"
type input "4.05"
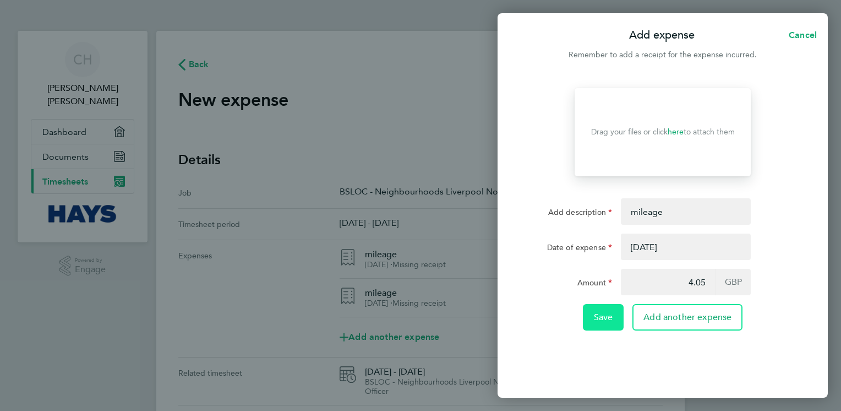
click at [569, 328] on button "Save" at bounding box center [603, 317] width 41 height 26
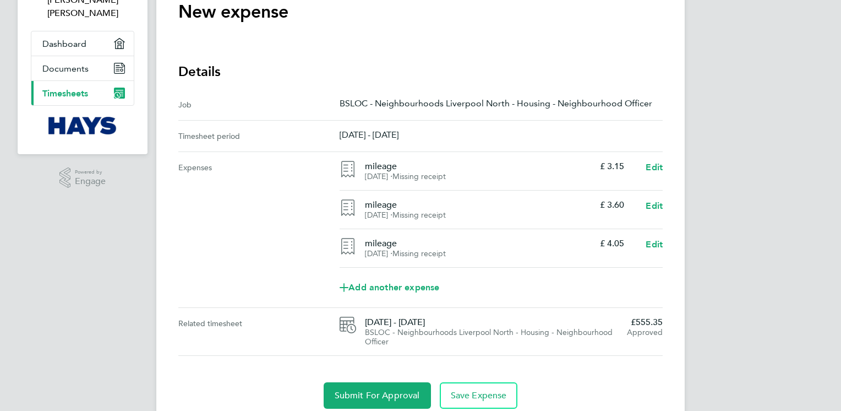
scroll to position [110, 0]
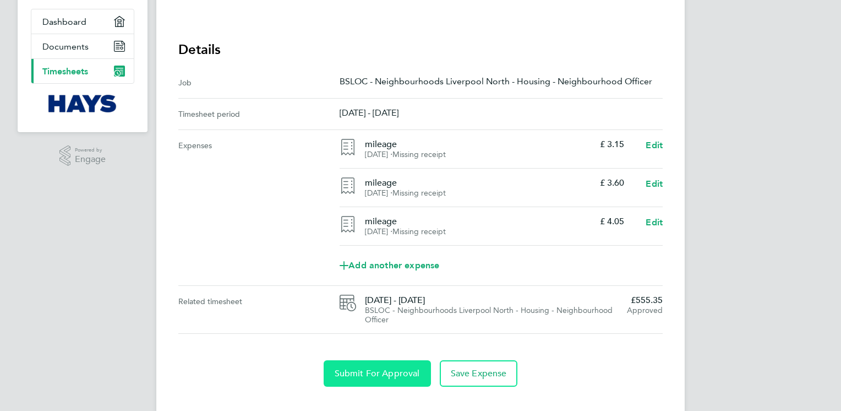
click at [394, 375] on span "Submit For Approval" at bounding box center [377, 373] width 85 height 11
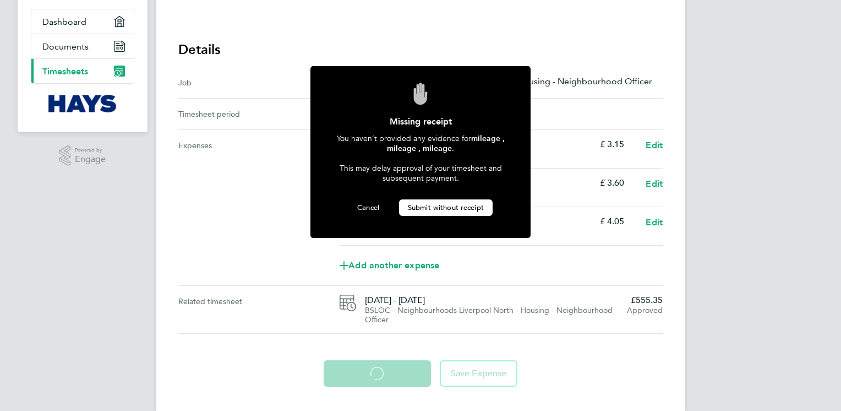
click at [454, 206] on span "Submit without receipt" at bounding box center [446, 207] width 76 height 9
